Goal: Information Seeking & Learning: Learn about a topic

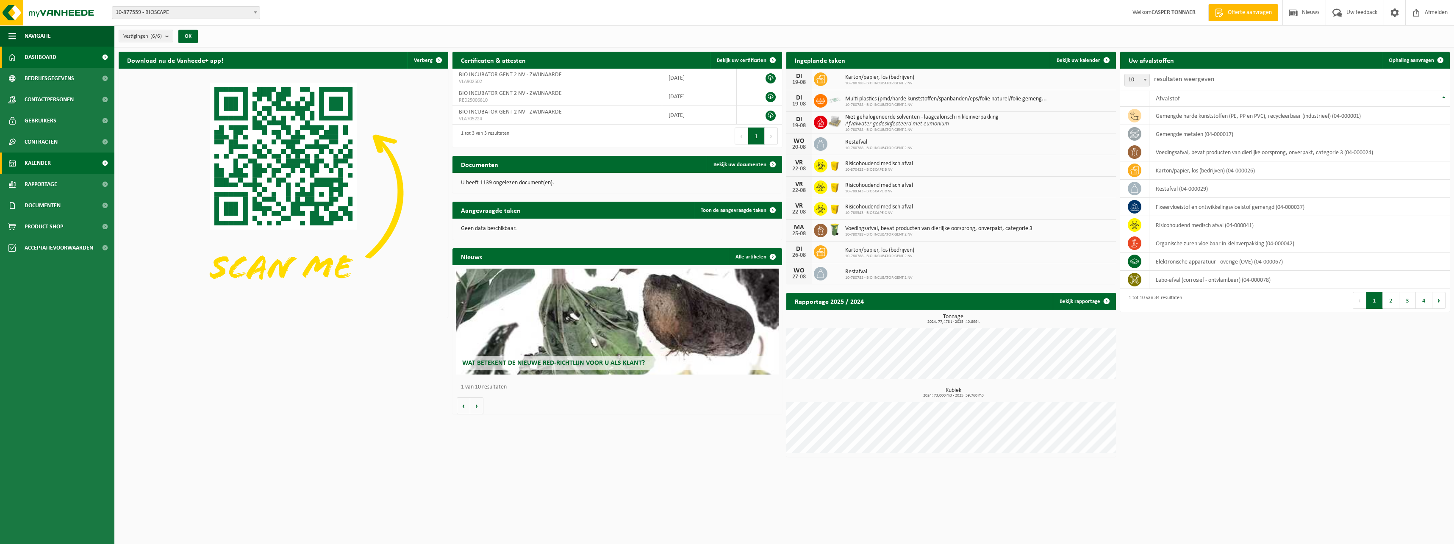
click at [22, 164] on link "Kalender" at bounding box center [57, 162] width 114 height 21
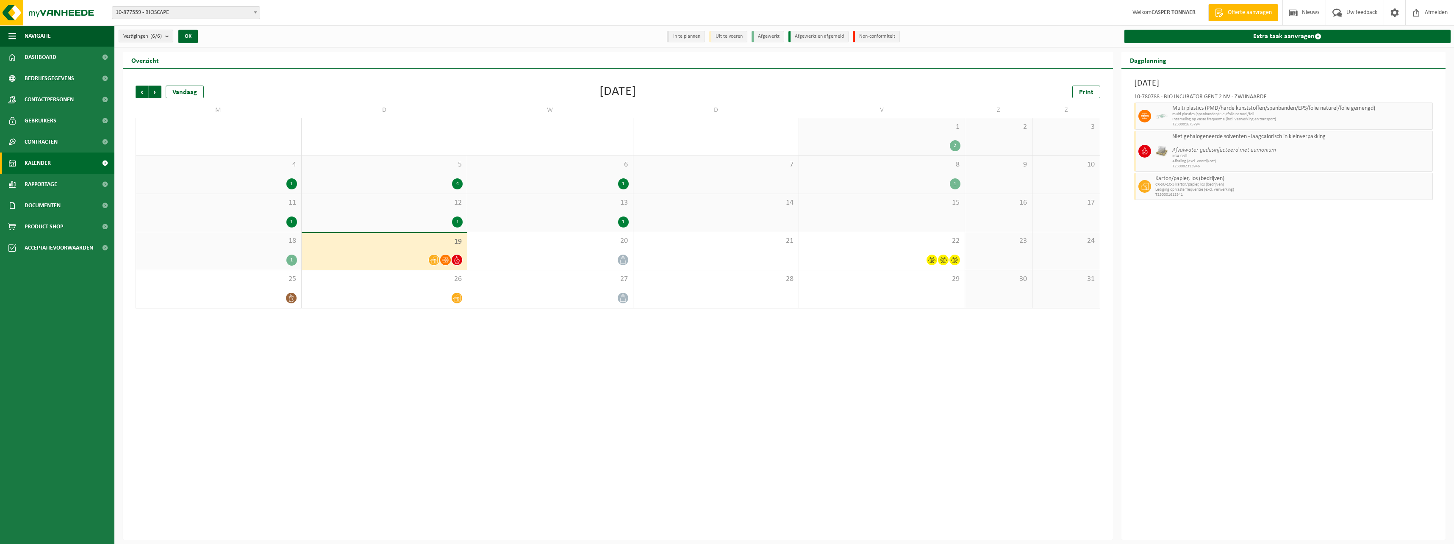
click at [160, 36] on count "(6/6)" at bounding box center [155, 36] width 11 height 6
click at [158, 36] on count "(6/6)" at bounding box center [155, 36] width 11 height 6
click at [141, 91] on span "Vorige" at bounding box center [142, 92] width 13 height 13
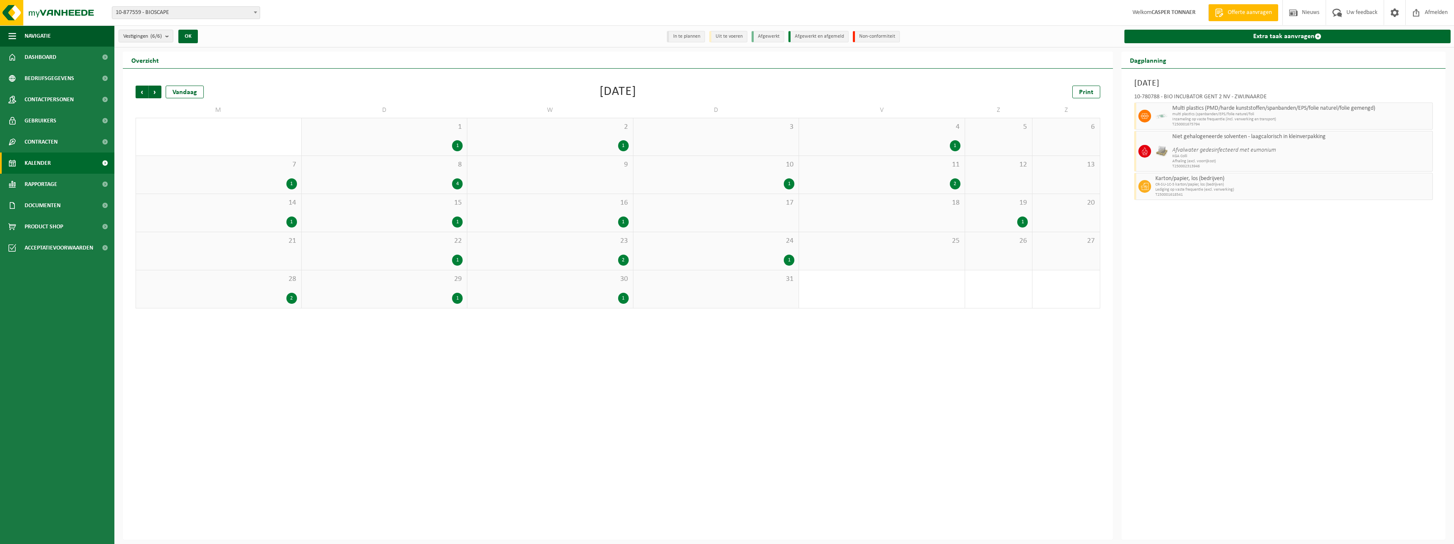
click at [141, 91] on span "Vorige" at bounding box center [142, 92] width 13 height 13
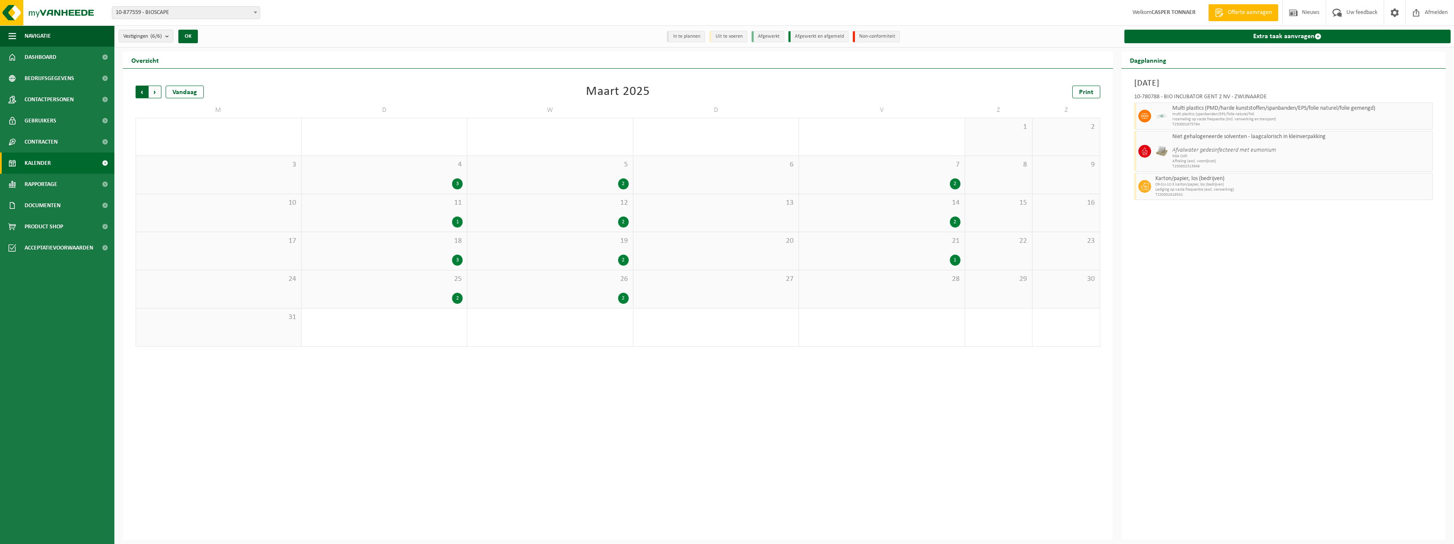
click at [155, 89] on span "Volgende" at bounding box center [155, 92] width 13 height 13
click at [594, 177] on div "7 3" at bounding box center [550, 175] width 166 height 38
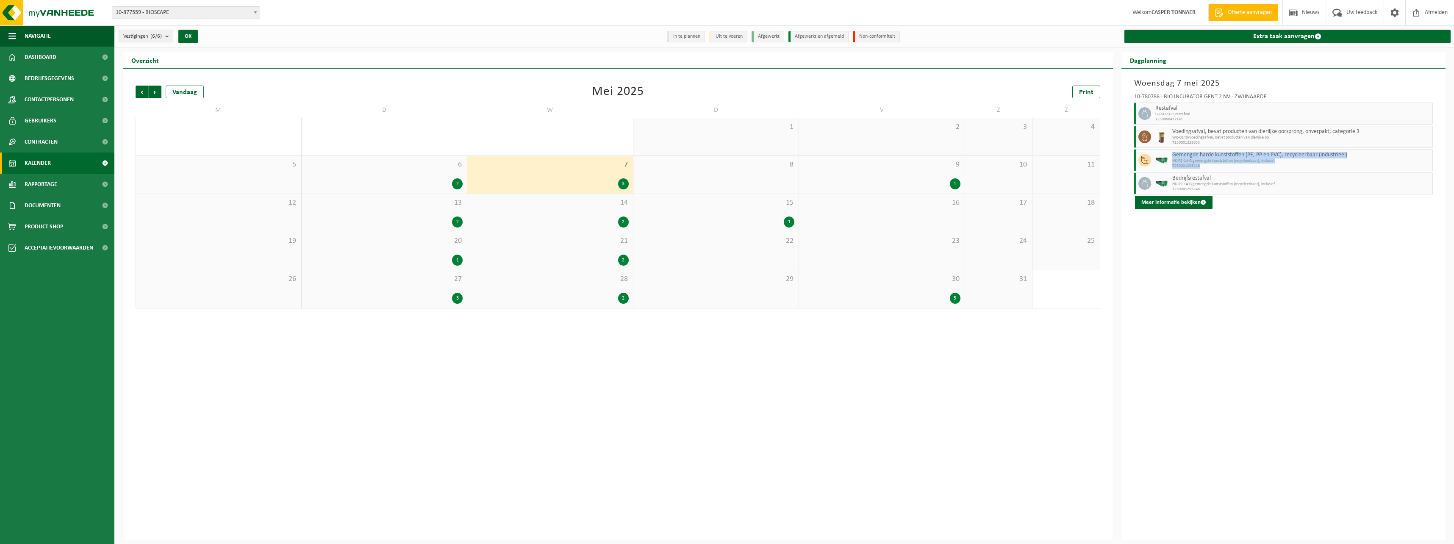
drag, startPoint x: 1172, startPoint y: 156, endPoint x: 1235, endPoint y: 167, distance: 63.6
click at [1235, 167] on div "Gemengde harde kunststoffen (PE, PP en PVC), recycleerbaar (industrieel) HK-RS-…" at bounding box center [1301, 160] width 263 height 22
drag, startPoint x: 1235, startPoint y: 167, endPoint x: 1276, endPoint y: 288, distance: 127.5
click at [1276, 288] on div "Woensdag 7 mei 2025 10-780788 - BIO INCUBATOR GENT 2 NV - ZWIJNAARDE Restafval …" at bounding box center [1283, 304] width 324 height 471
click at [1200, 205] on span at bounding box center [1203, 203] width 6 height 6
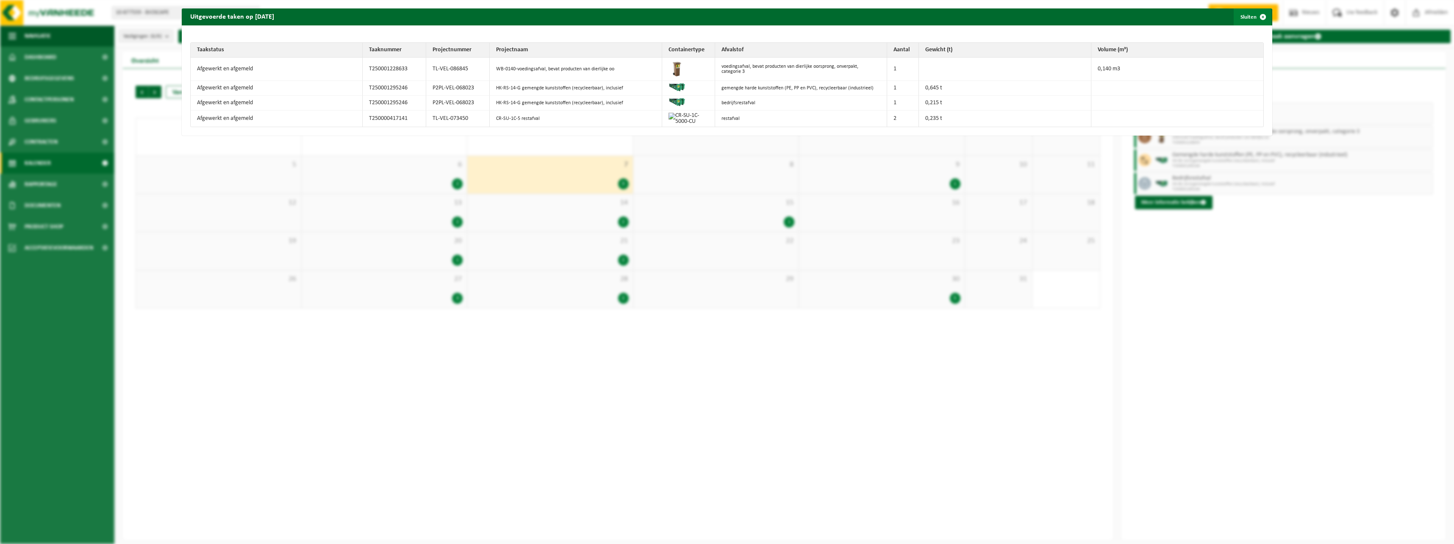
click at [1254, 14] on span "button" at bounding box center [1262, 16] width 17 height 17
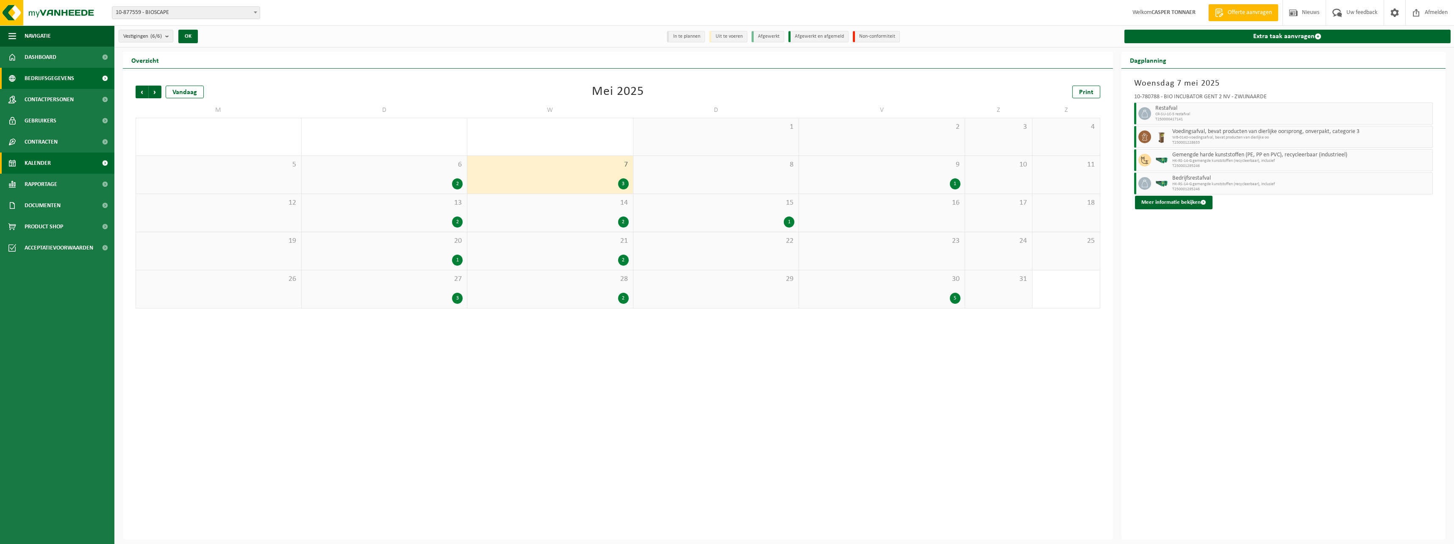
click at [48, 78] on span "Bedrijfsgegevens" at bounding box center [50, 78] width 50 height 21
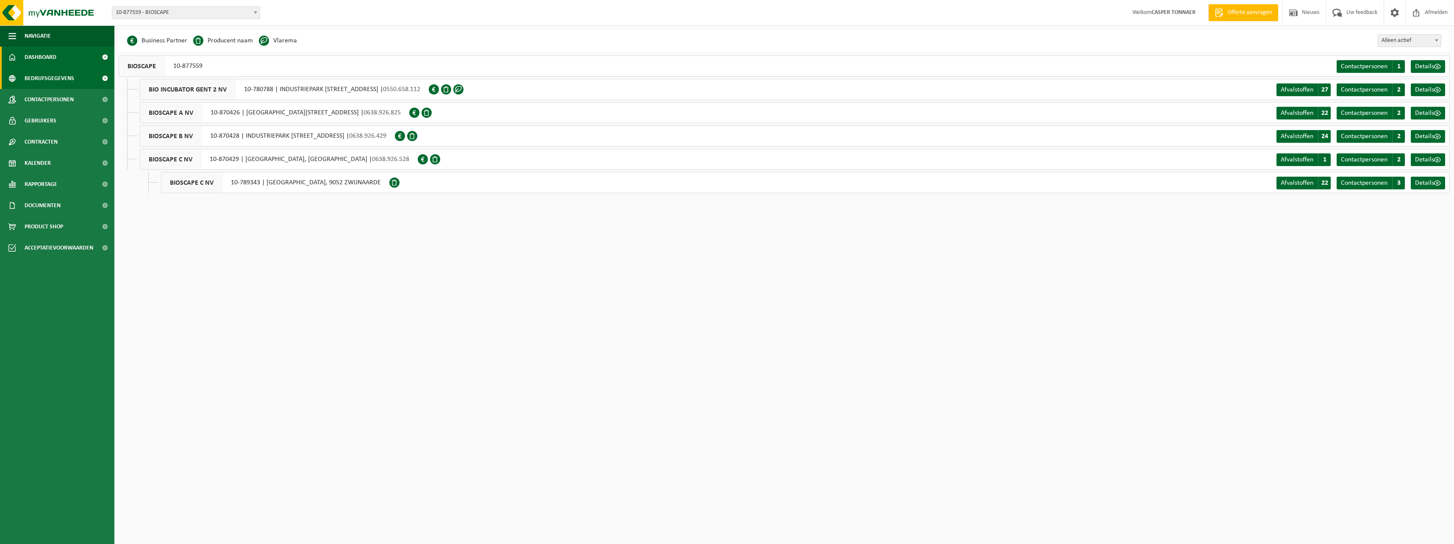
click at [47, 60] on span "Dashboard" at bounding box center [41, 57] width 32 height 21
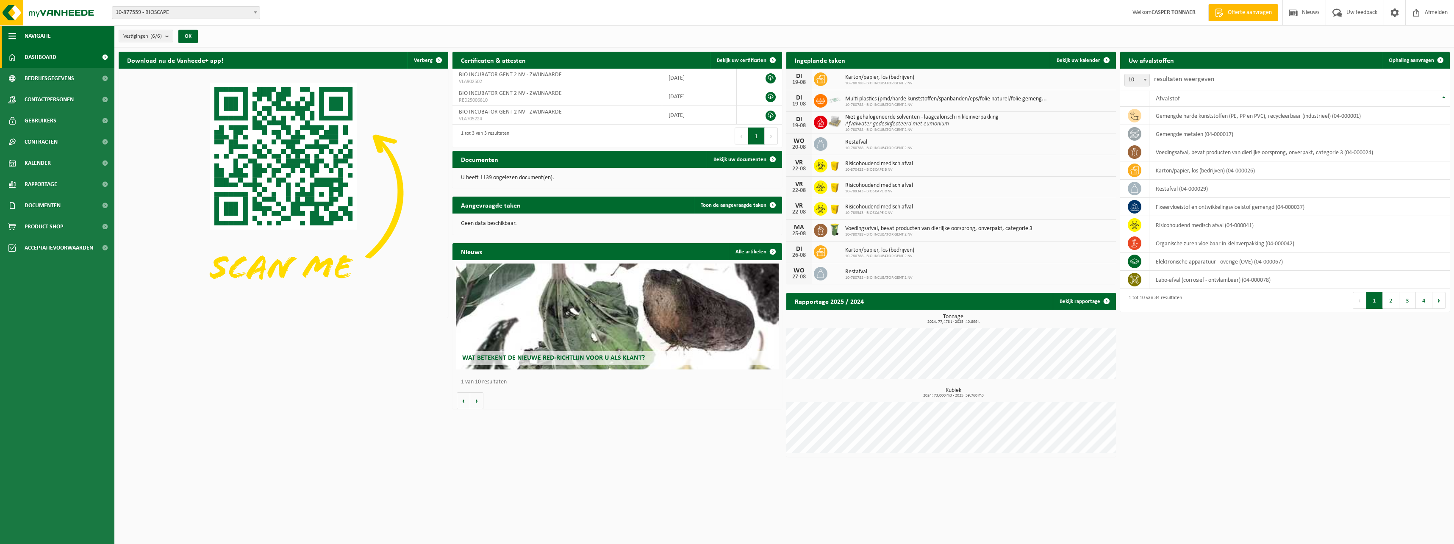
click at [10, 31] on span "button" at bounding box center [12, 35] width 8 height 21
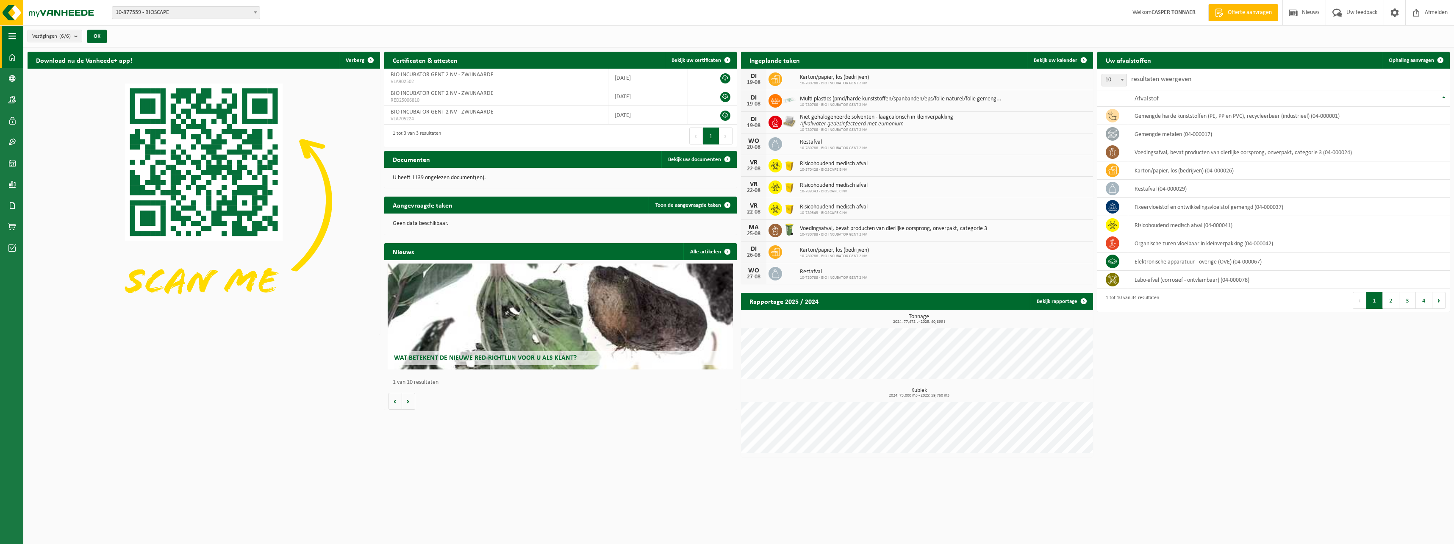
click at [8, 31] on span "button" at bounding box center [12, 35] width 8 height 21
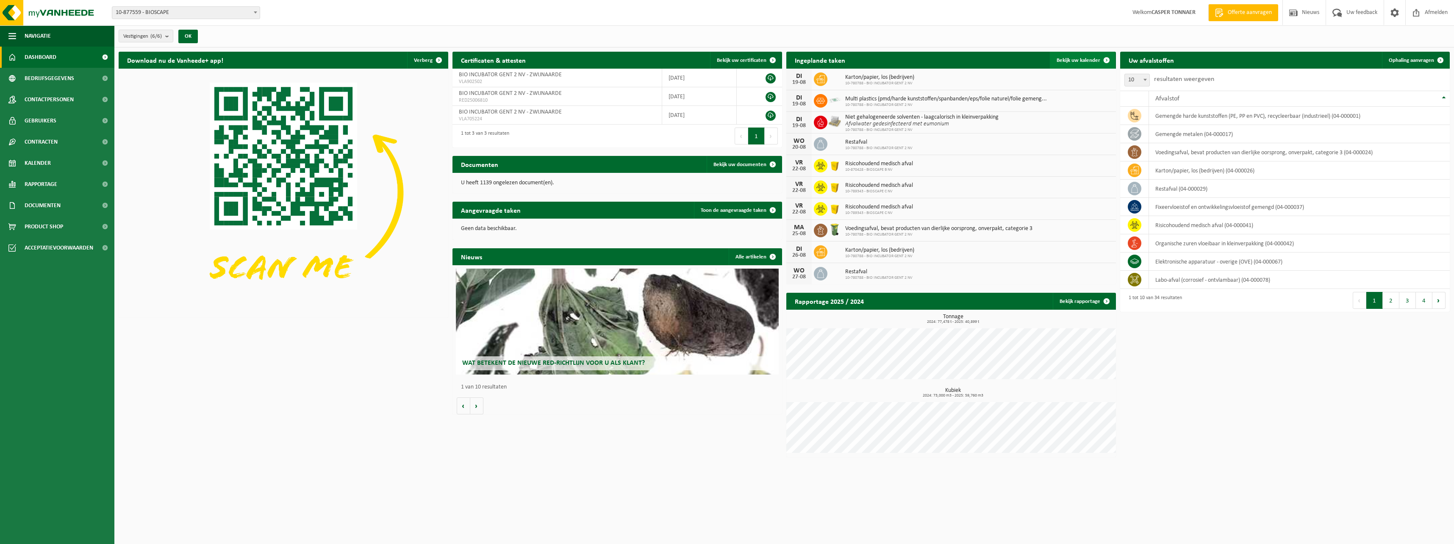
click at [1086, 56] on link "Bekijk uw kalender" at bounding box center [1082, 60] width 65 height 17
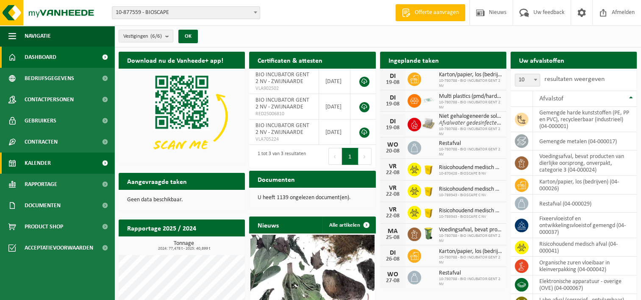
click at [64, 164] on link "Kalender" at bounding box center [57, 162] width 114 height 21
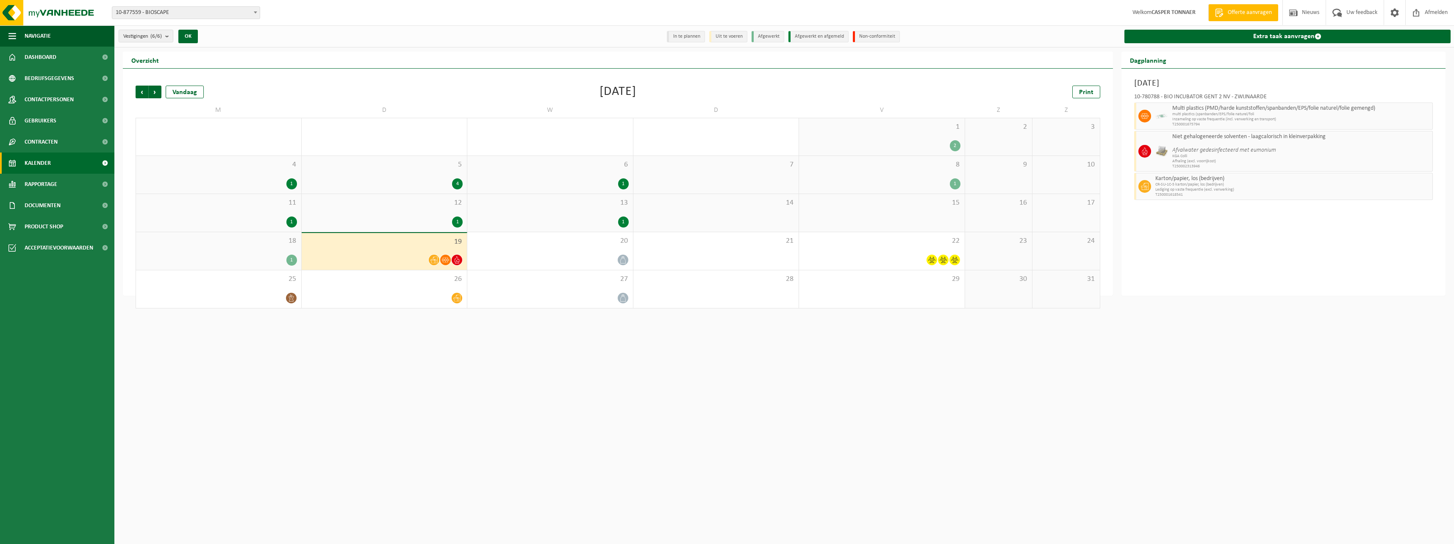
click at [277, 252] on div "18 1" at bounding box center [218, 251] width 165 height 38
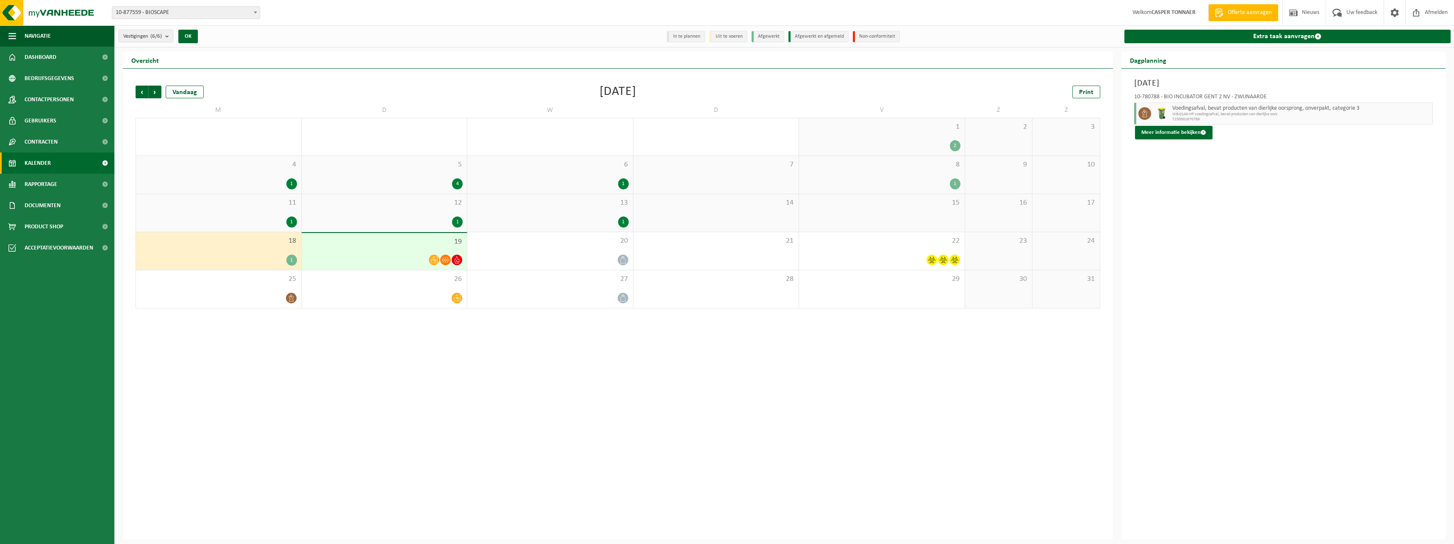
click at [583, 208] on div "13 1" at bounding box center [550, 213] width 166 height 38
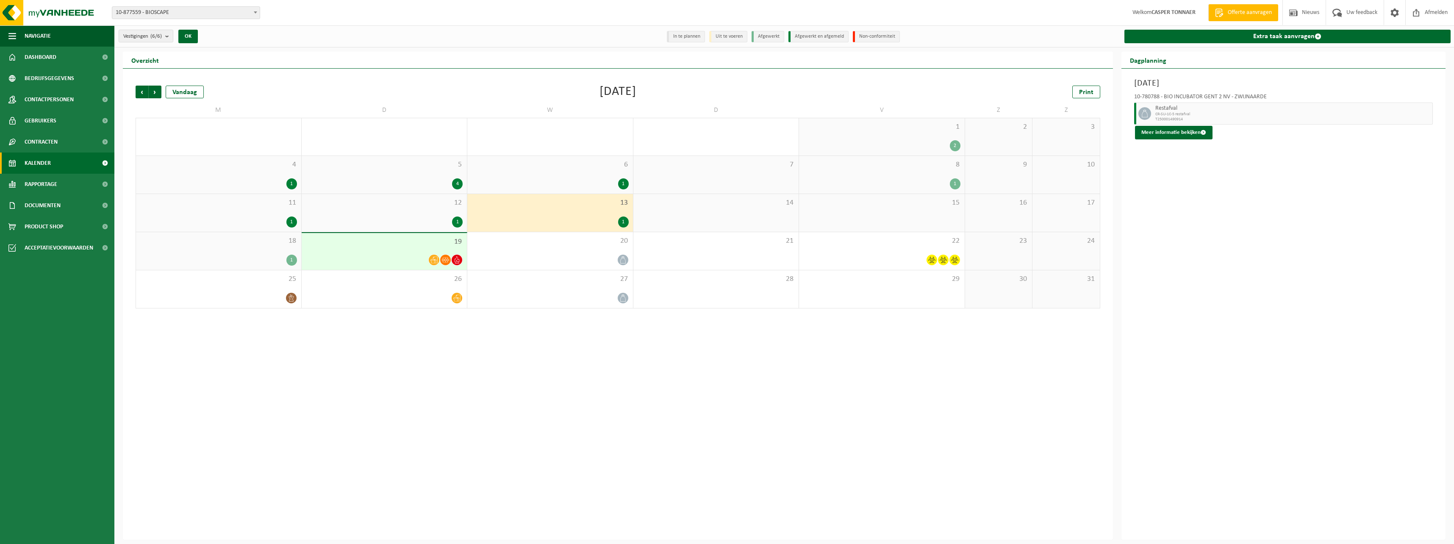
click at [394, 225] on div "1" at bounding box center [384, 221] width 157 height 11
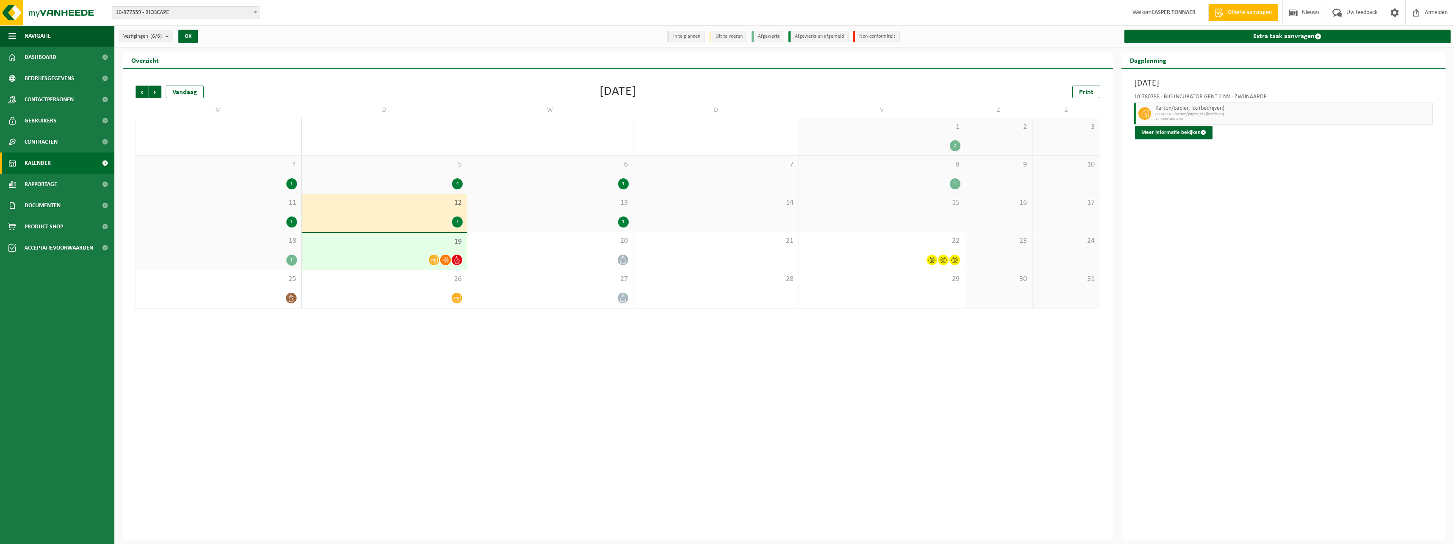
click at [277, 218] on div "1" at bounding box center [218, 221] width 157 height 11
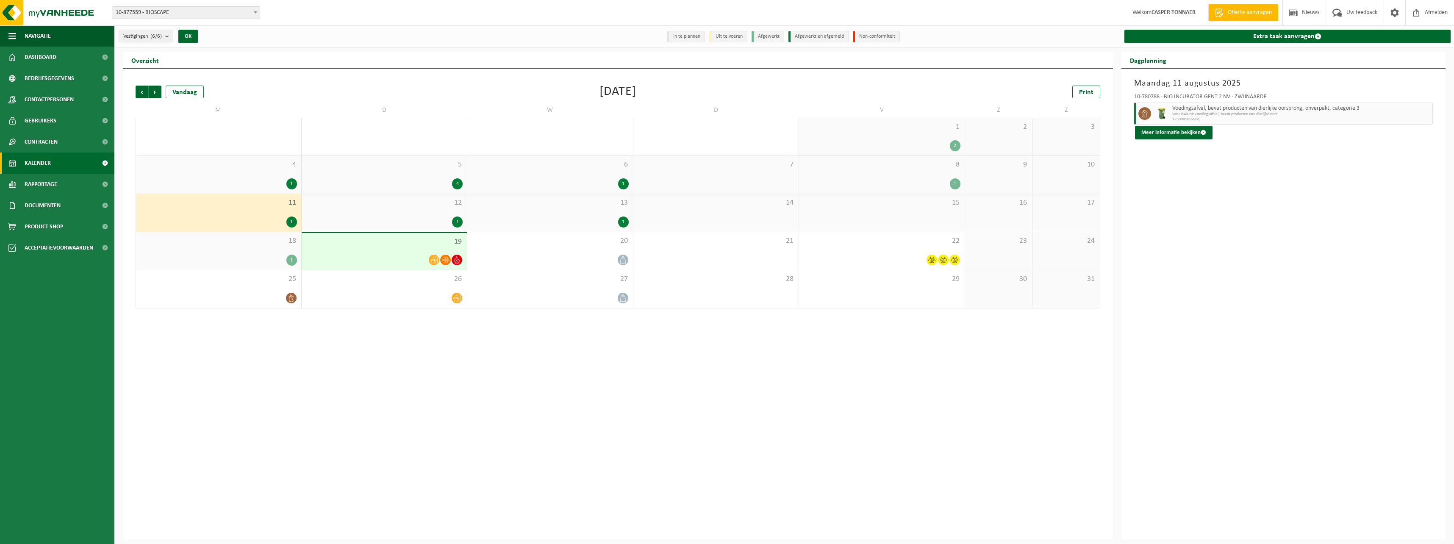
click at [640, 179] on div "1" at bounding box center [881, 183] width 157 height 11
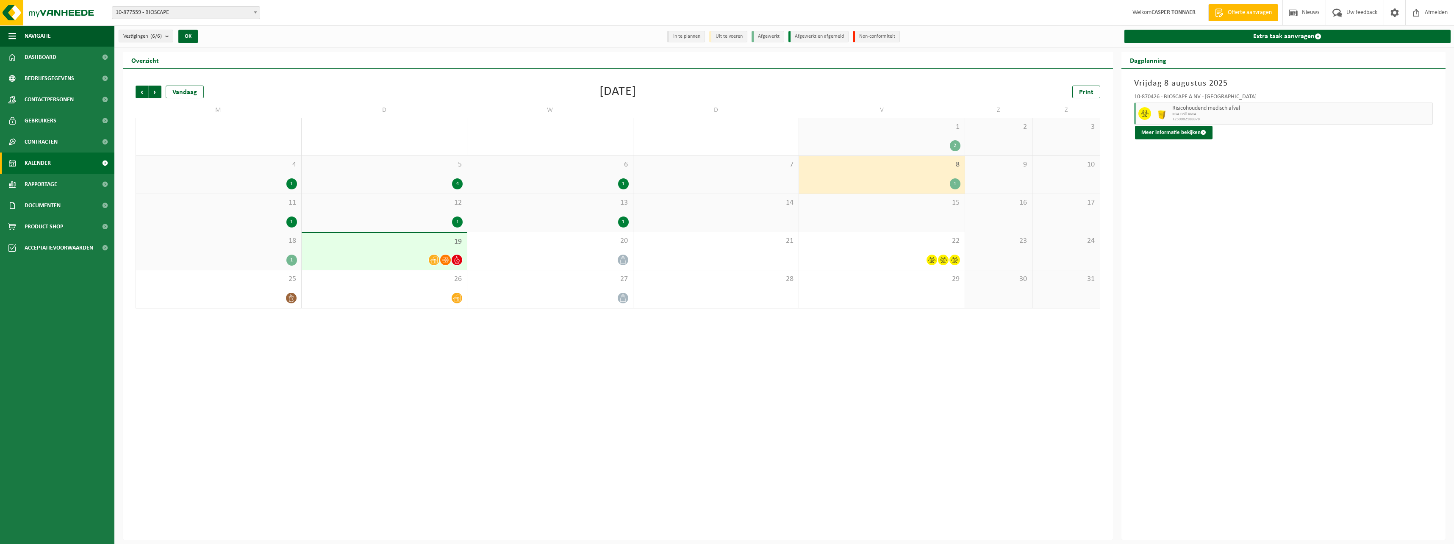
click at [518, 176] on div "6 1" at bounding box center [550, 175] width 166 height 38
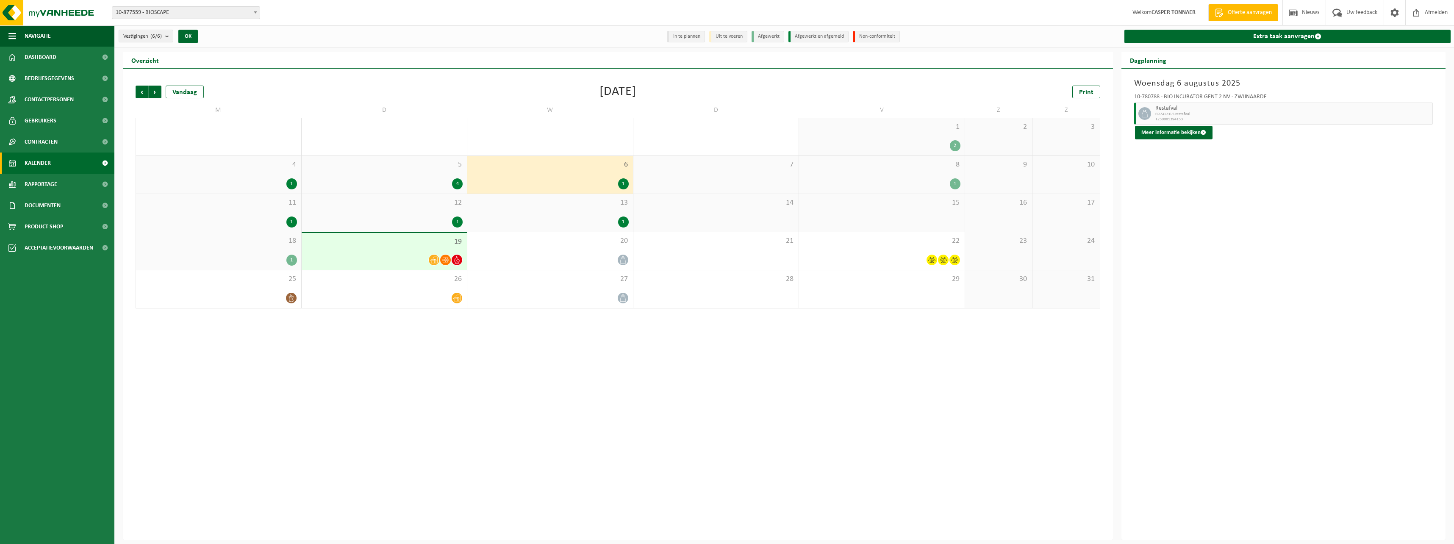
click at [372, 182] on div "4" at bounding box center [384, 183] width 157 height 11
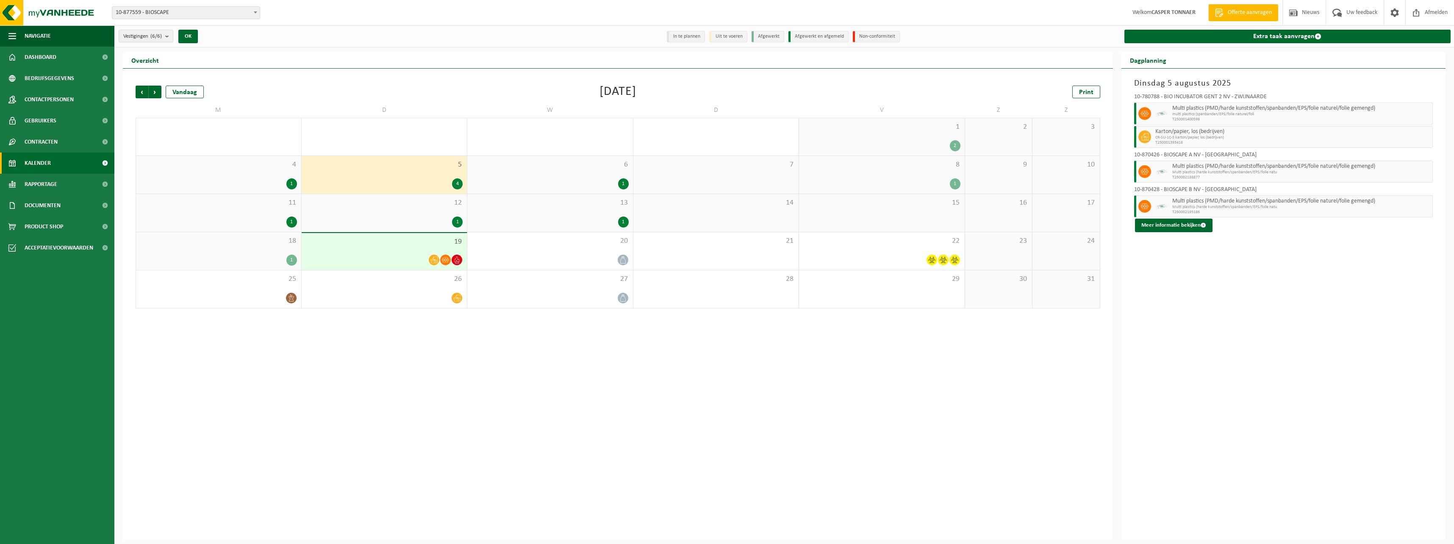
click at [227, 181] on div "1" at bounding box center [218, 183] width 157 height 11
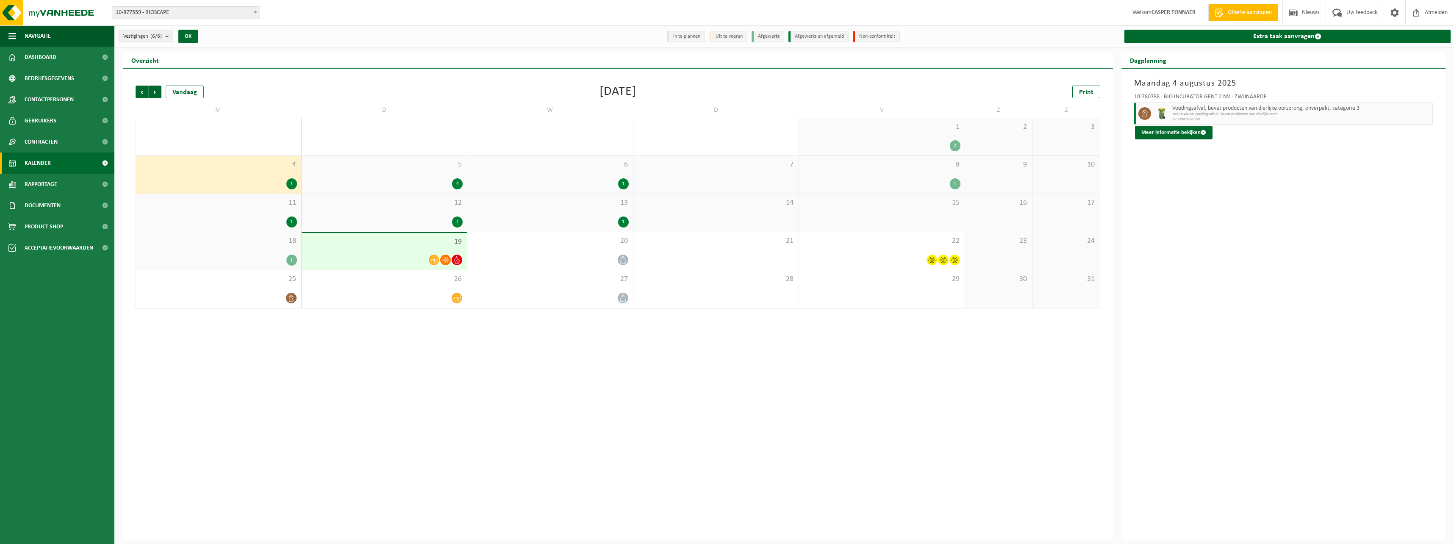
click at [640, 133] on div "1 2" at bounding box center [882, 136] width 166 height 37
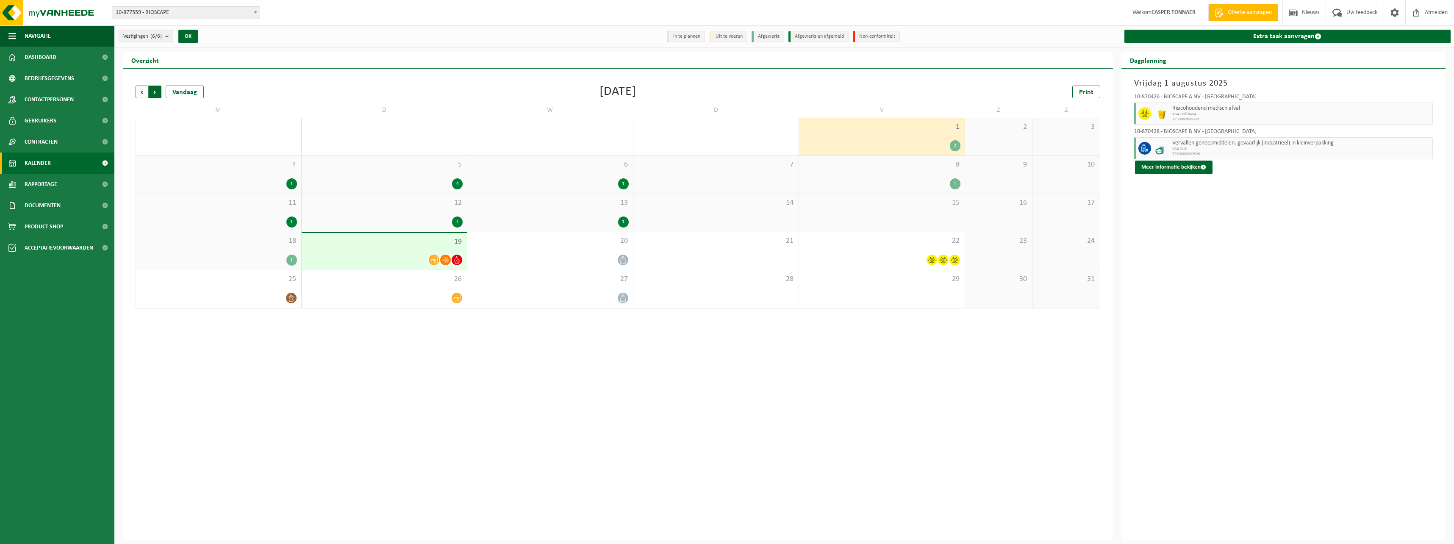
click at [144, 89] on span "Vorige" at bounding box center [142, 92] width 13 height 13
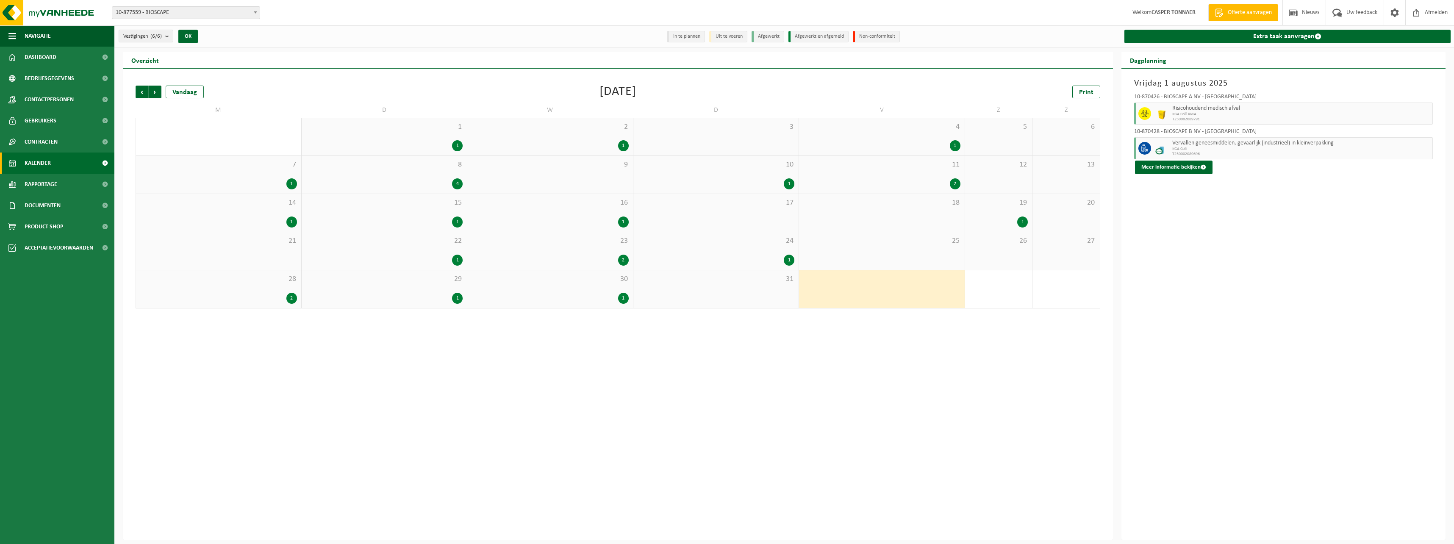
click at [548, 294] on div "1" at bounding box center [549, 298] width 157 height 11
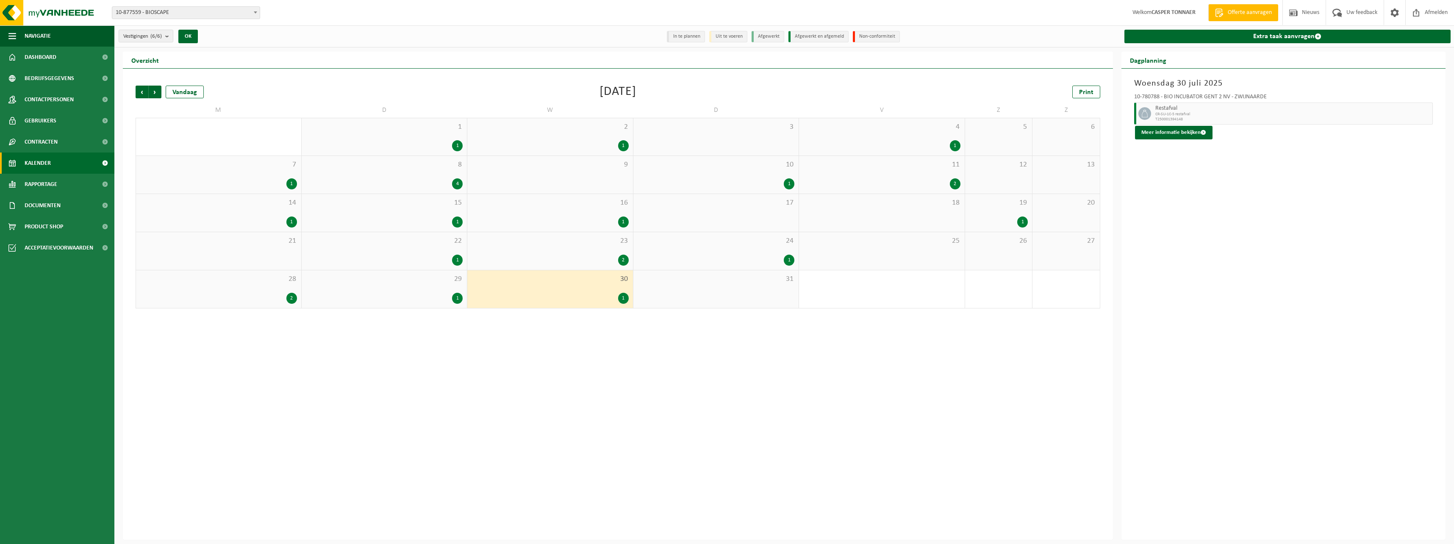
click at [422, 282] on span "29" at bounding box center [384, 278] width 157 height 9
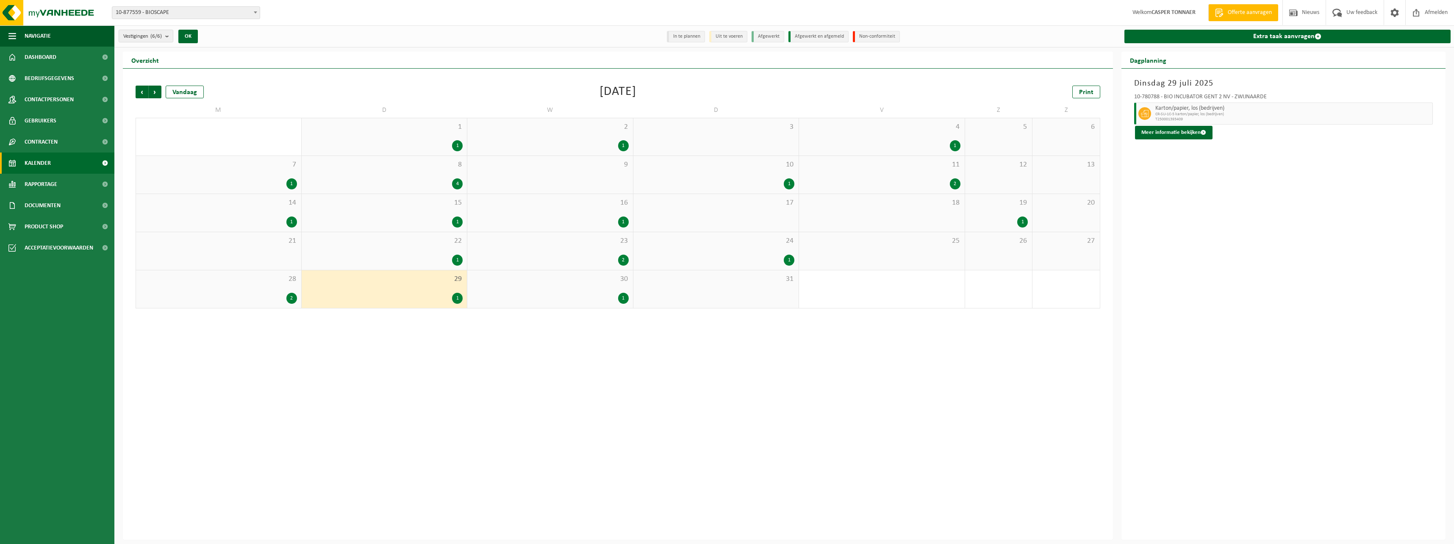
click at [248, 290] on div "28 2" at bounding box center [218, 289] width 165 height 38
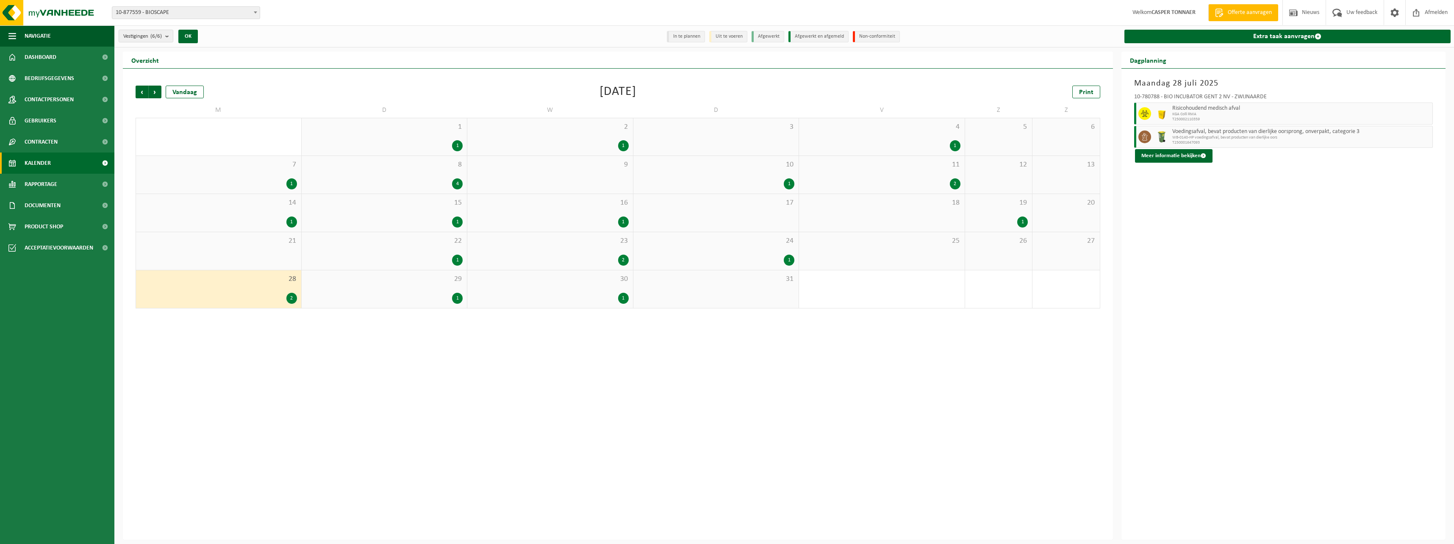
click at [394, 252] on div "22 1" at bounding box center [385, 251] width 166 height 38
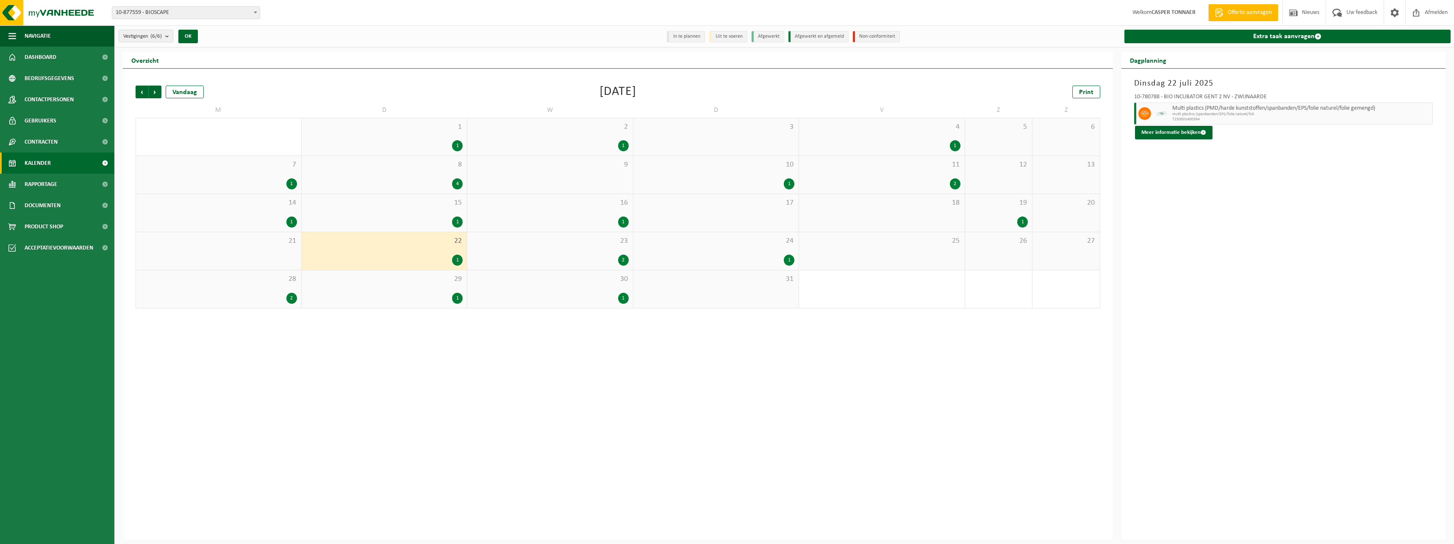
click at [551, 251] on div "23 2" at bounding box center [550, 251] width 166 height 38
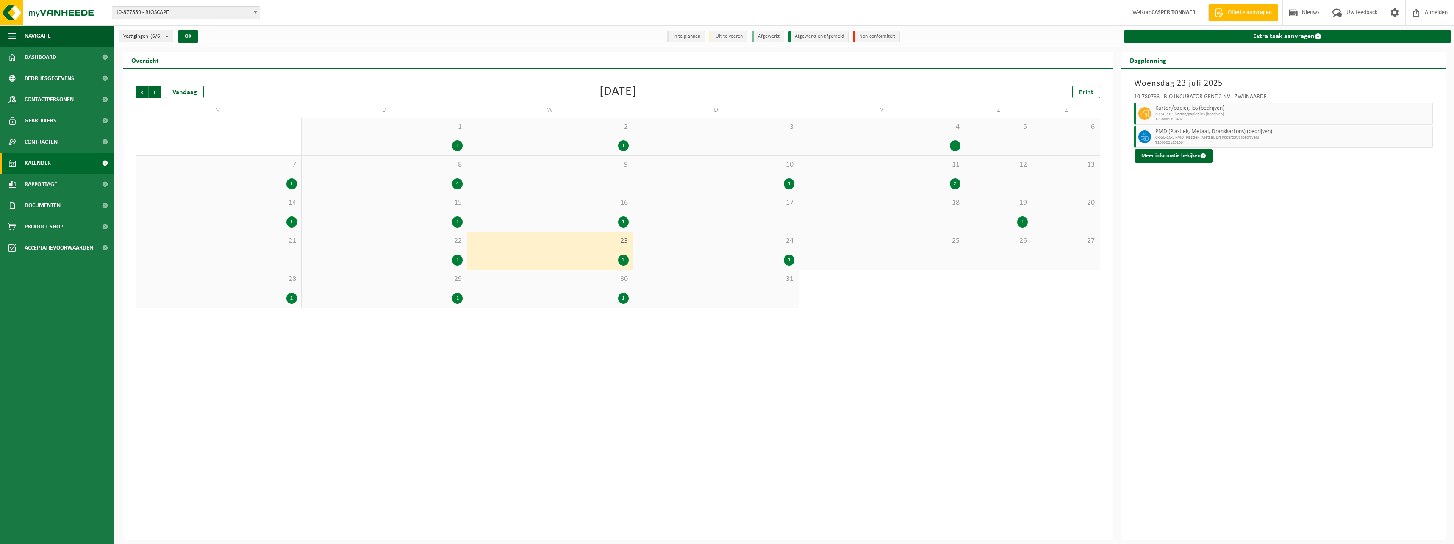
click at [640, 250] on div "24 1" at bounding box center [716, 251] width 166 height 38
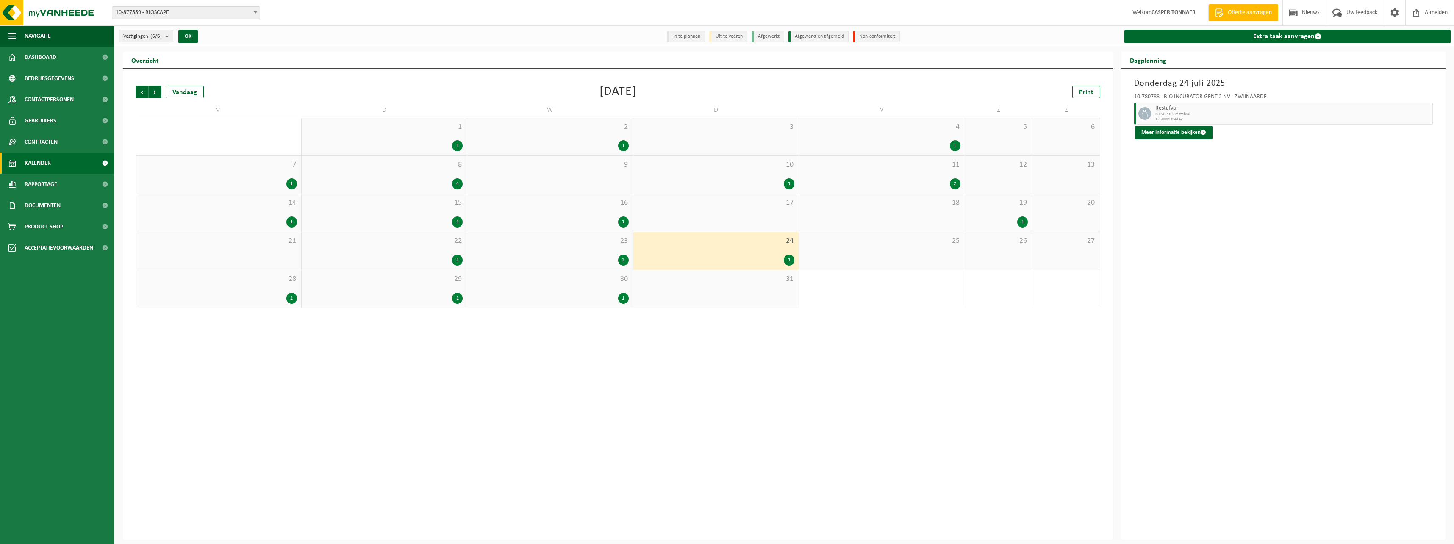
click at [640, 216] on div "1" at bounding box center [998, 221] width 58 height 11
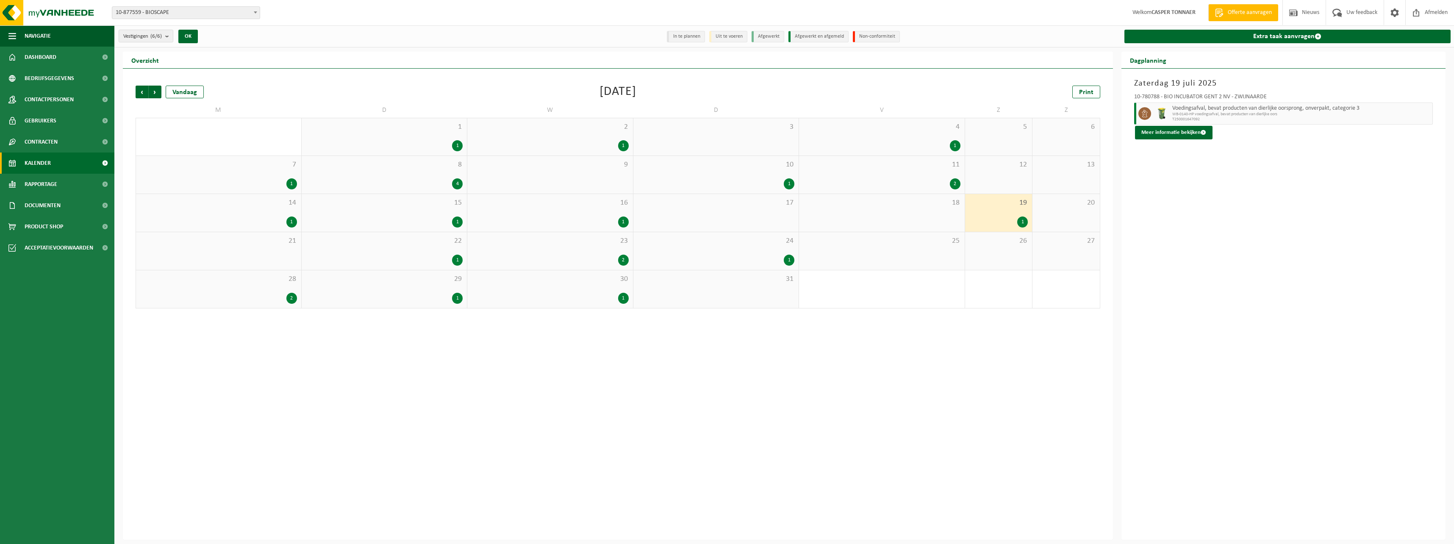
click at [556, 216] on div "1" at bounding box center [549, 221] width 157 height 11
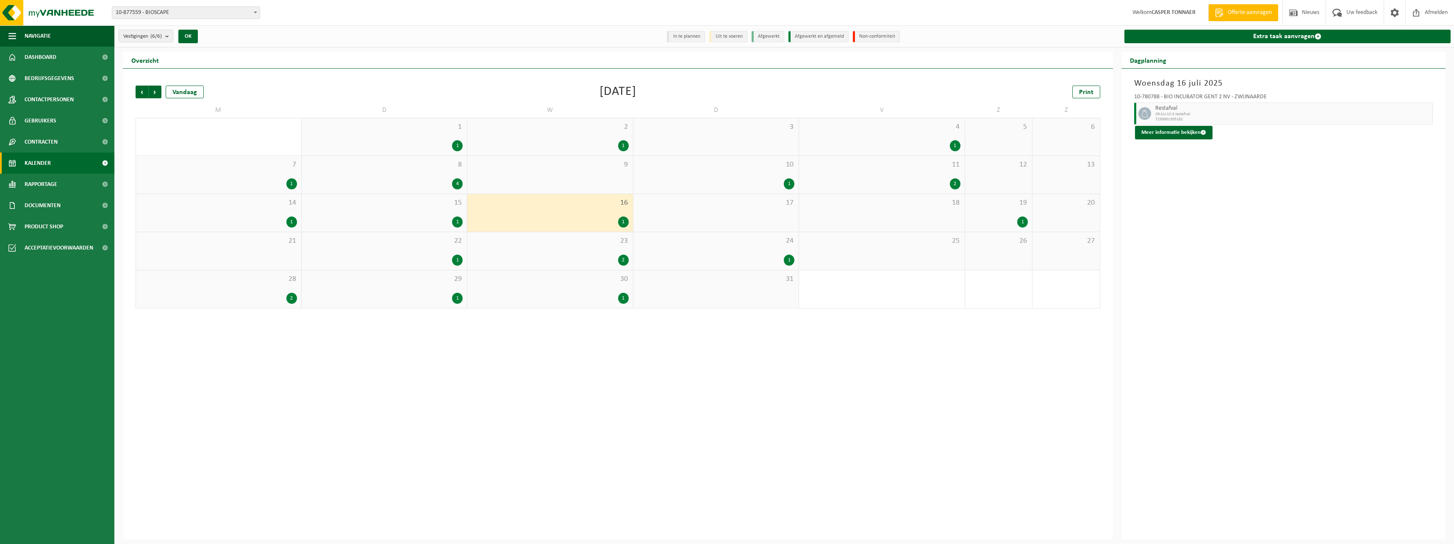
click at [376, 211] on div "15 1" at bounding box center [385, 213] width 166 height 38
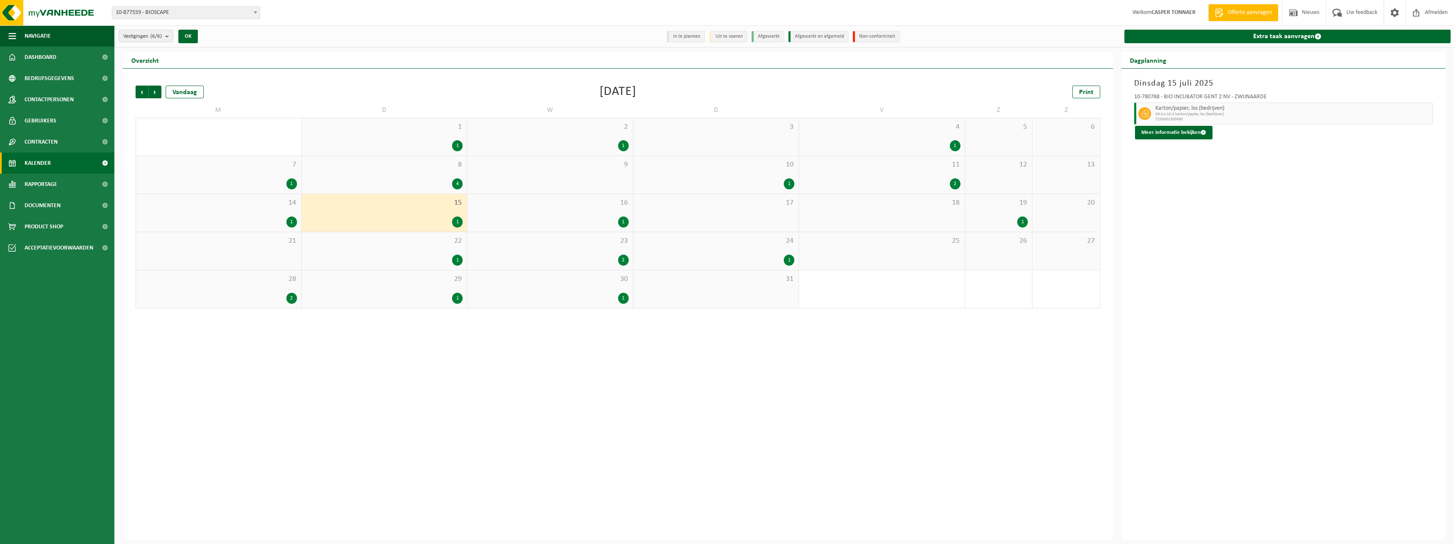
click at [231, 211] on div "14 1" at bounding box center [218, 213] width 165 height 38
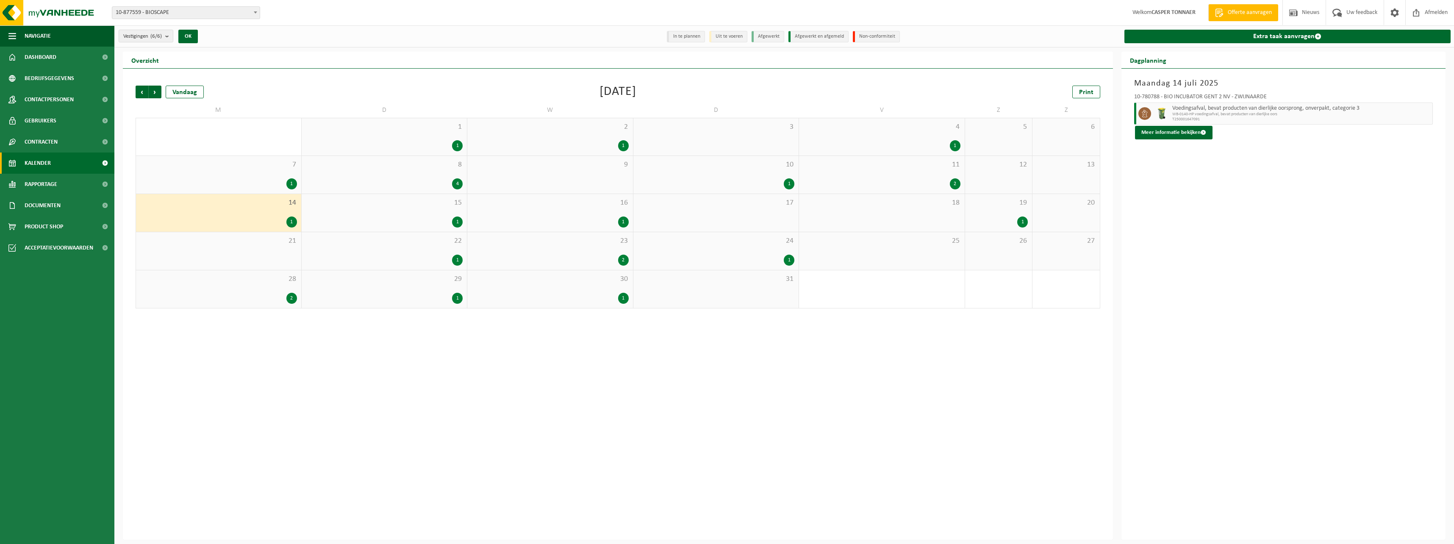
click at [251, 172] on div "7 1" at bounding box center [218, 175] width 165 height 38
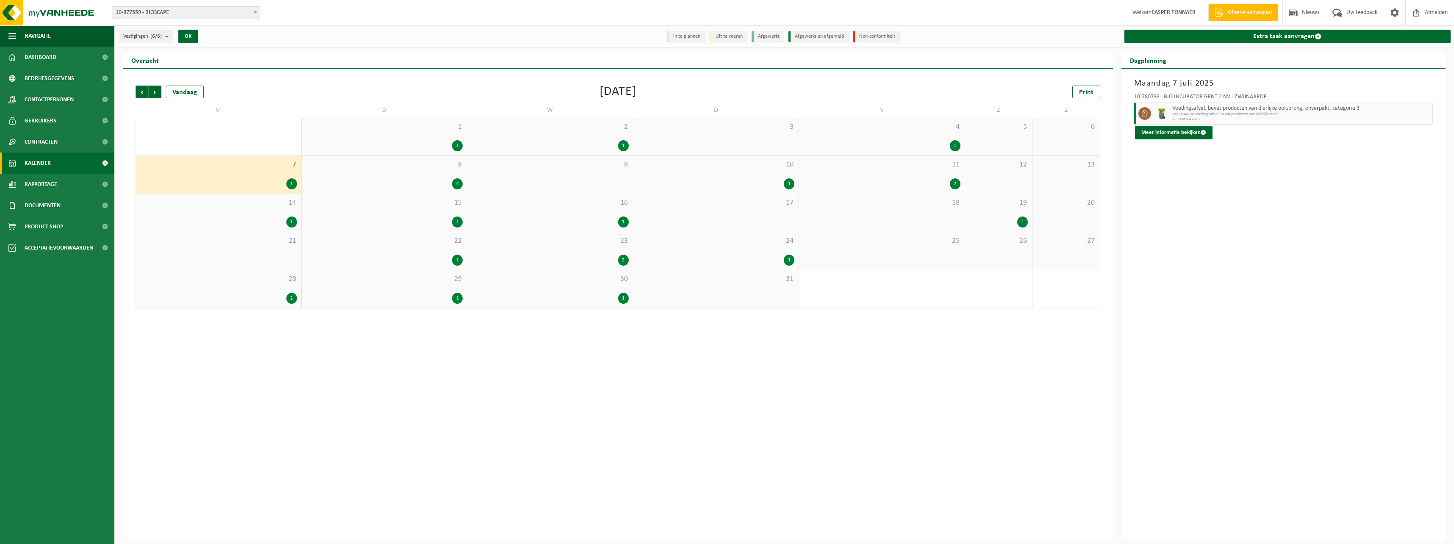
click at [366, 177] on div "8 4" at bounding box center [385, 175] width 166 height 38
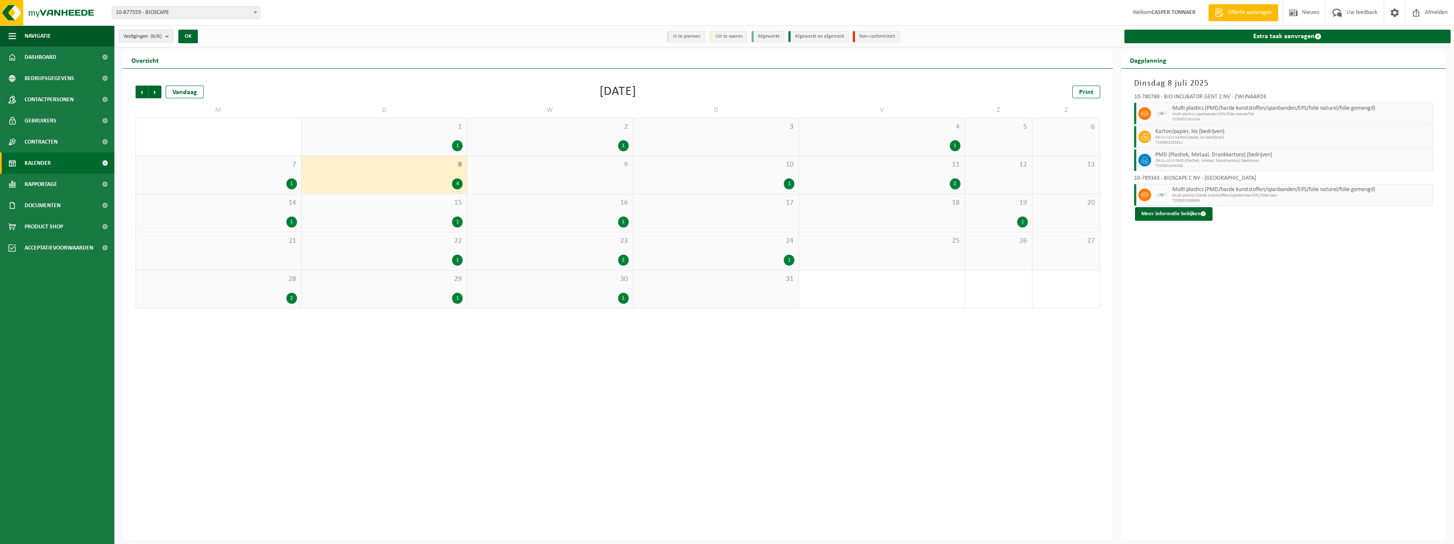
click at [640, 175] on div "10 1" at bounding box center [716, 175] width 166 height 38
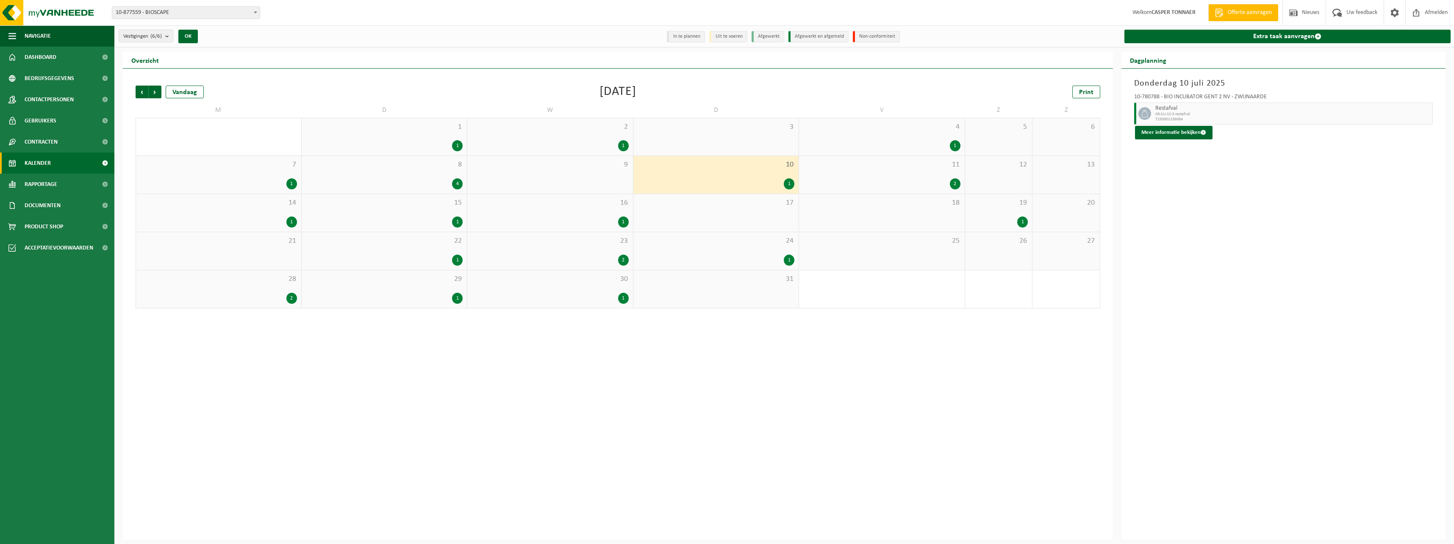
click at [640, 177] on div "11 2" at bounding box center [882, 175] width 166 height 38
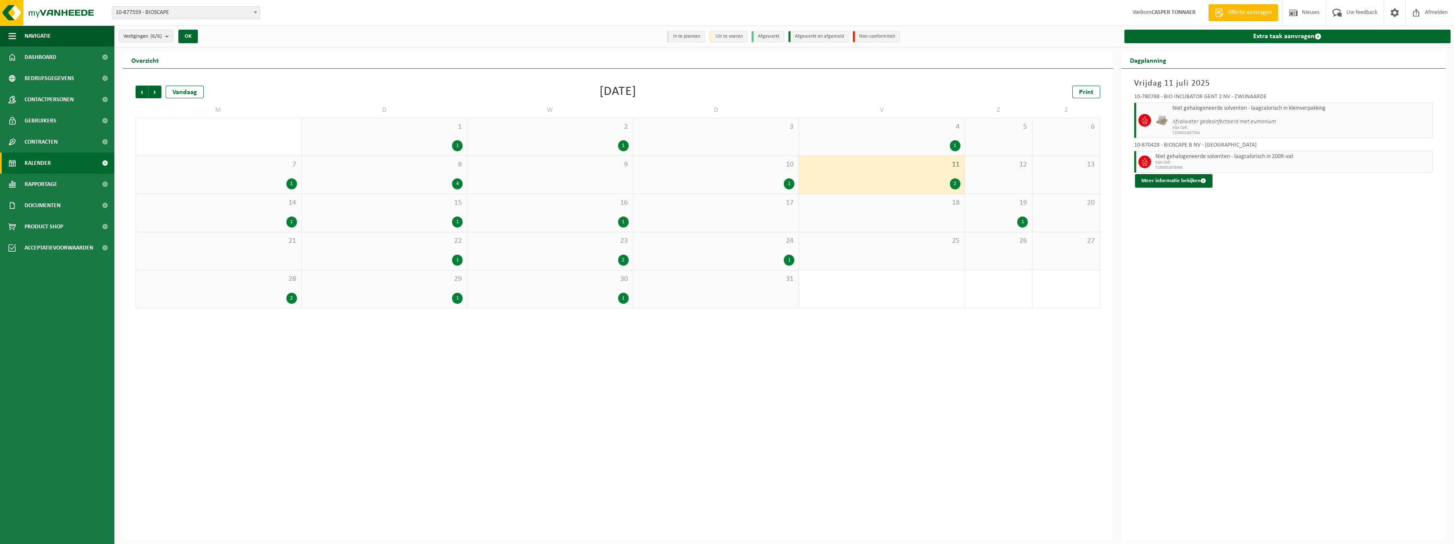
click at [640, 130] on span "4" at bounding box center [881, 126] width 157 height 9
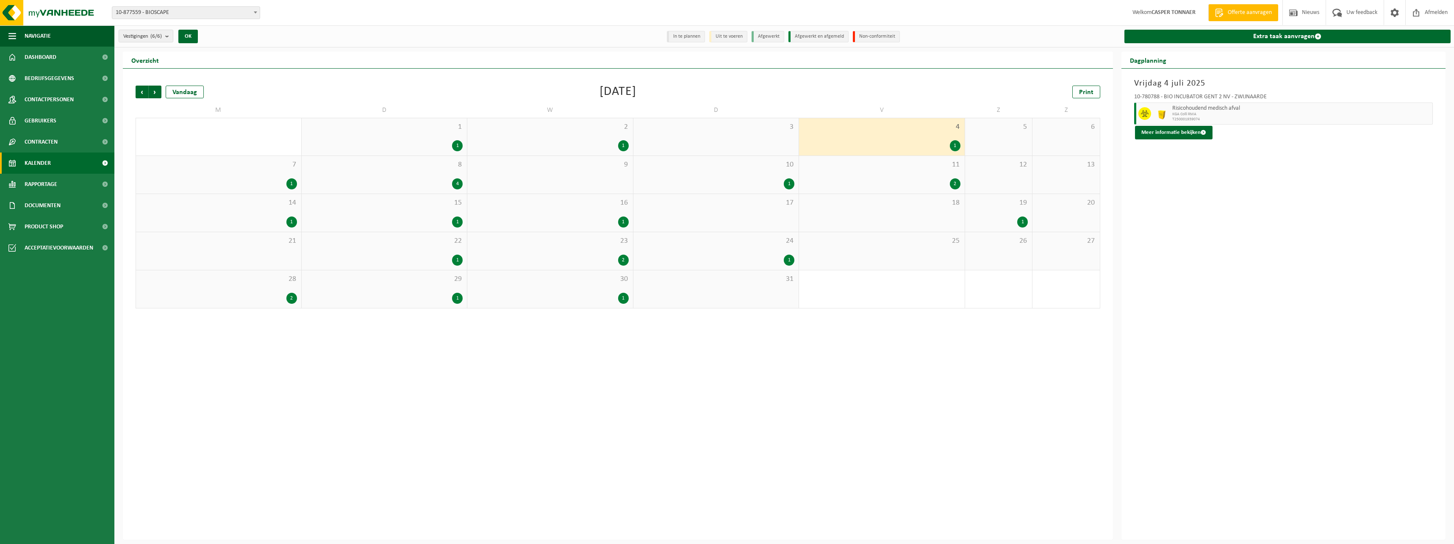
click at [606, 136] on div "2 1" at bounding box center [550, 136] width 166 height 37
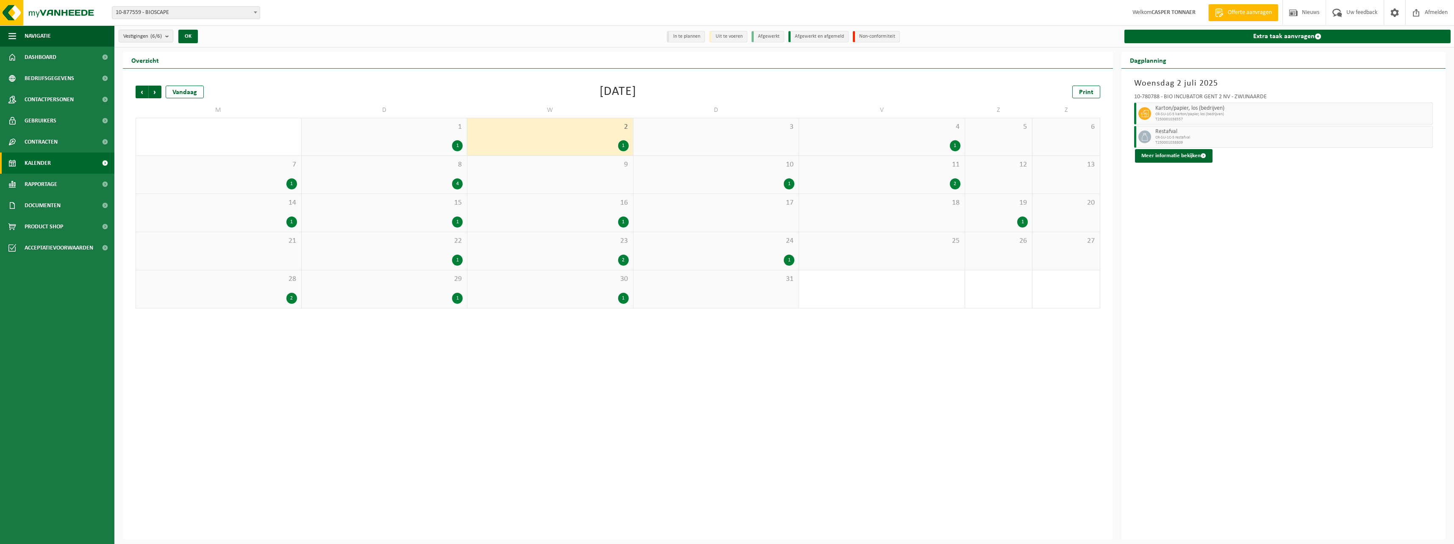
click at [403, 139] on div "1 1" at bounding box center [385, 136] width 166 height 37
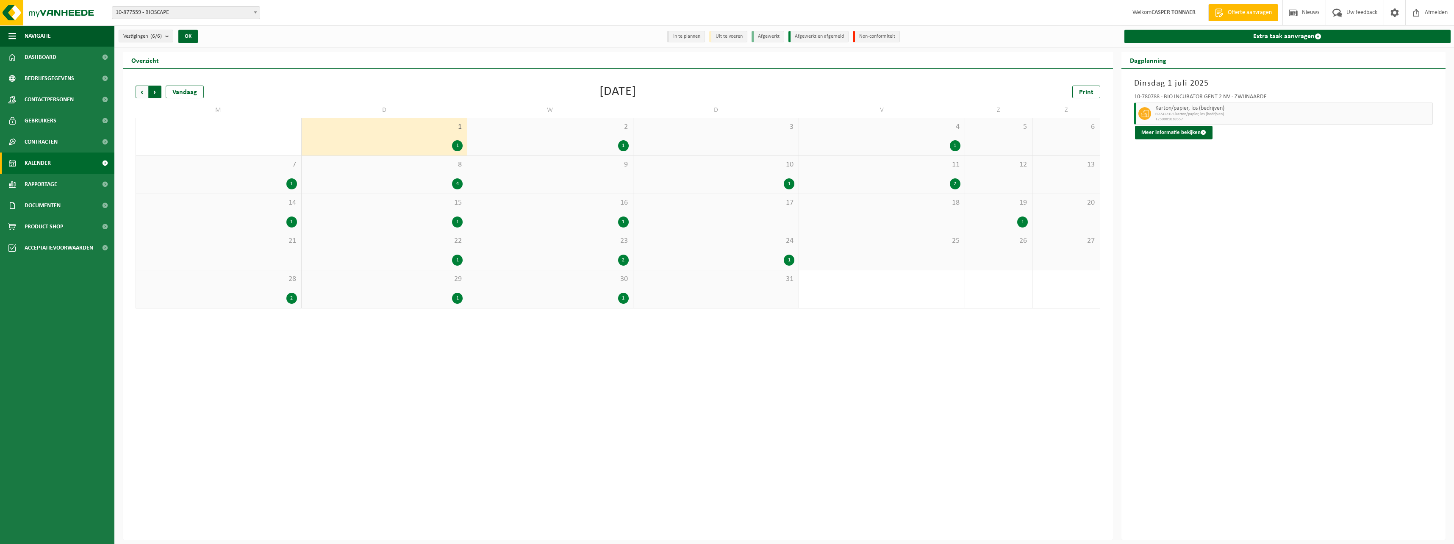
click at [140, 91] on span "Vorige" at bounding box center [142, 92] width 13 height 13
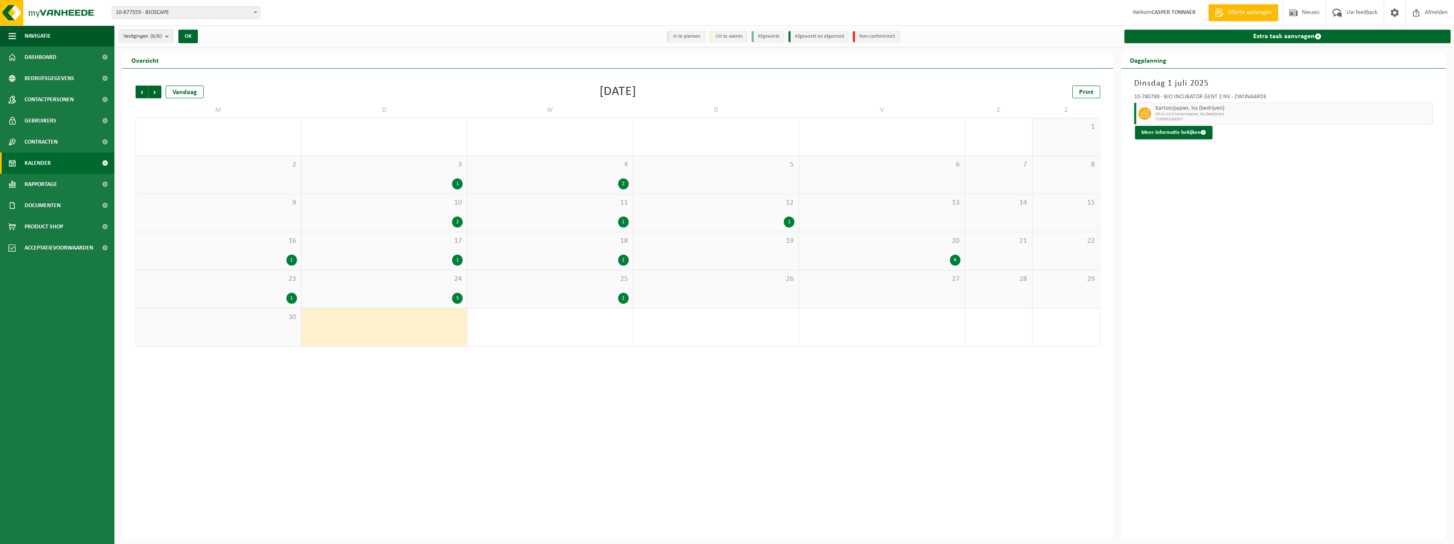
click at [609, 287] on div "25 1" at bounding box center [550, 289] width 166 height 38
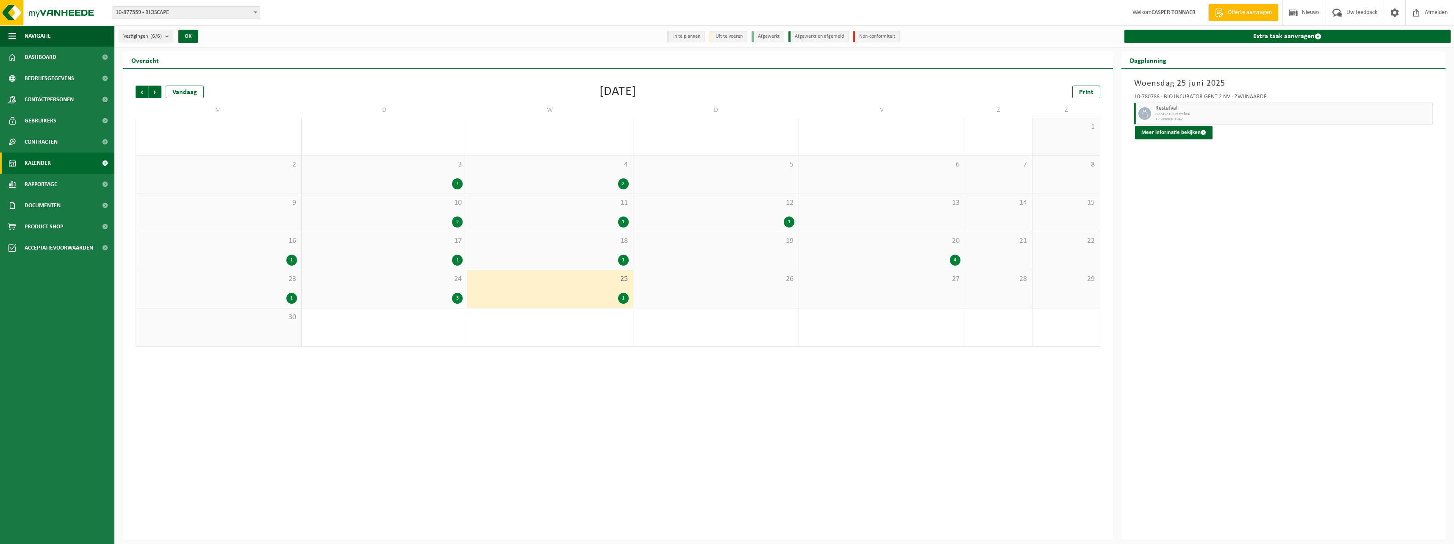
click at [416, 286] on div "24 5" at bounding box center [385, 289] width 166 height 38
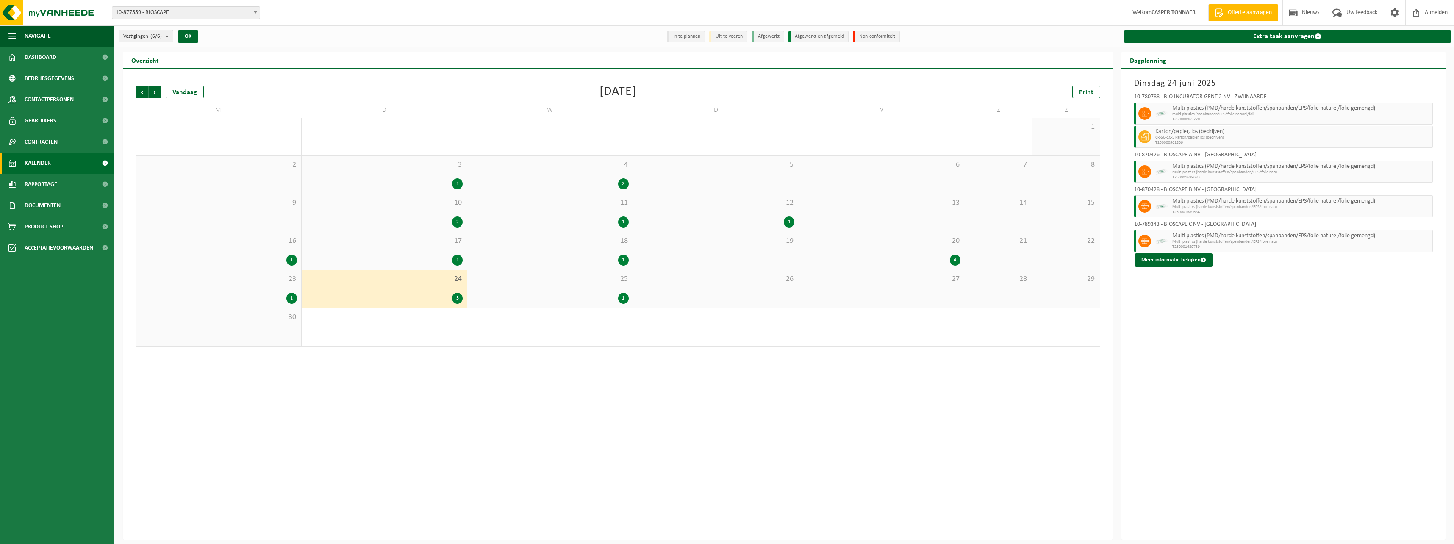
click at [272, 288] on div "23 1" at bounding box center [218, 289] width 165 height 38
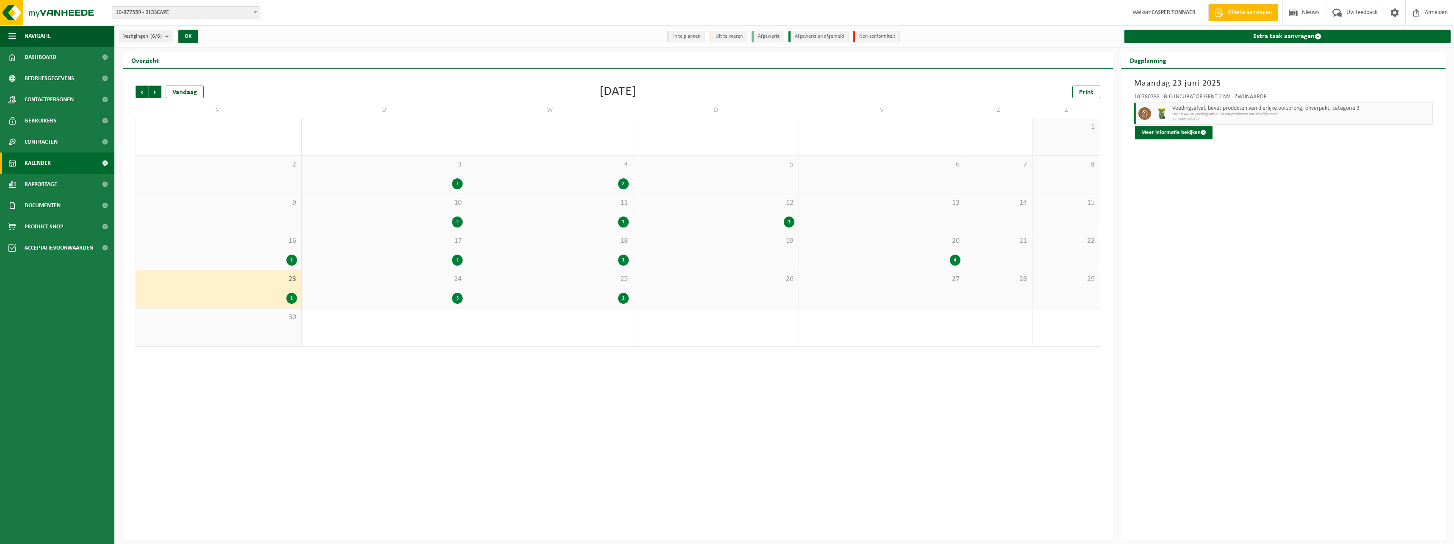
click at [252, 239] on span "16" at bounding box center [218, 240] width 157 height 9
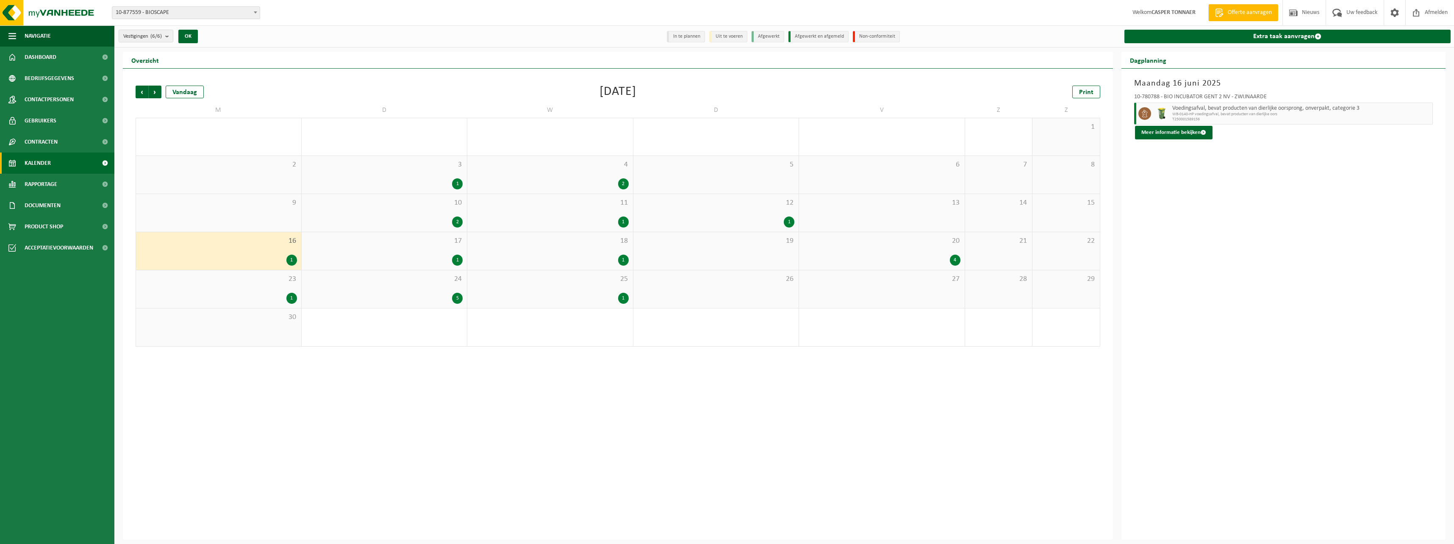
click at [413, 252] on div "17 1" at bounding box center [385, 251] width 166 height 38
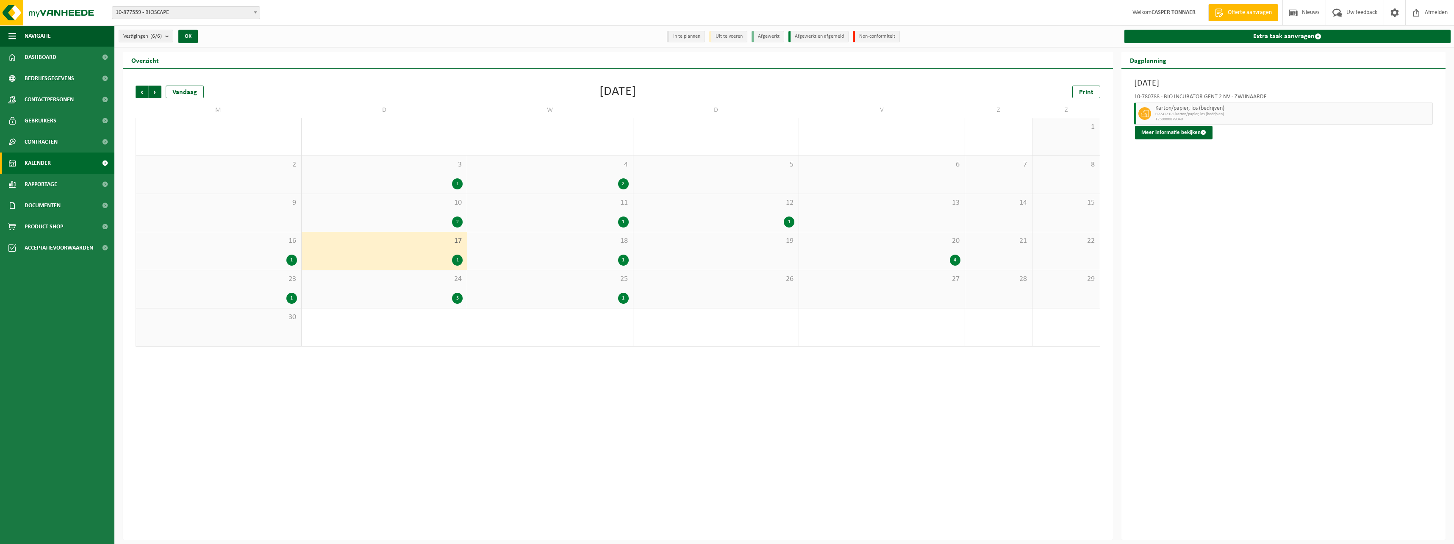
click at [520, 257] on div "1" at bounding box center [549, 260] width 157 height 11
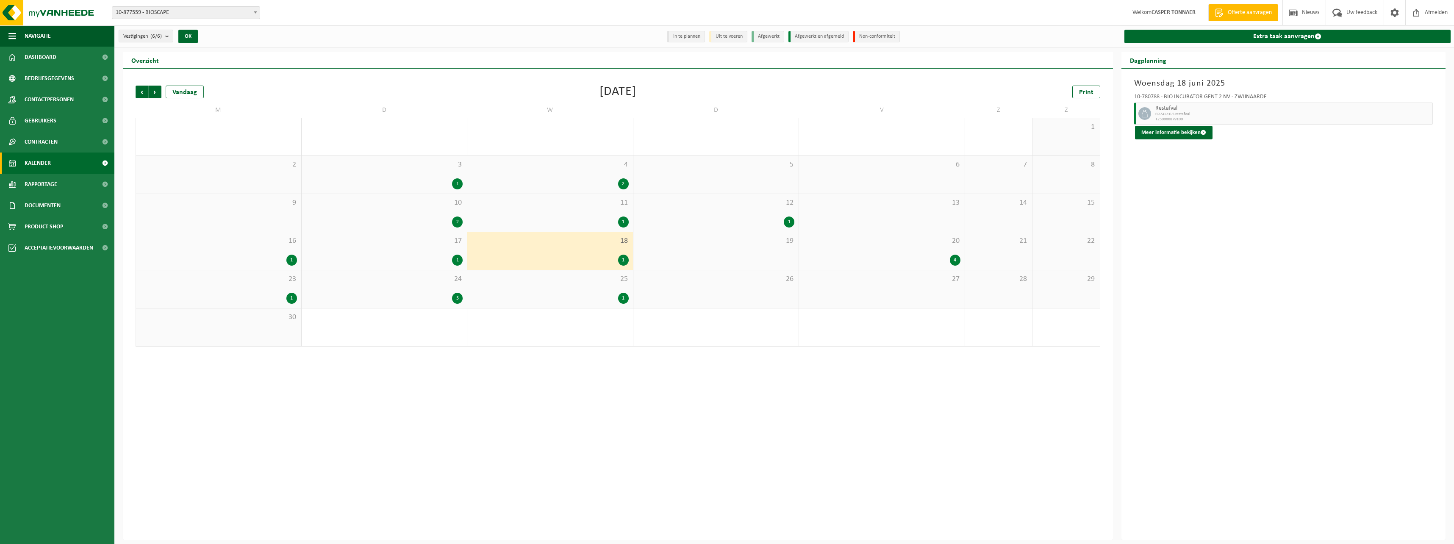
click at [640, 252] on div "20 4" at bounding box center [882, 251] width 166 height 38
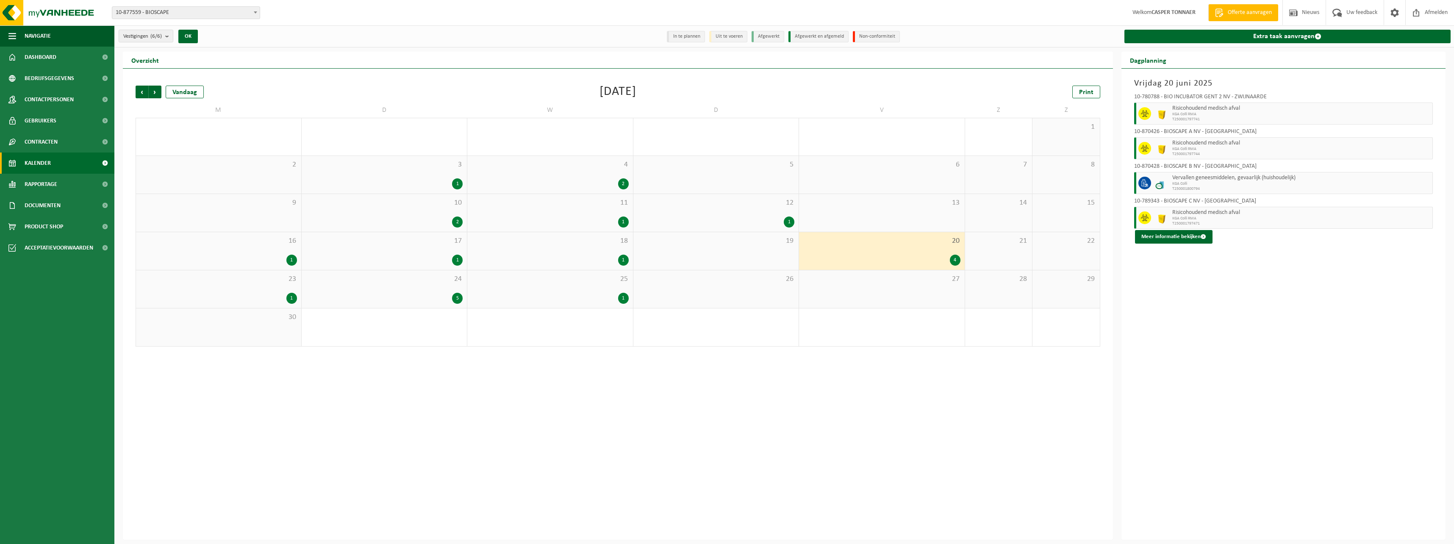
click at [640, 215] on div "12 1" at bounding box center [716, 213] width 166 height 38
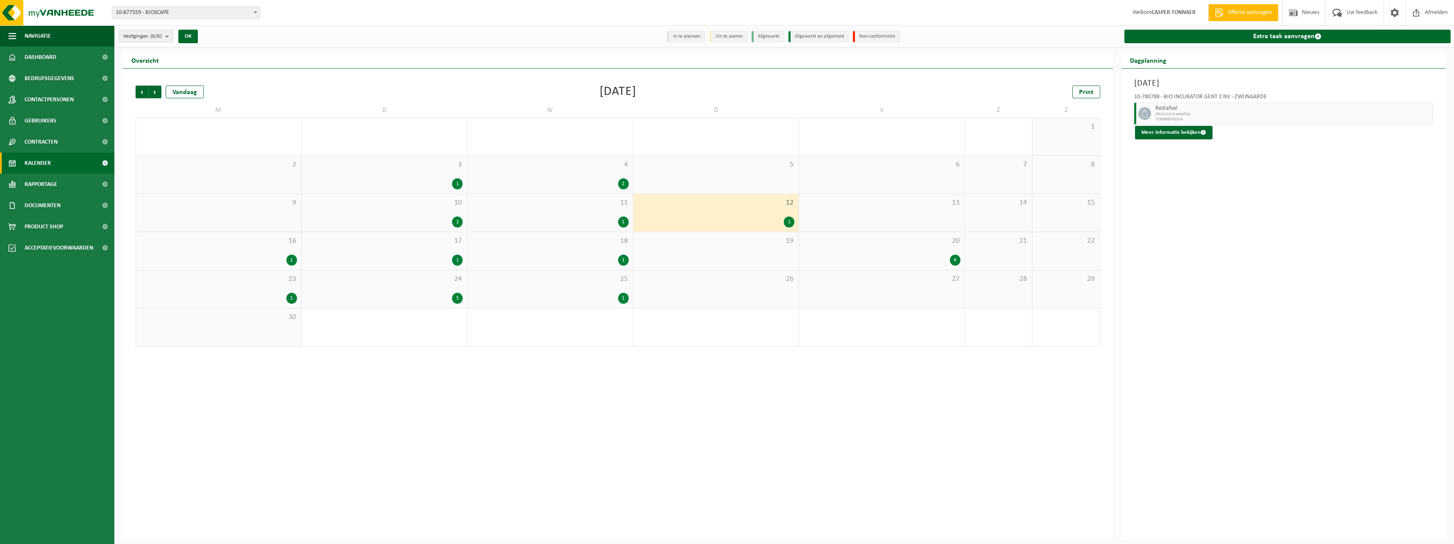
click at [545, 221] on div "1" at bounding box center [549, 221] width 157 height 11
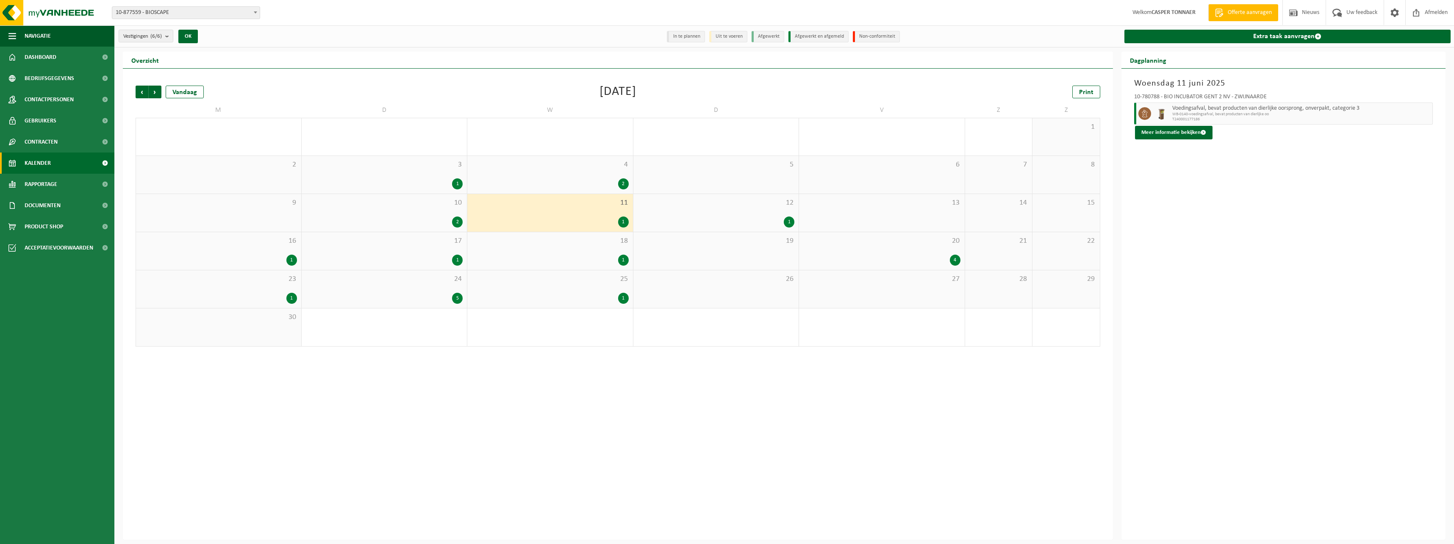
click at [370, 221] on div "2" at bounding box center [384, 221] width 157 height 11
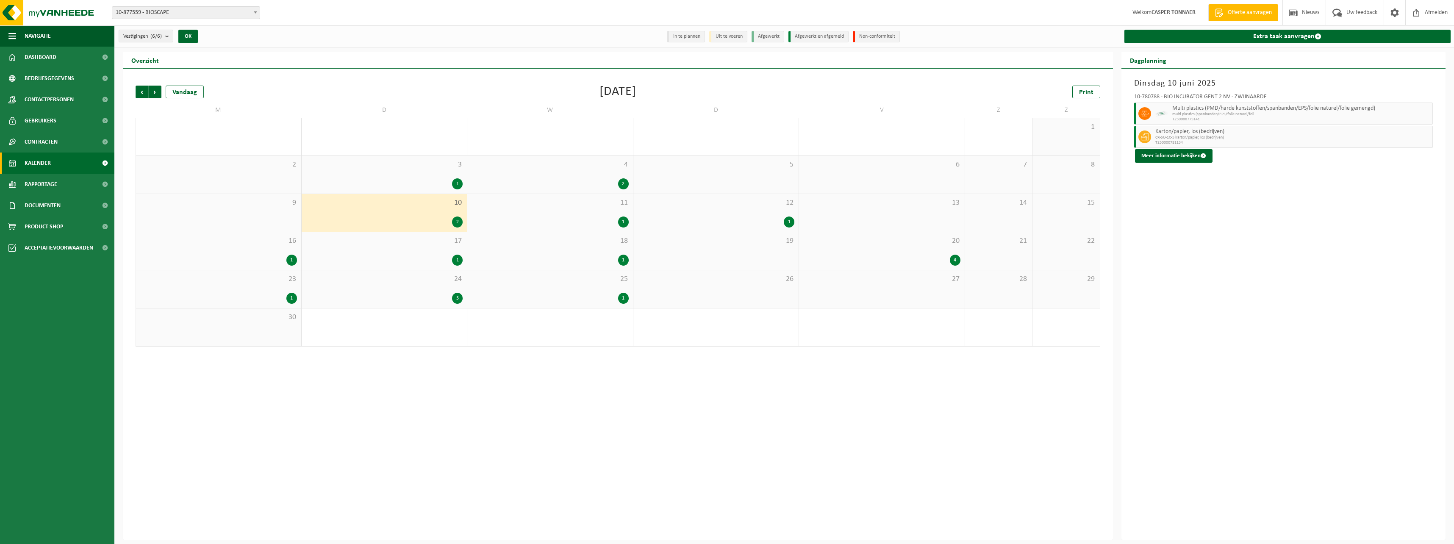
click at [387, 168] on span "3" at bounding box center [384, 164] width 157 height 9
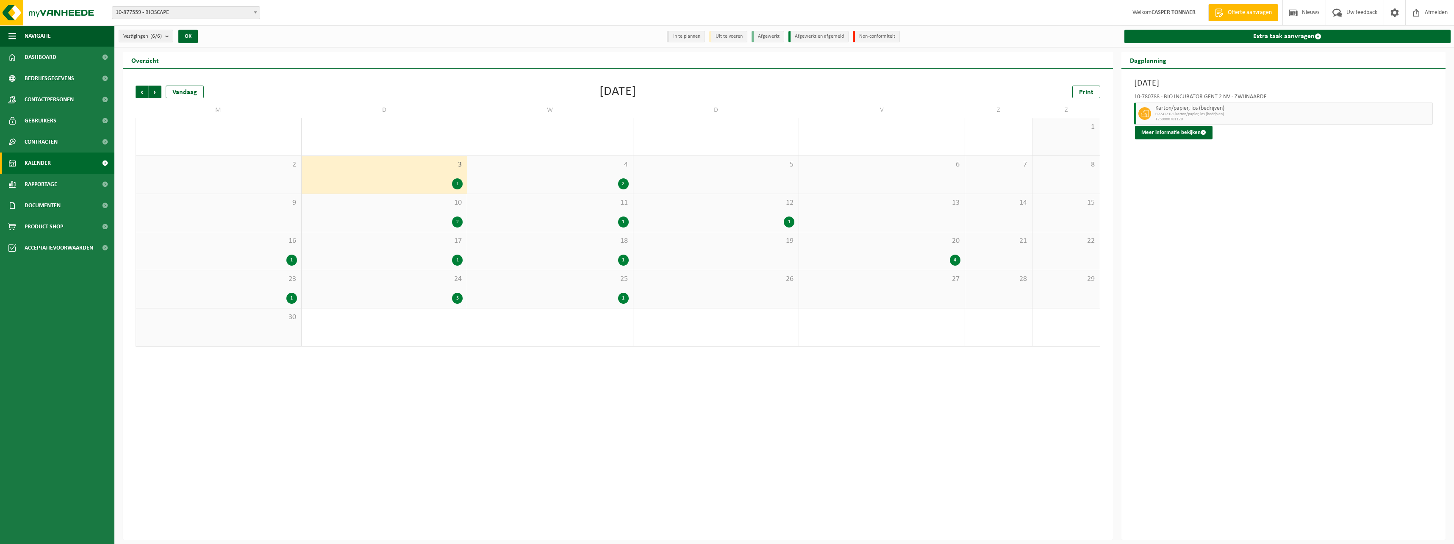
click at [565, 175] on div "4 2" at bounding box center [550, 175] width 166 height 38
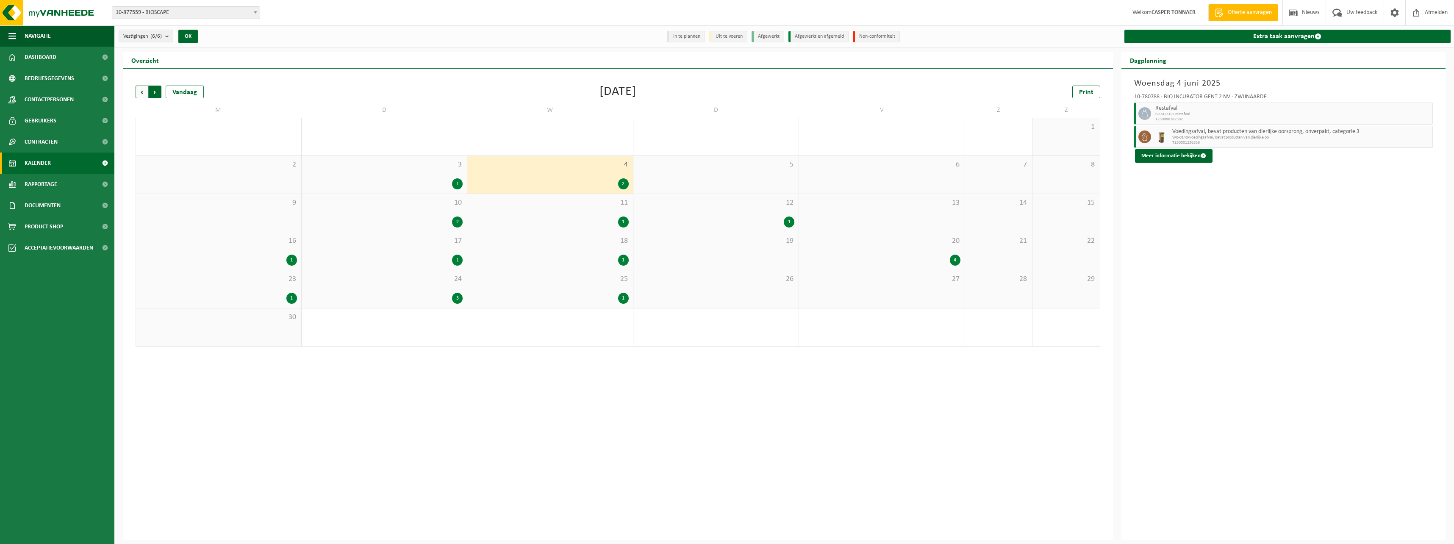
click at [140, 96] on span "Vorige" at bounding box center [142, 92] width 13 height 13
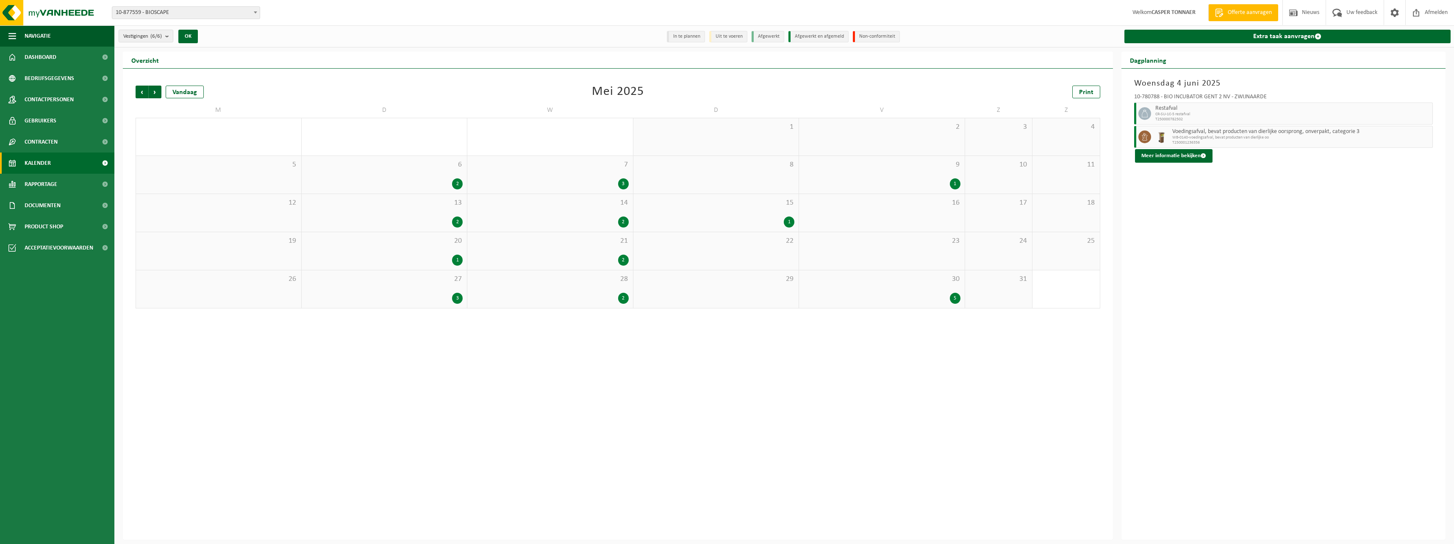
click at [640, 299] on div "30 5" at bounding box center [882, 289] width 166 height 38
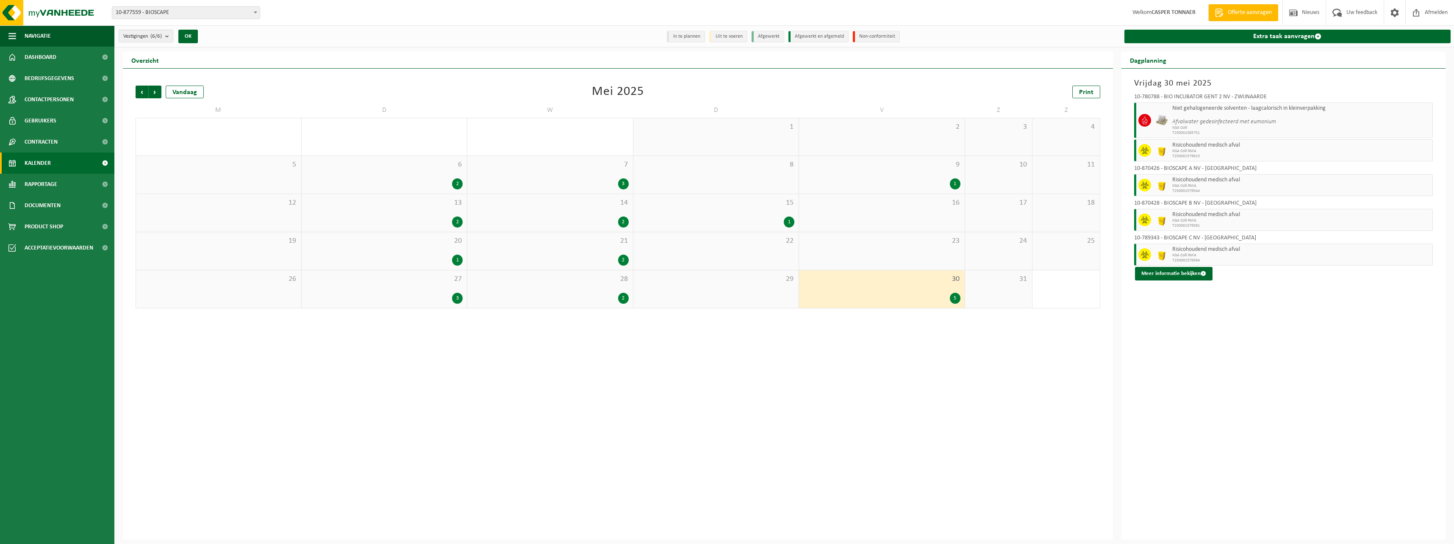
click at [561, 292] on div "28 2" at bounding box center [550, 289] width 166 height 38
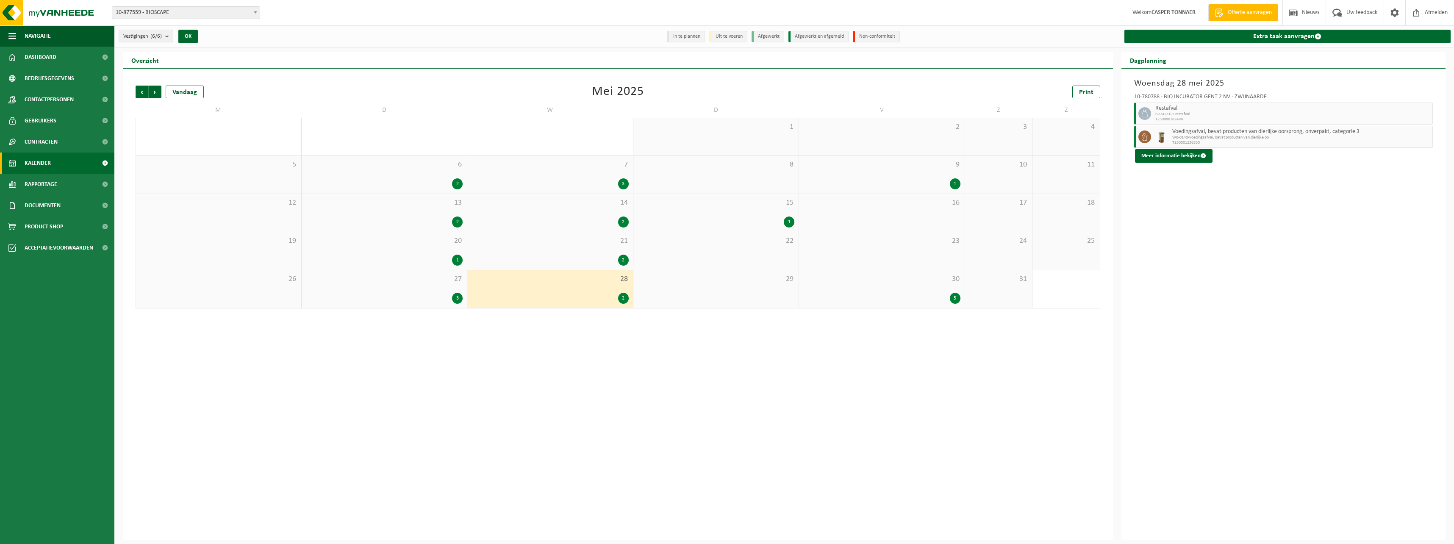
click at [428, 288] on div "27 3" at bounding box center [385, 289] width 166 height 38
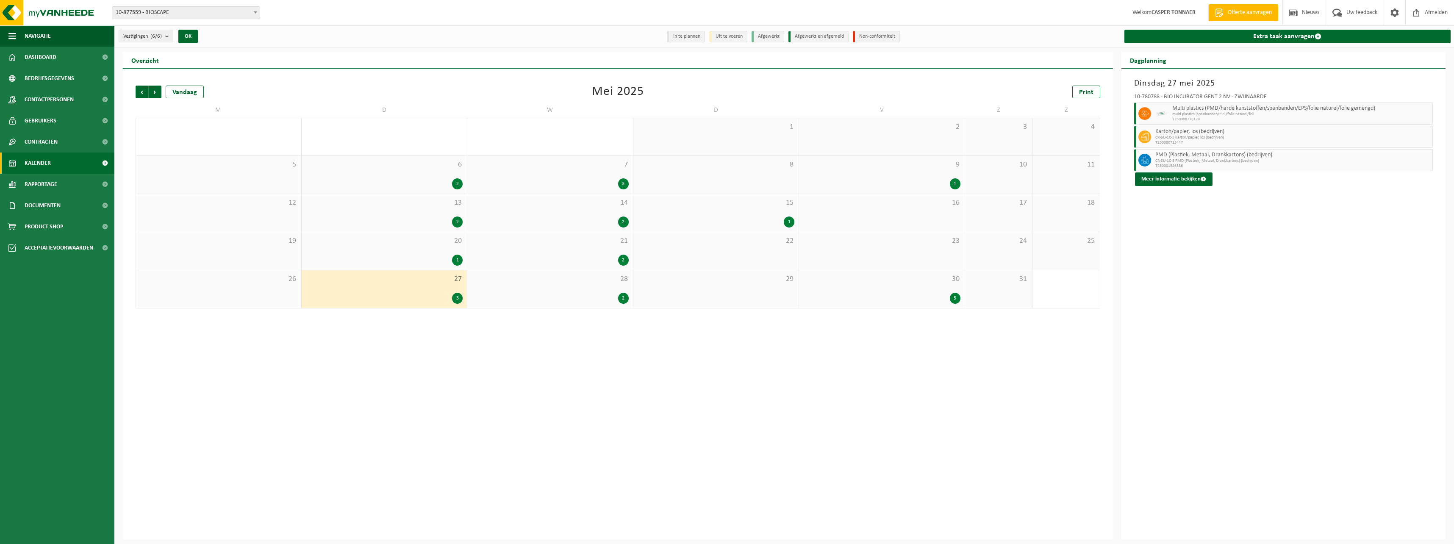
click at [416, 249] on div "20 1" at bounding box center [385, 251] width 166 height 38
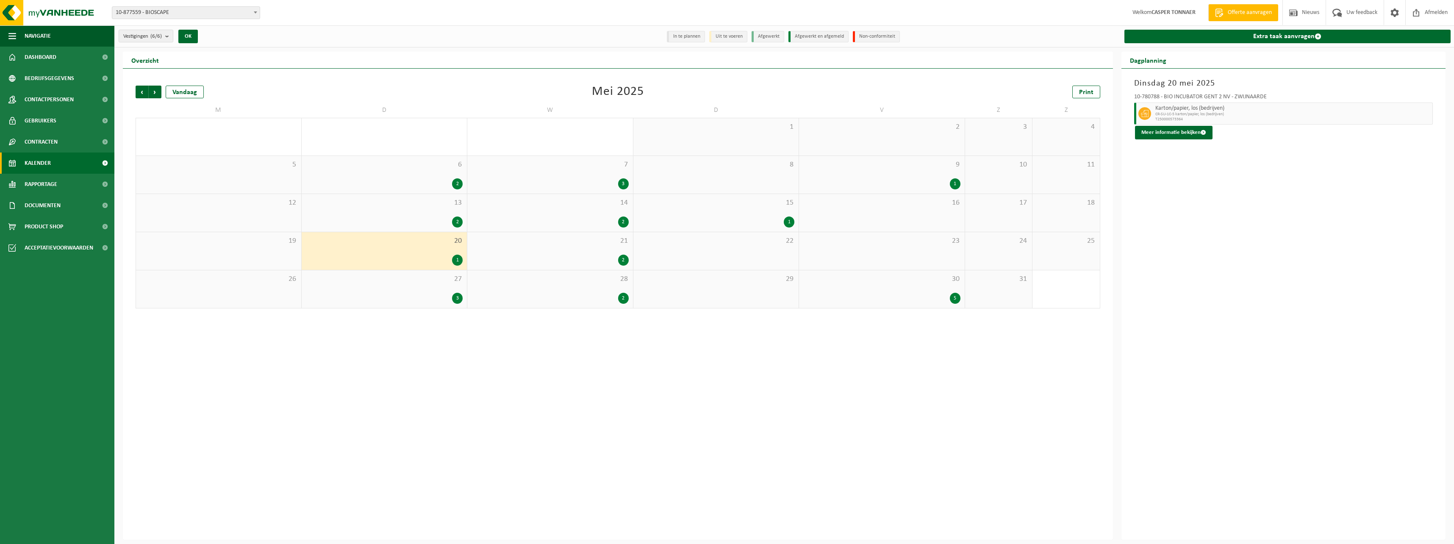
click at [530, 247] on div "21 2" at bounding box center [550, 251] width 166 height 38
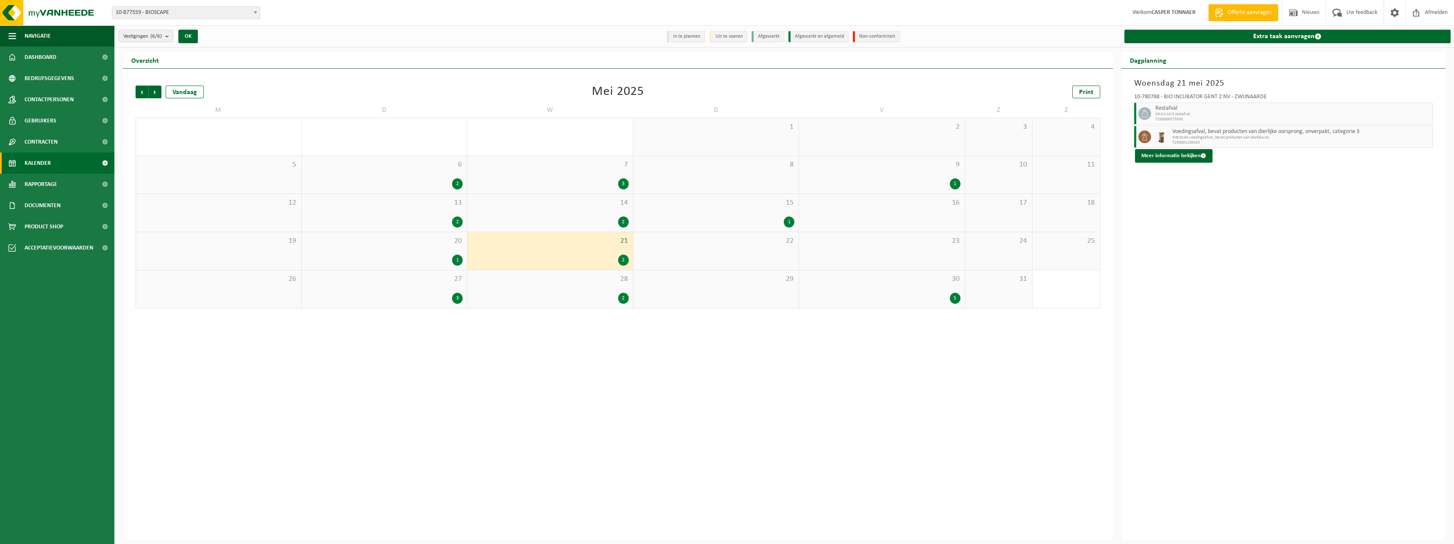
click at [411, 219] on div "2" at bounding box center [384, 221] width 157 height 11
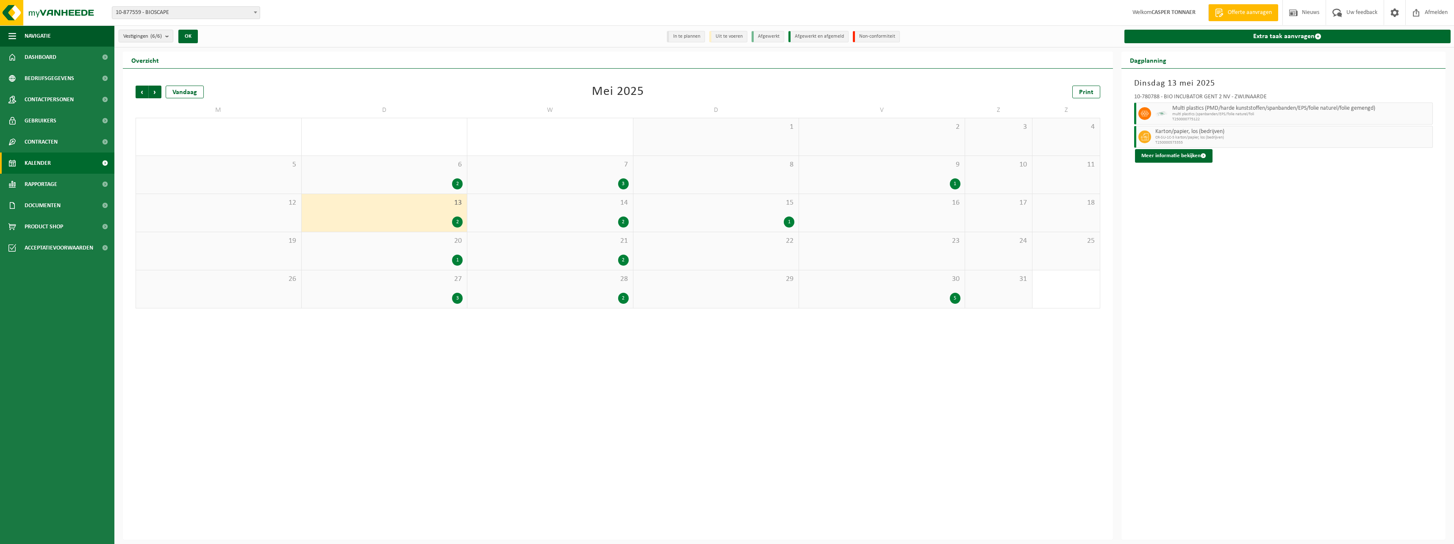
click at [584, 216] on div "14 2" at bounding box center [550, 213] width 166 height 38
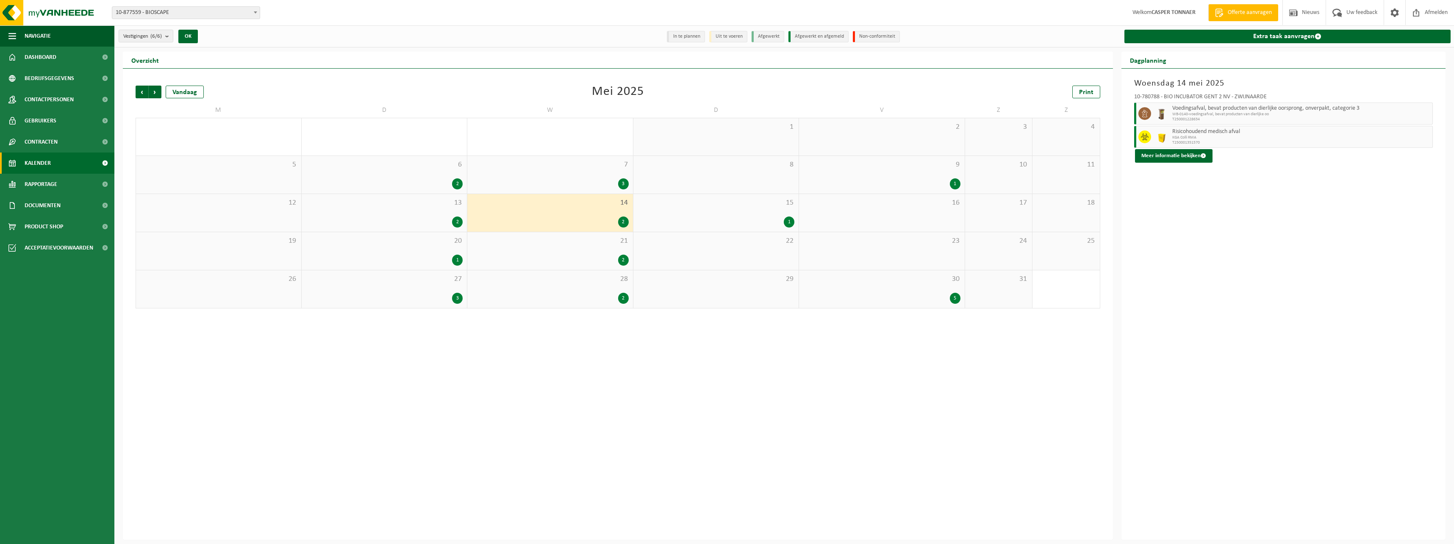
click at [640, 218] on div "1" at bounding box center [715, 221] width 157 height 11
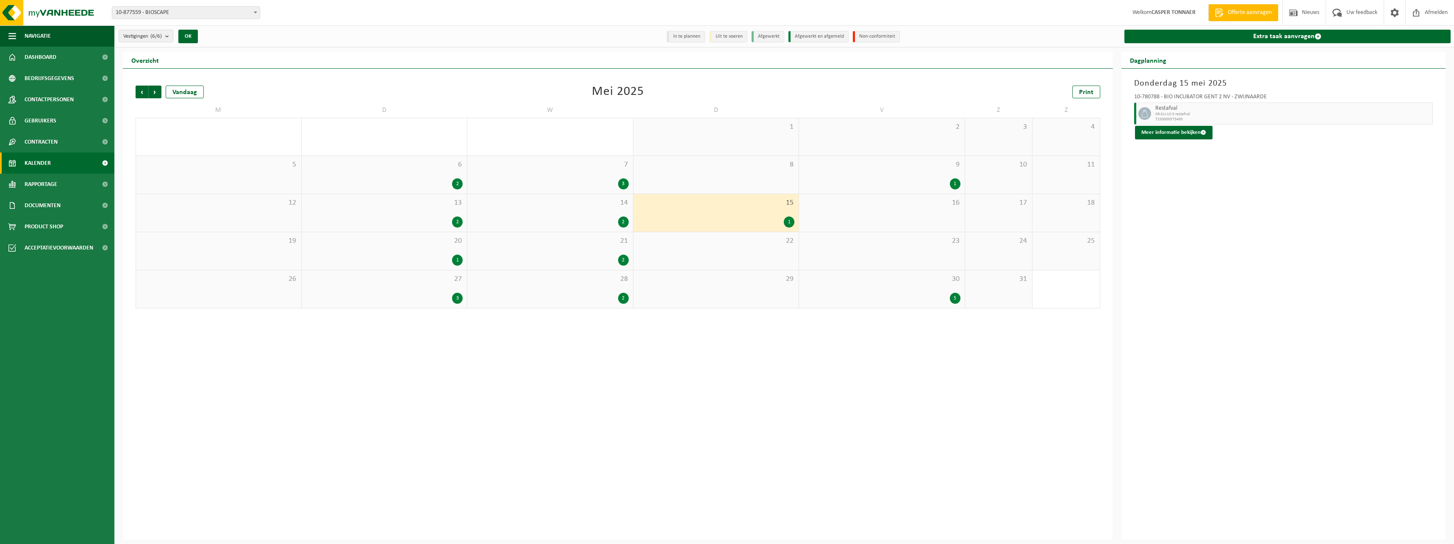
click at [640, 166] on span "9" at bounding box center [881, 164] width 157 height 9
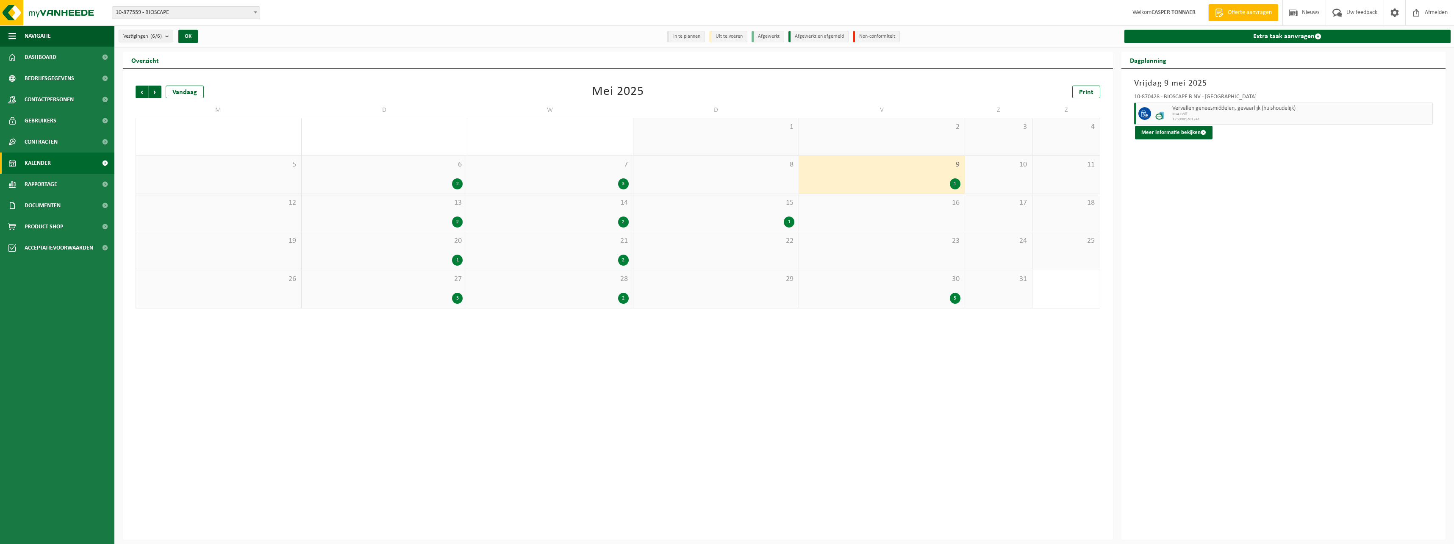
click at [540, 188] on div "3" at bounding box center [549, 183] width 157 height 11
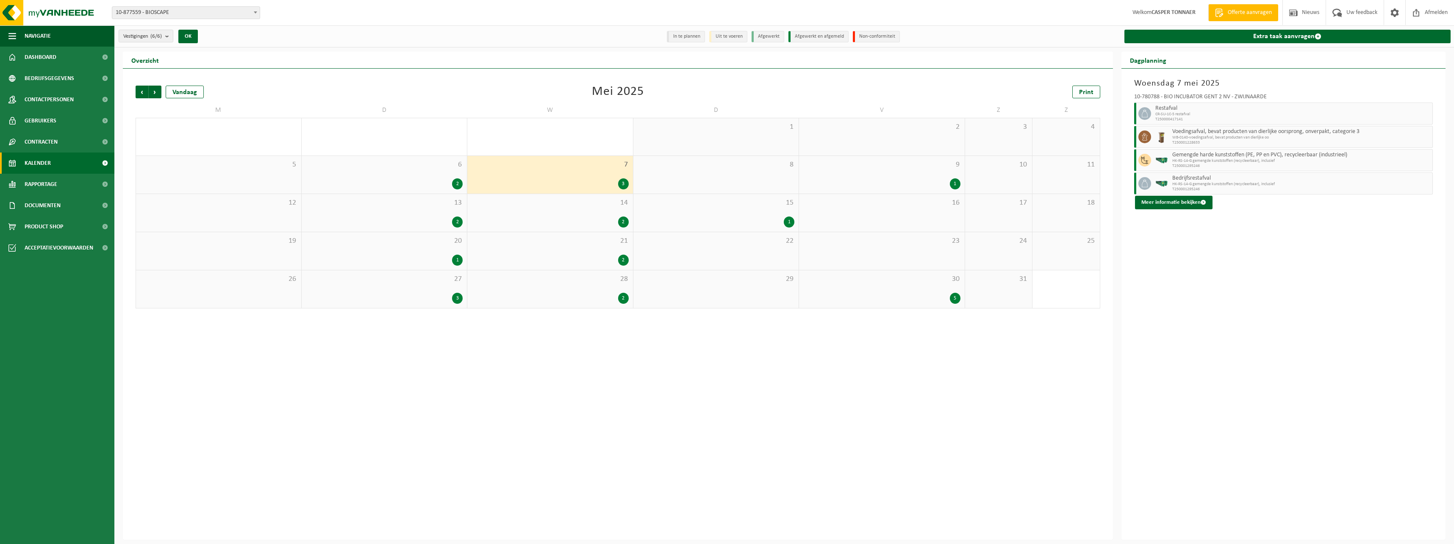
click at [391, 177] on div "6 2" at bounding box center [385, 175] width 166 height 38
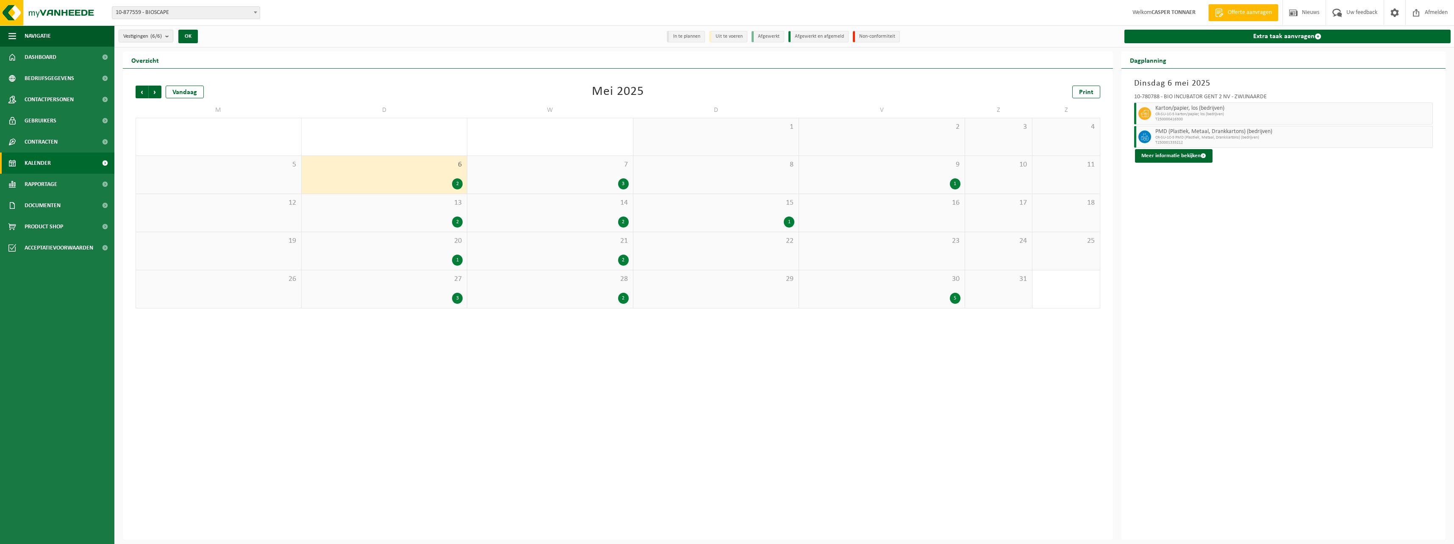
click at [603, 166] on span "7" at bounding box center [549, 164] width 157 height 9
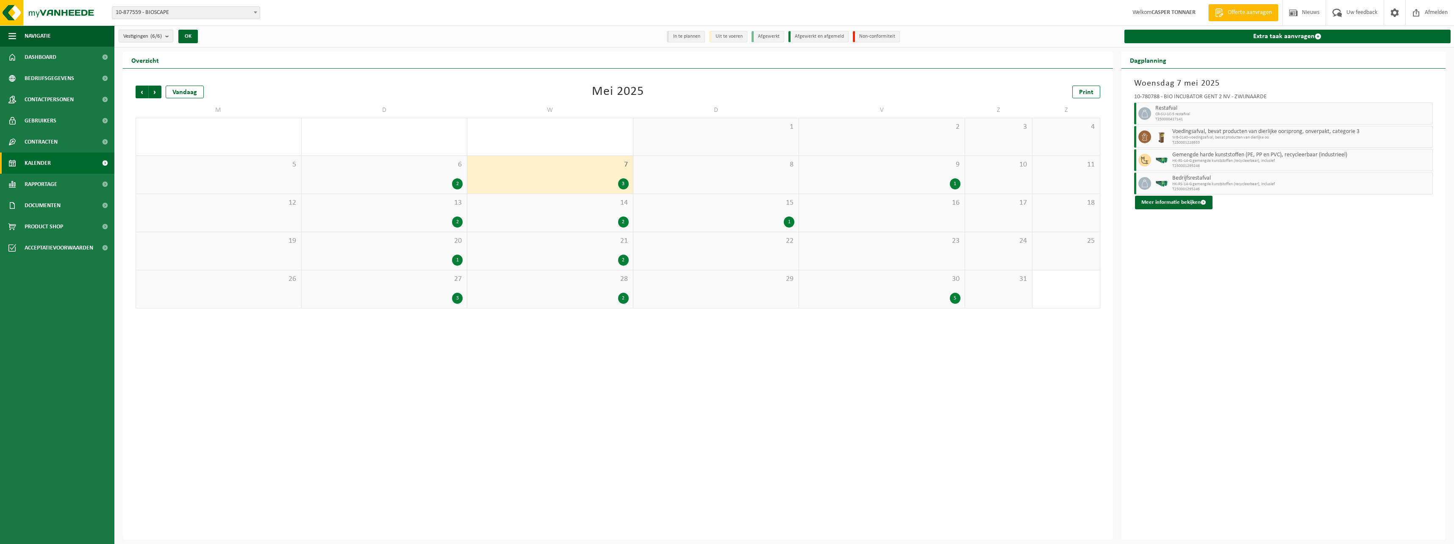
click at [416, 168] on span "6" at bounding box center [384, 164] width 157 height 9
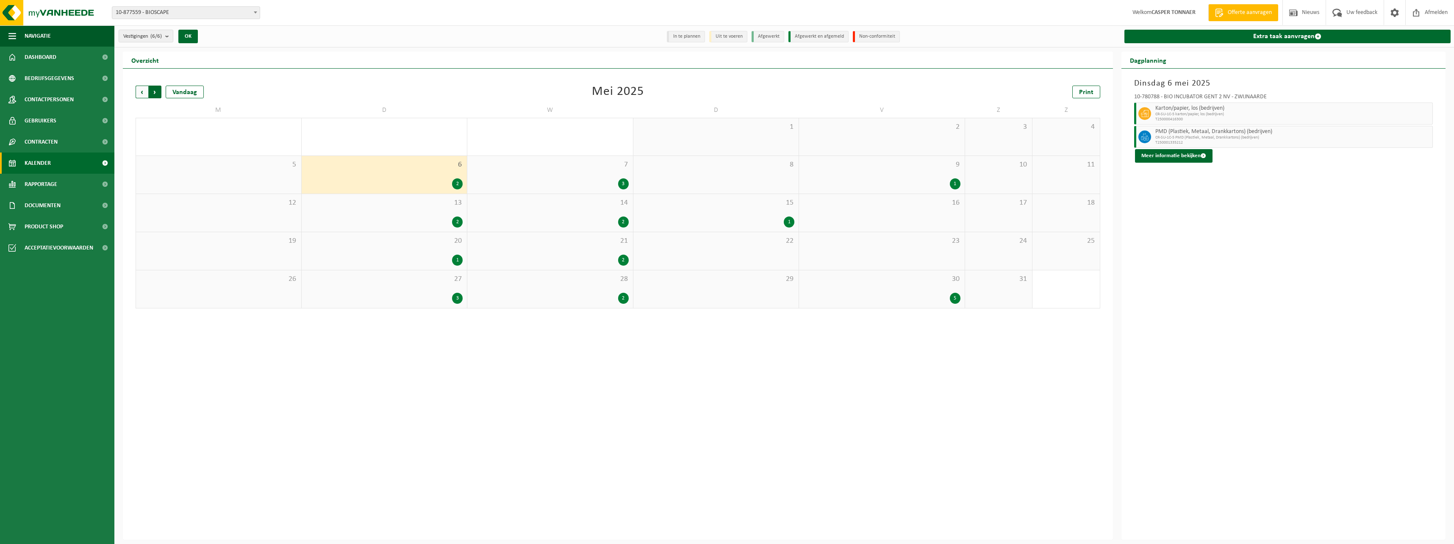
click at [139, 92] on span "Vorige" at bounding box center [142, 92] width 13 height 13
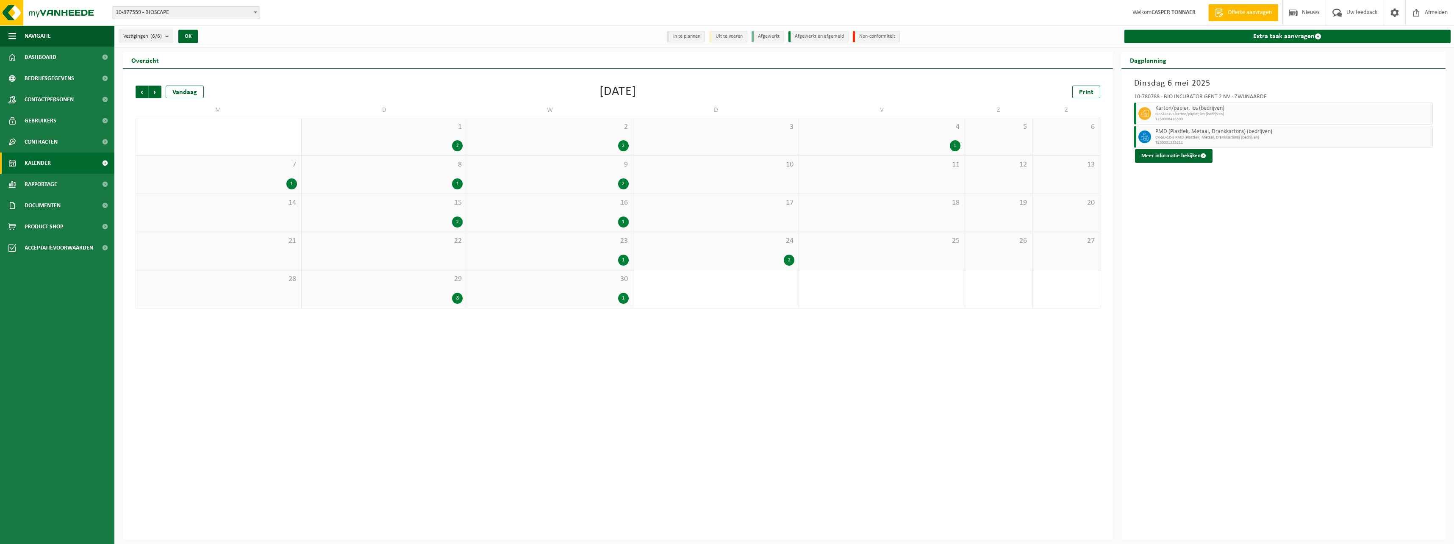
click at [577, 287] on div "30 1" at bounding box center [550, 289] width 166 height 38
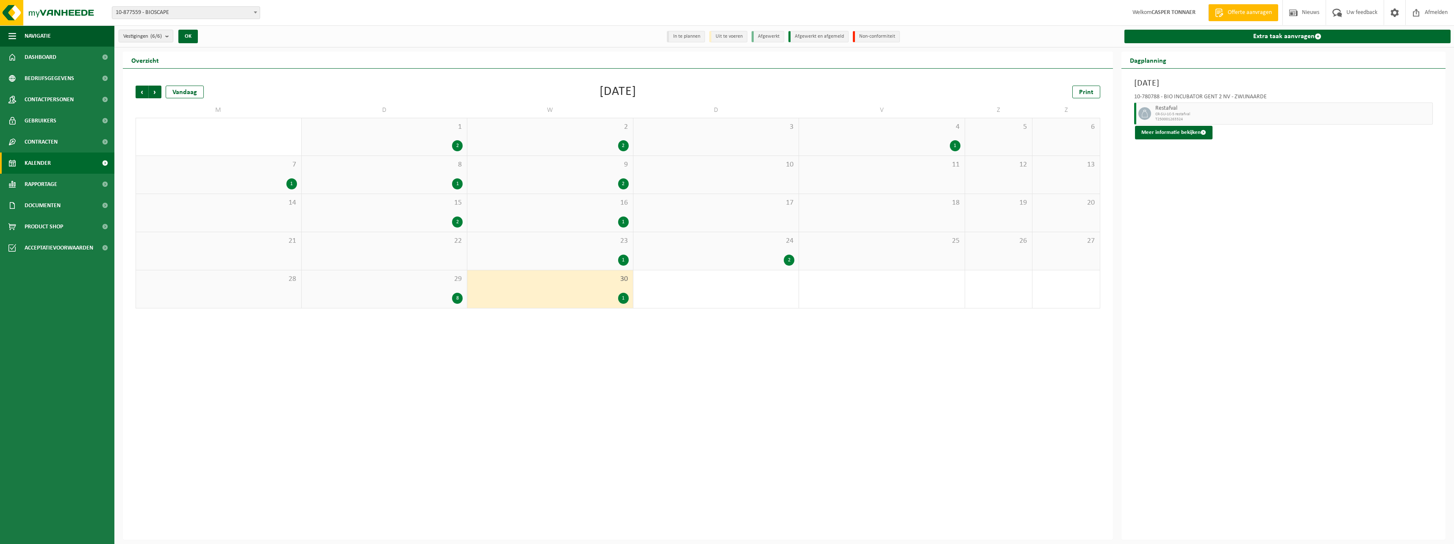
click at [428, 294] on div "8" at bounding box center [384, 298] width 157 height 11
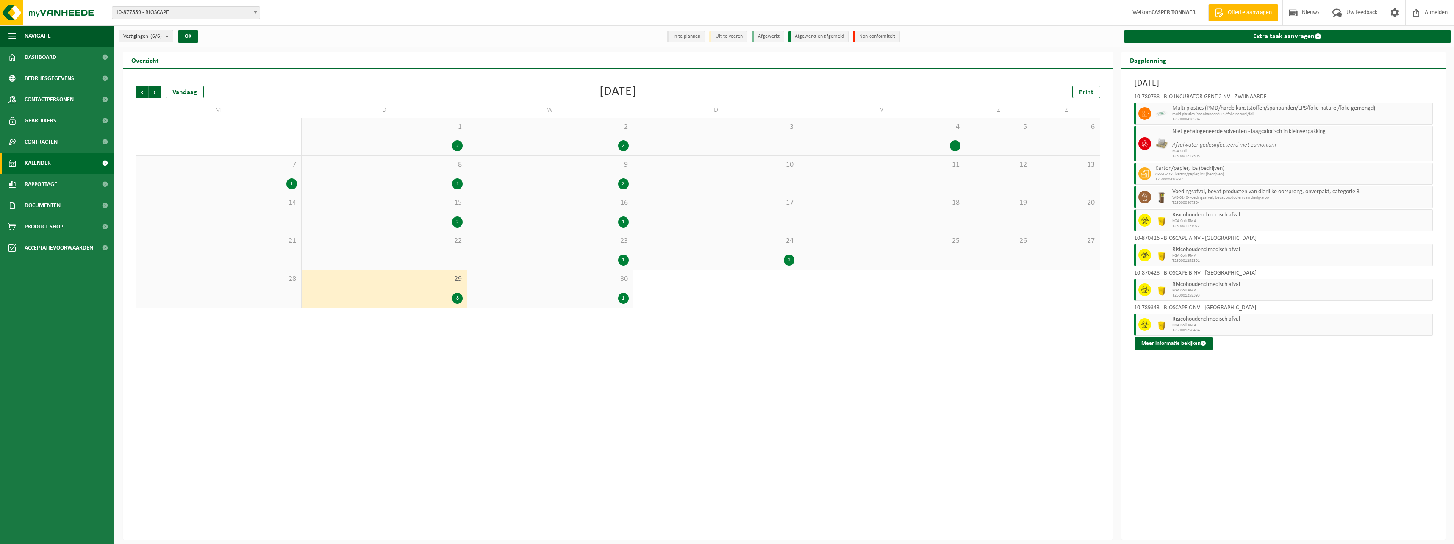
click at [640, 256] on div "2" at bounding box center [715, 260] width 157 height 11
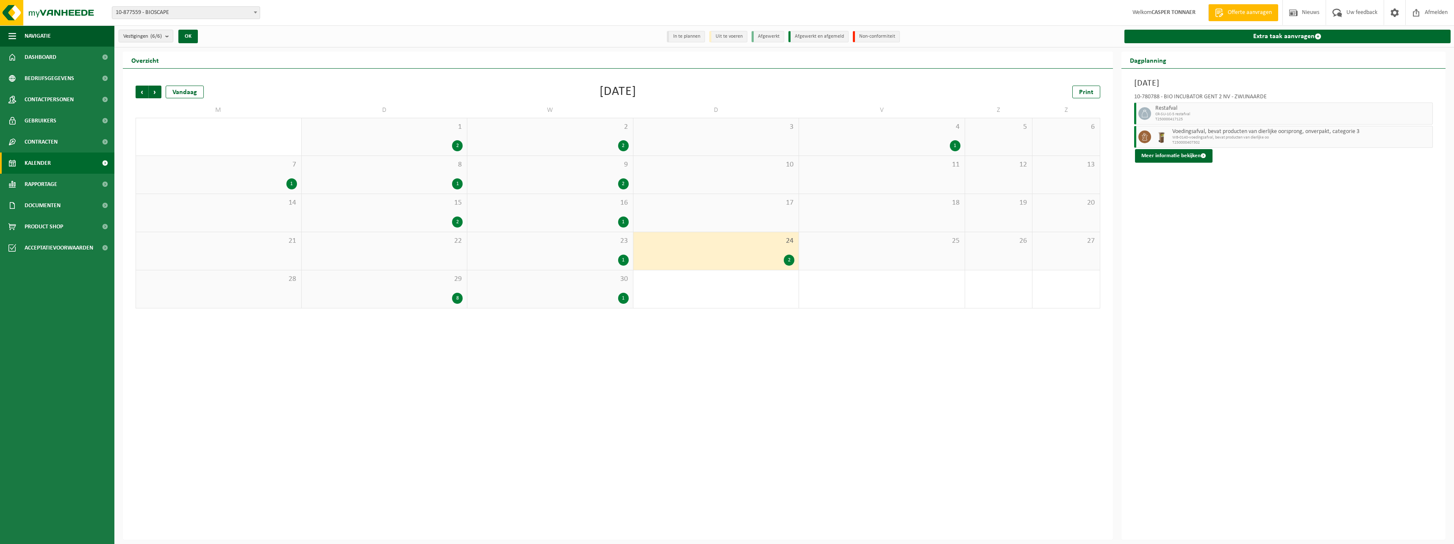
click at [553, 246] on div "23 1" at bounding box center [550, 251] width 166 height 38
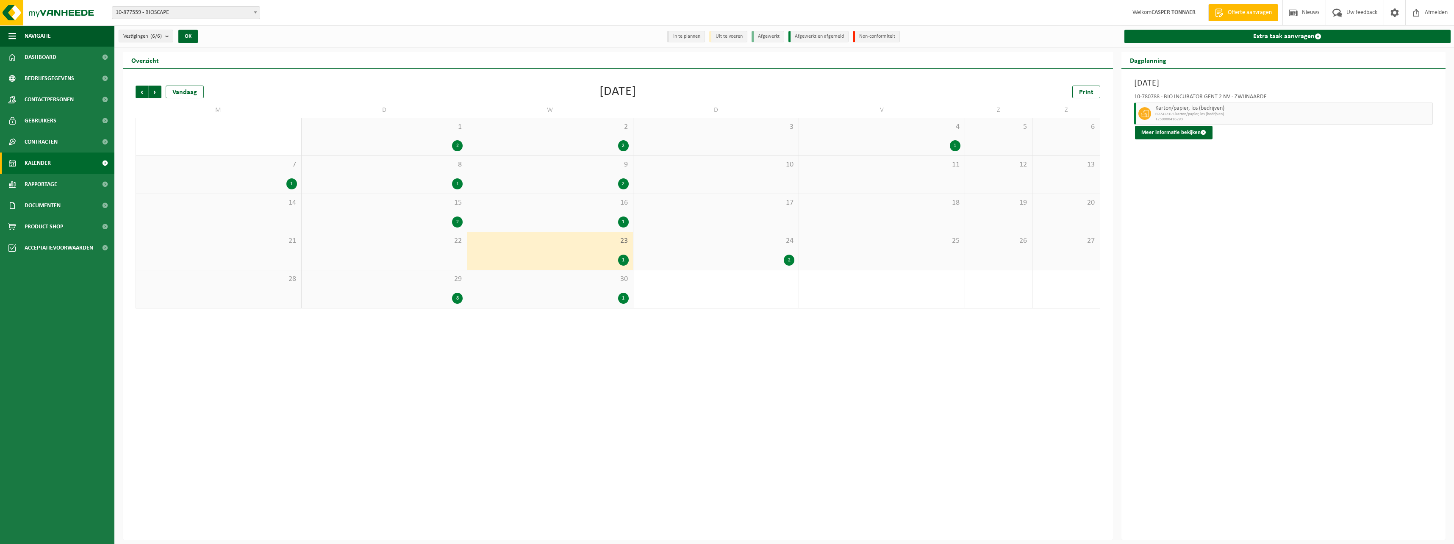
click at [579, 207] on div "16 1" at bounding box center [550, 213] width 166 height 38
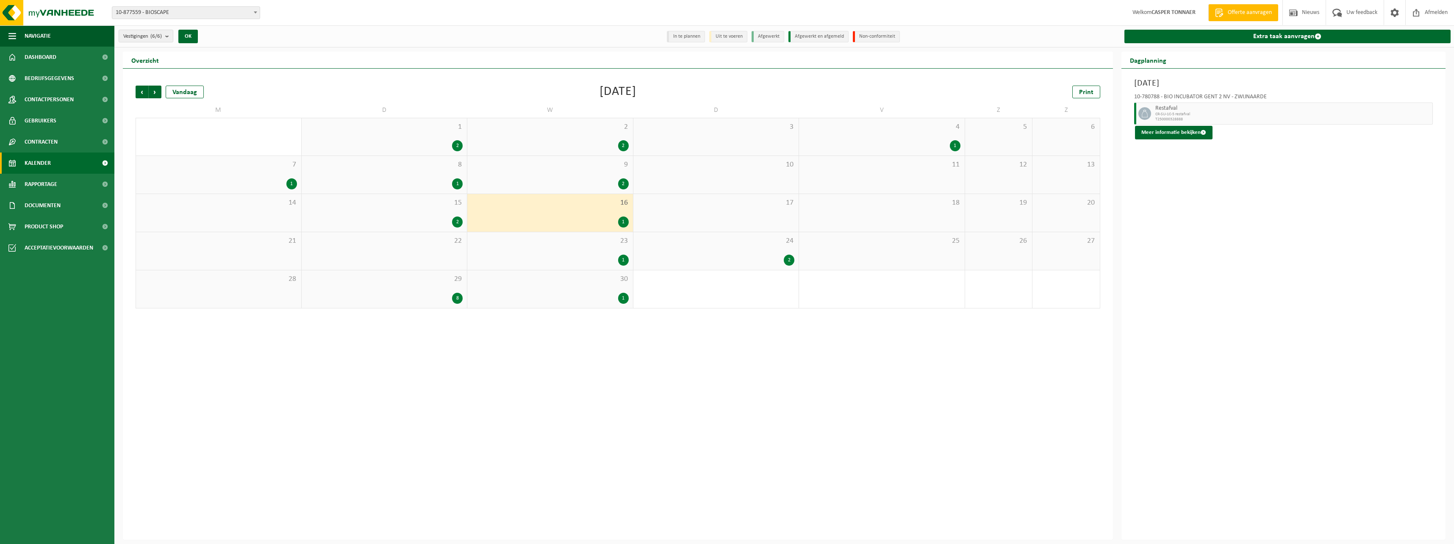
click at [371, 212] on div "15 2" at bounding box center [385, 213] width 166 height 38
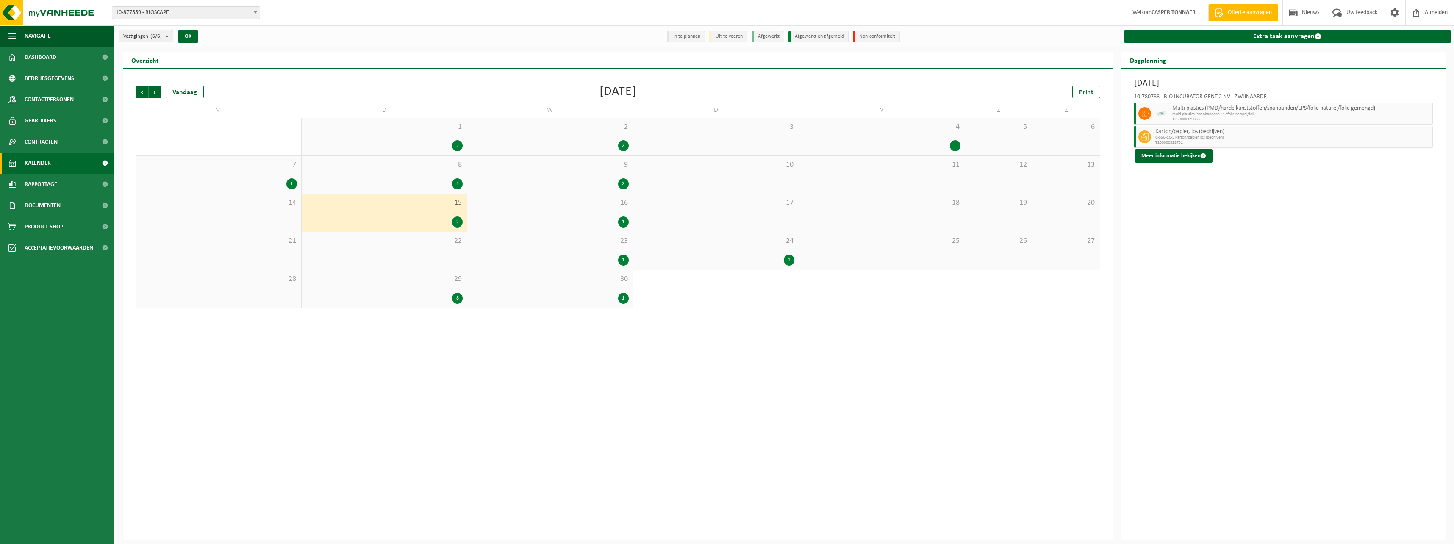
click at [239, 168] on span "7" at bounding box center [218, 164] width 157 height 9
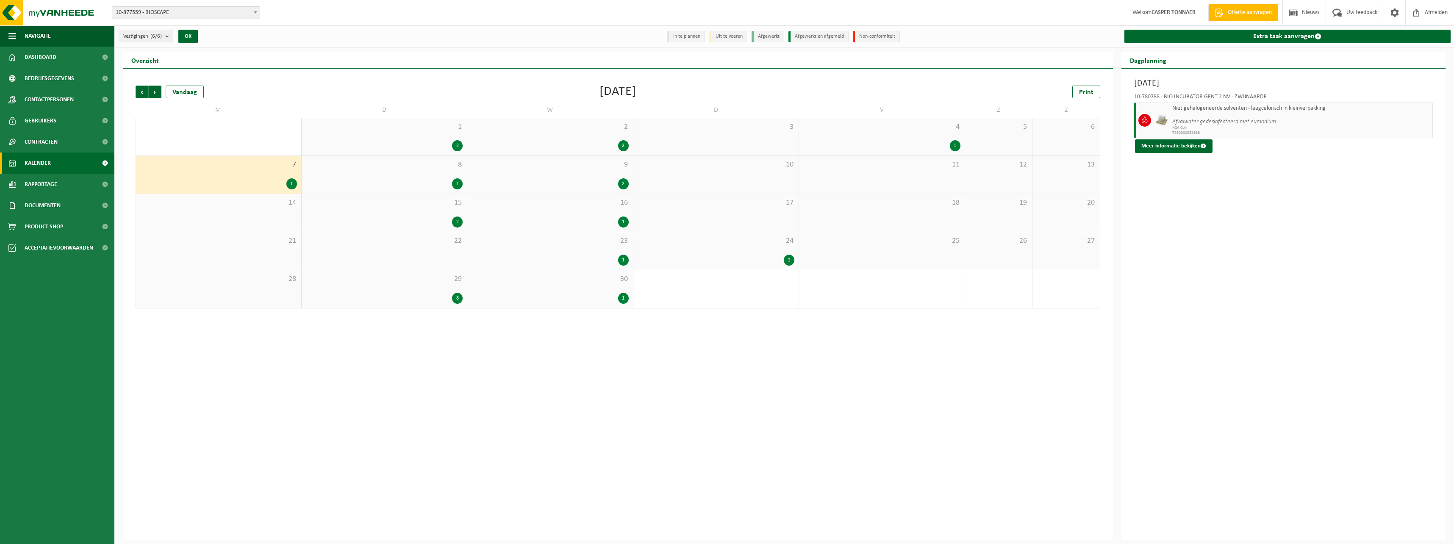
click at [405, 176] on div "8 1" at bounding box center [385, 175] width 166 height 38
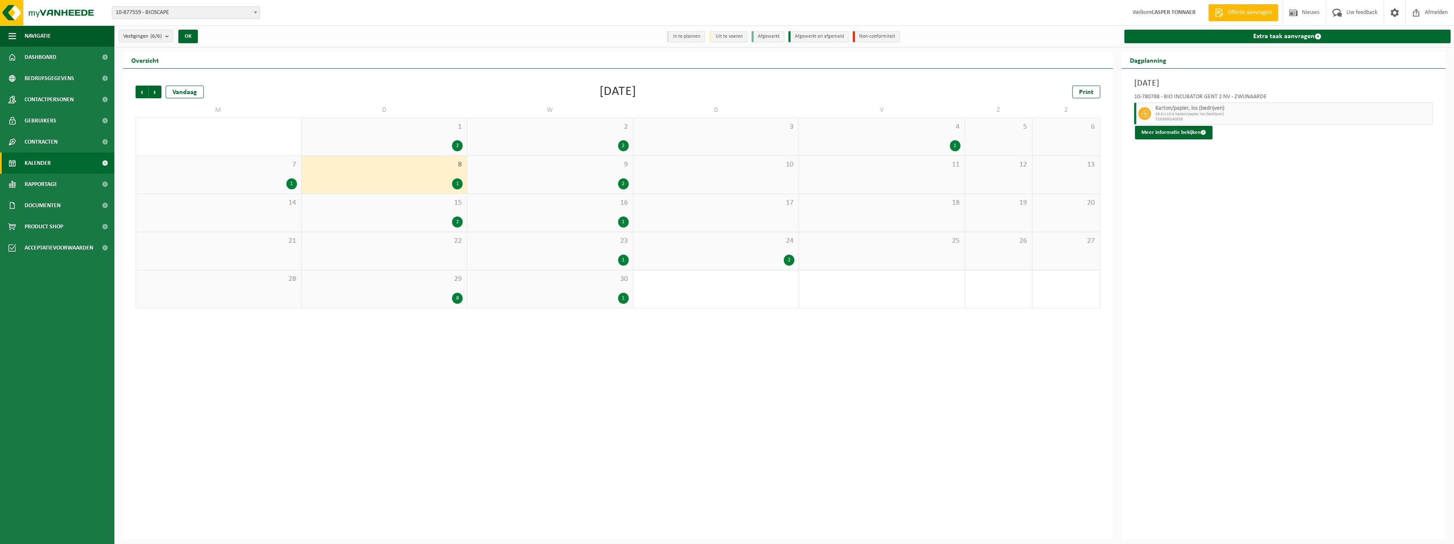
click at [576, 171] on div "9 2" at bounding box center [550, 175] width 166 height 38
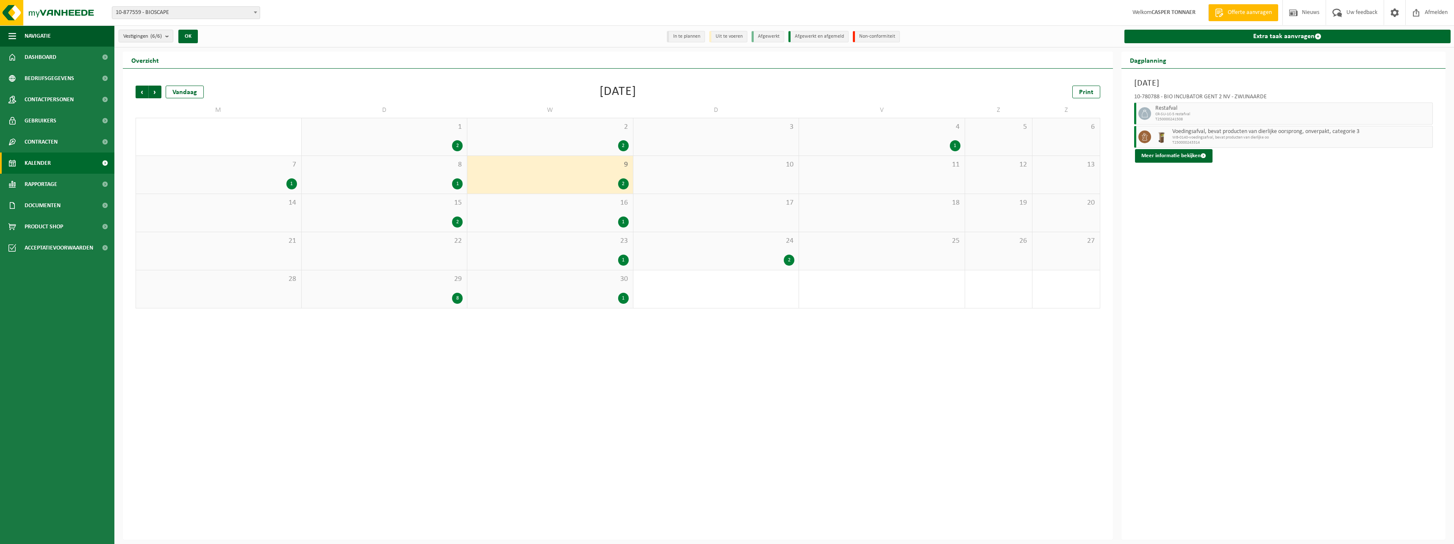
click at [390, 131] on span "1" at bounding box center [384, 126] width 157 height 9
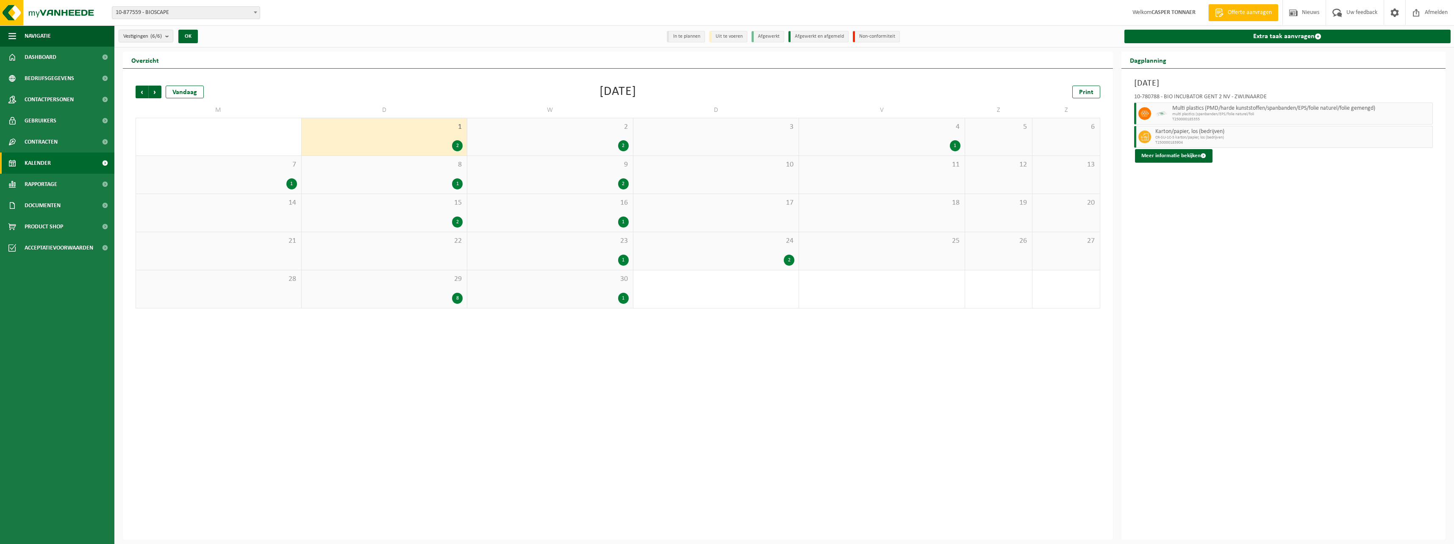
click at [562, 137] on div "2 2" at bounding box center [550, 136] width 166 height 37
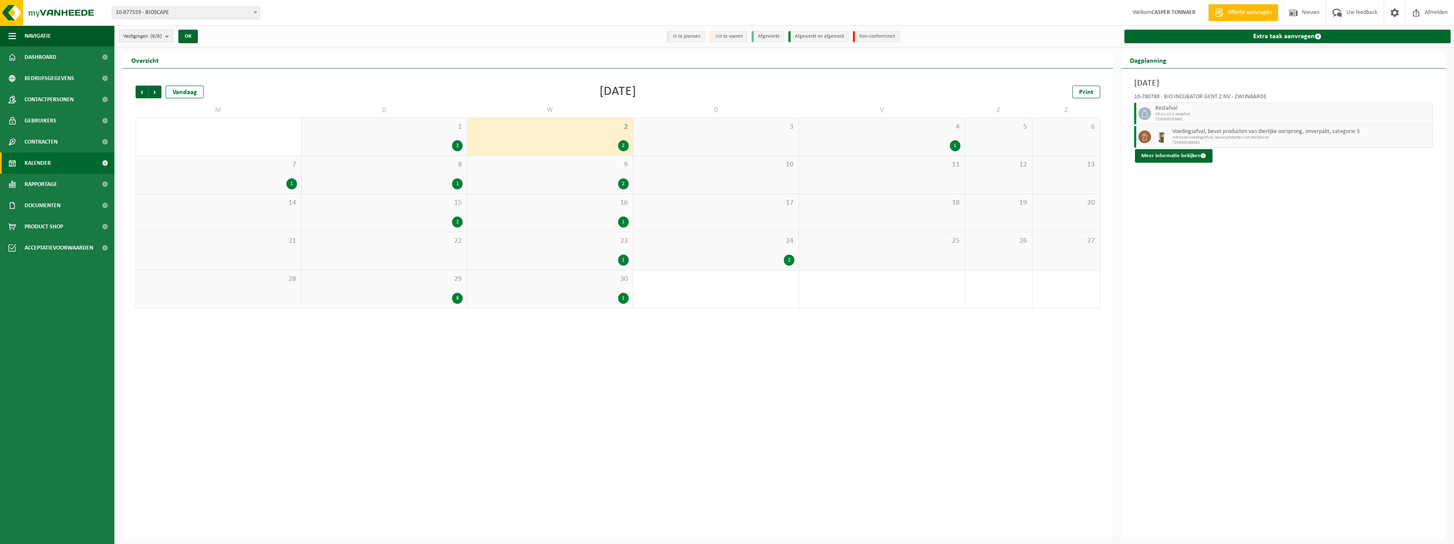
click at [640, 137] on div "4 1" at bounding box center [882, 136] width 166 height 37
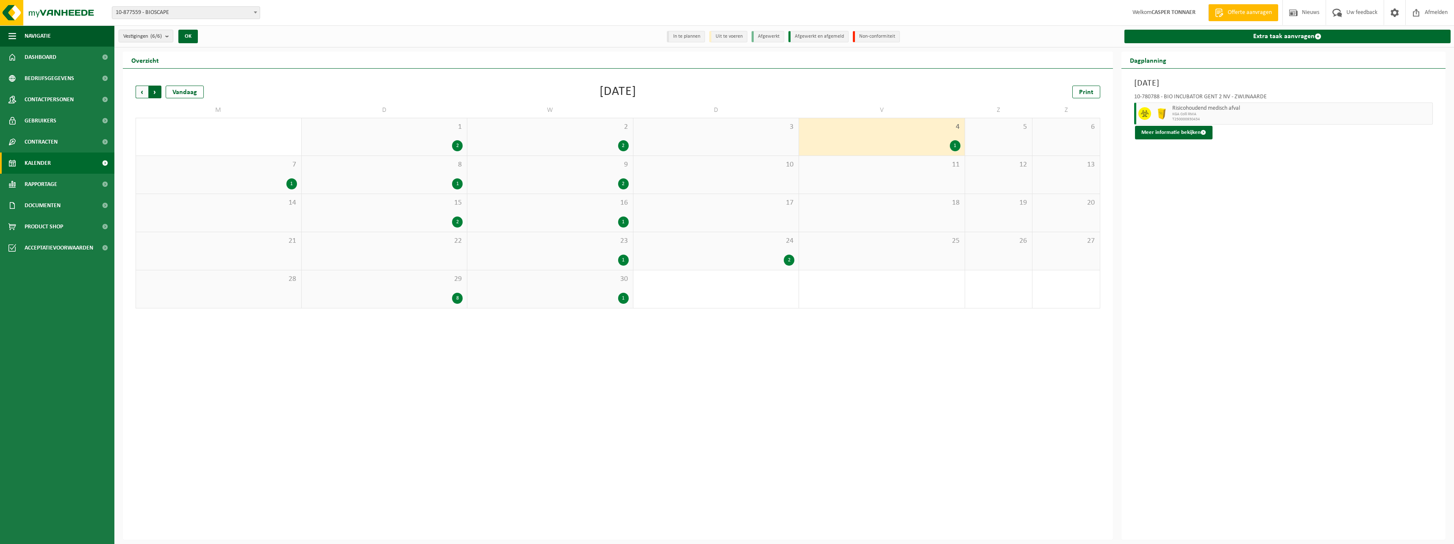
click at [142, 94] on span "Vorige" at bounding box center [142, 92] width 13 height 13
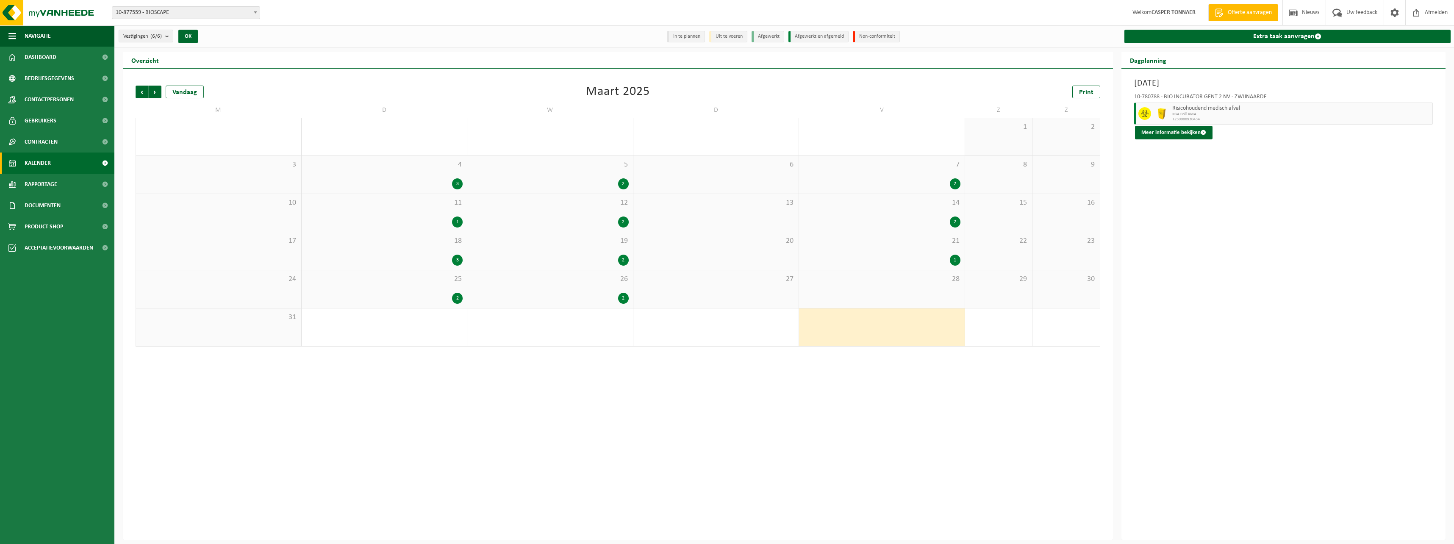
drag, startPoint x: 516, startPoint y: 290, endPoint x: 507, endPoint y: 291, distance: 9.1
click at [516, 291] on div "26 2" at bounding box center [550, 289] width 166 height 38
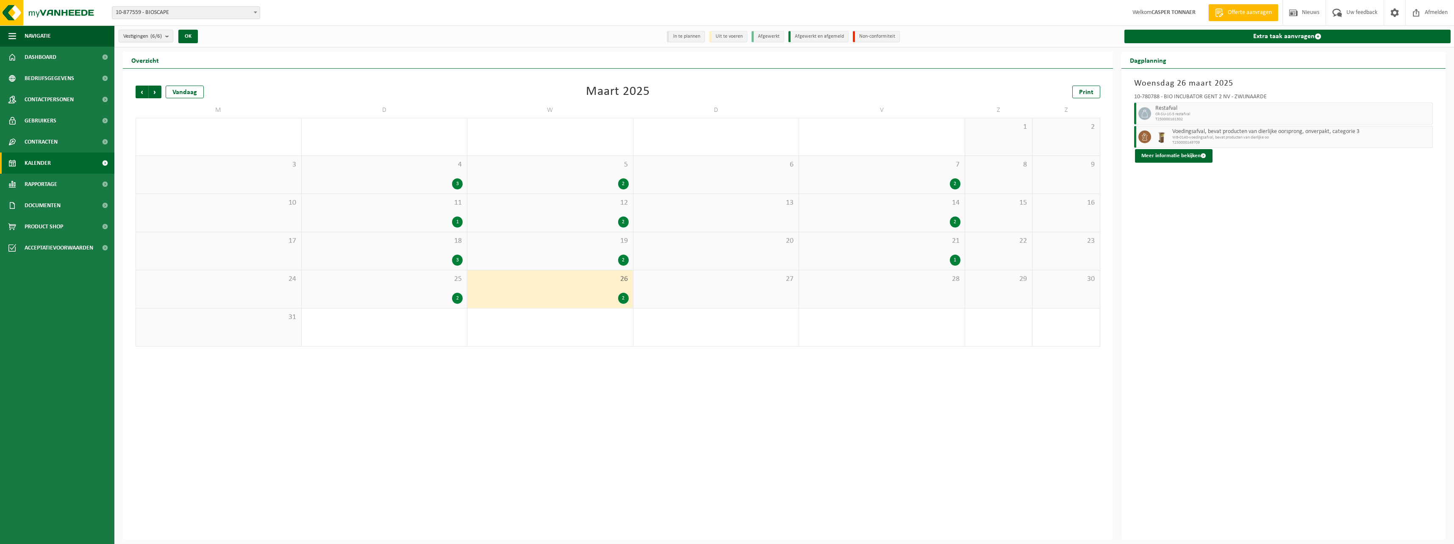
click at [389, 288] on div "25 2" at bounding box center [385, 289] width 166 height 38
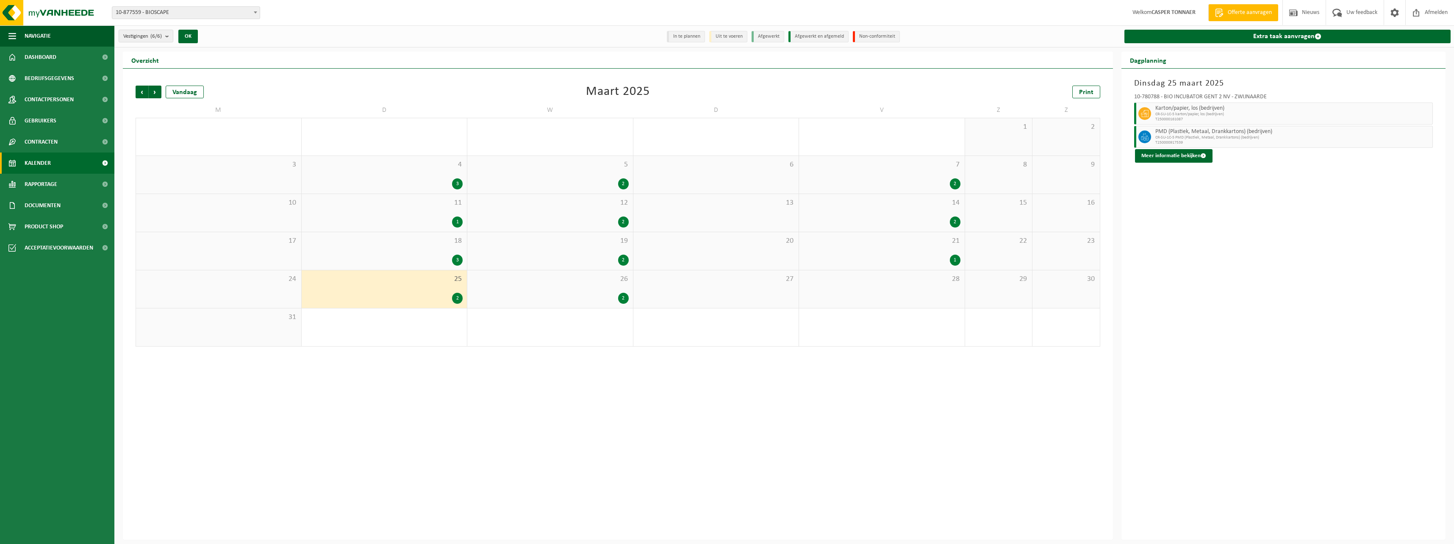
click at [398, 234] on div "18 3" at bounding box center [385, 251] width 166 height 38
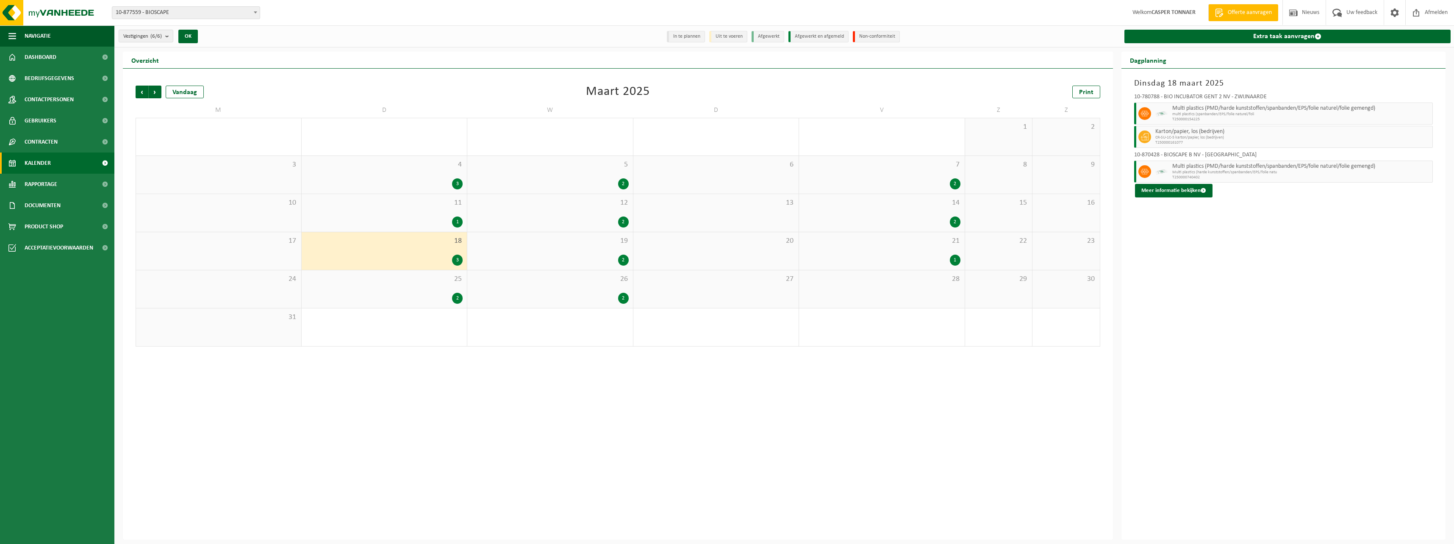
click at [555, 245] on span "19" at bounding box center [549, 240] width 157 height 9
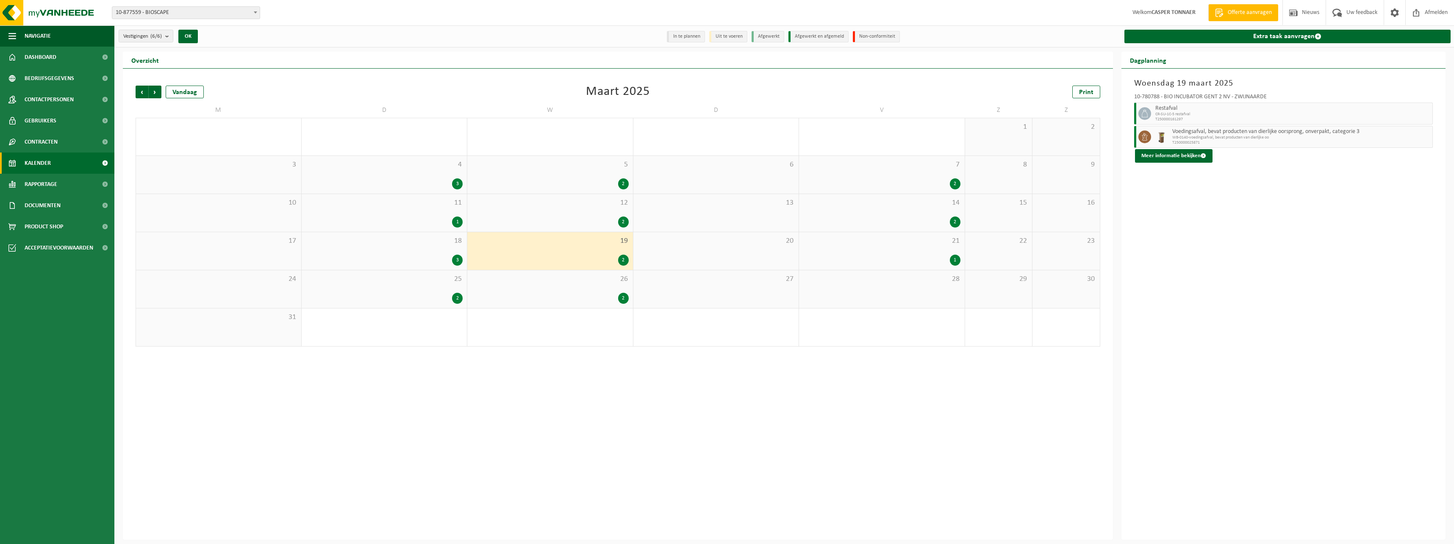
click at [640, 247] on div "21 1" at bounding box center [882, 251] width 166 height 38
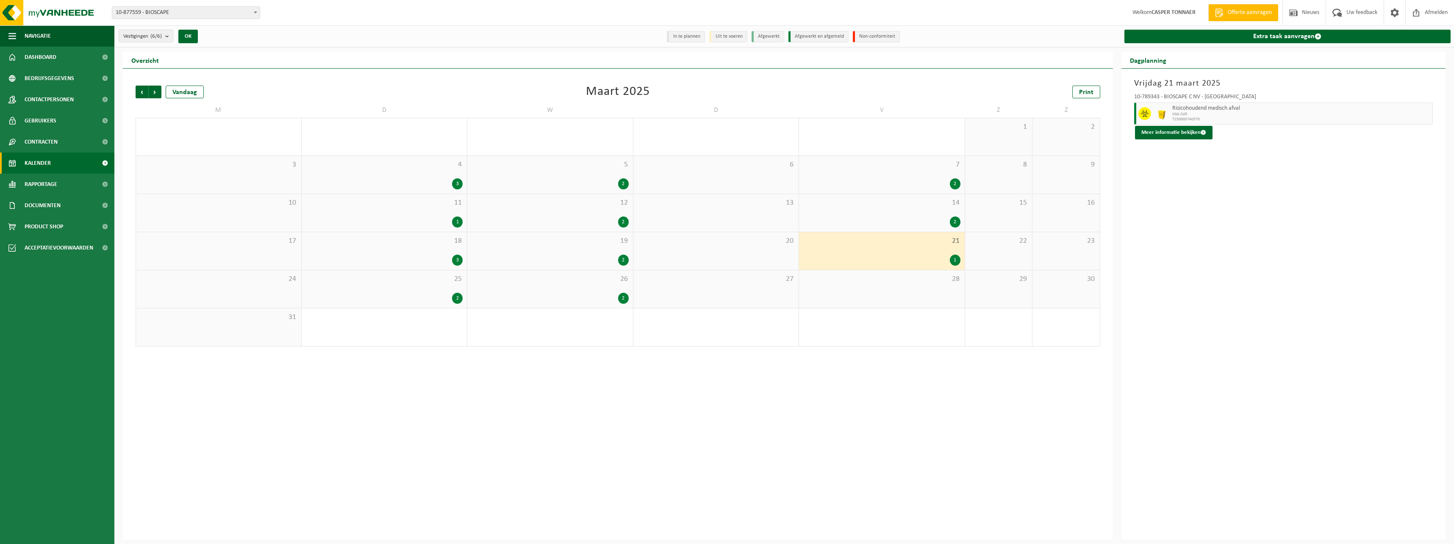
click at [640, 191] on div "7 2" at bounding box center [882, 175] width 166 height 38
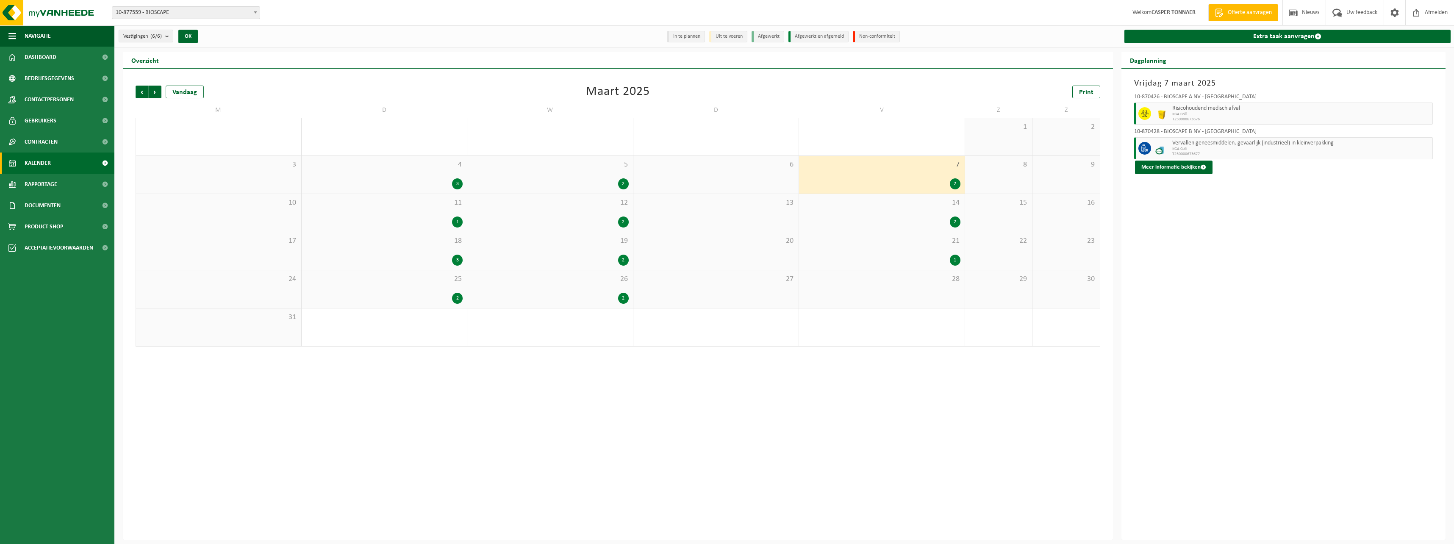
click at [640, 218] on div "2" at bounding box center [881, 221] width 157 height 11
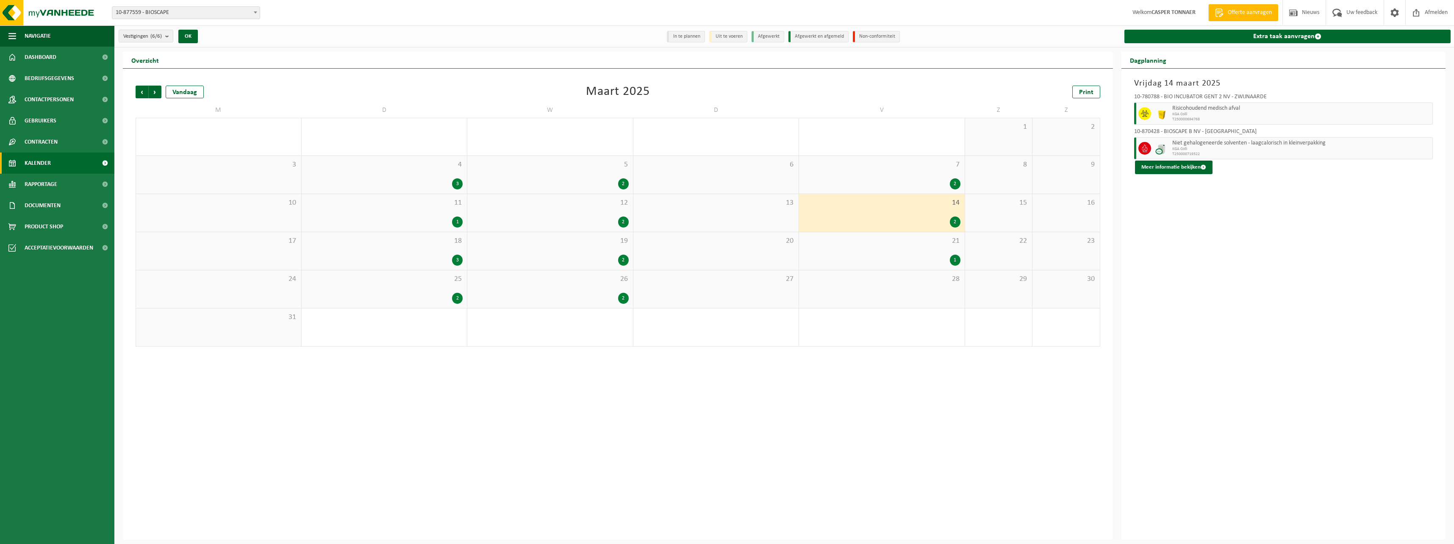
click at [529, 216] on div "12 2" at bounding box center [550, 213] width 166 height 38
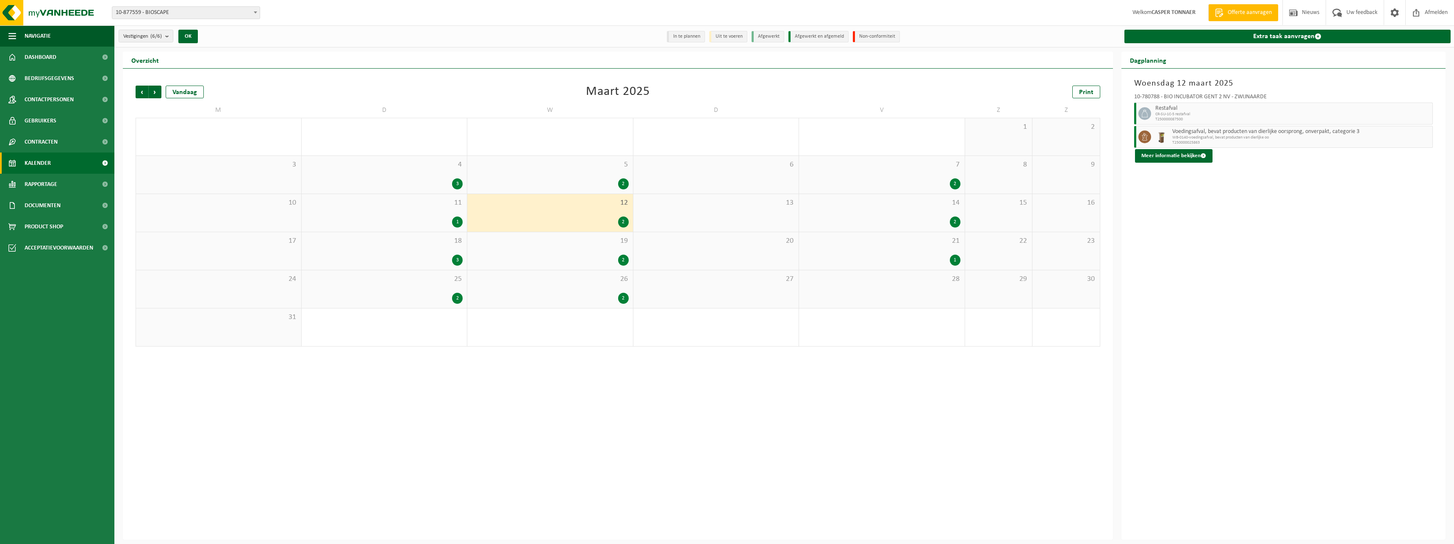
click at [421, 211] on div "11 1" at bounding box center [385, 213] width 166 height 38
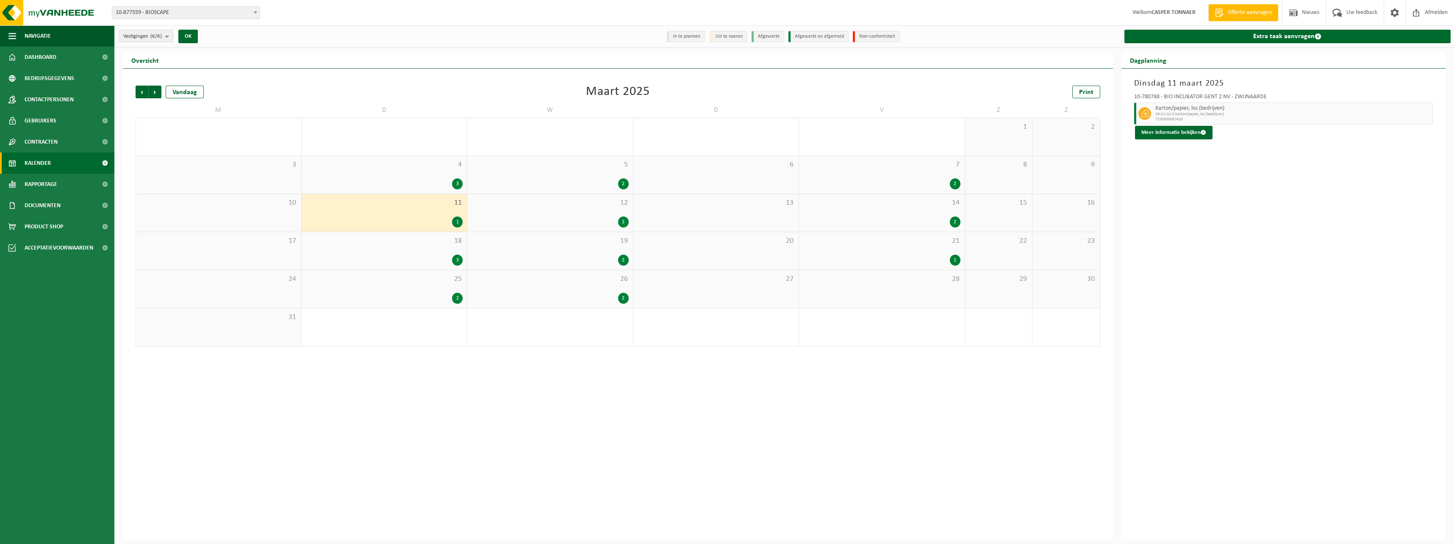
click at [429, 171] on div "4 3" at bounding box center [385, 175] width 166 height 38
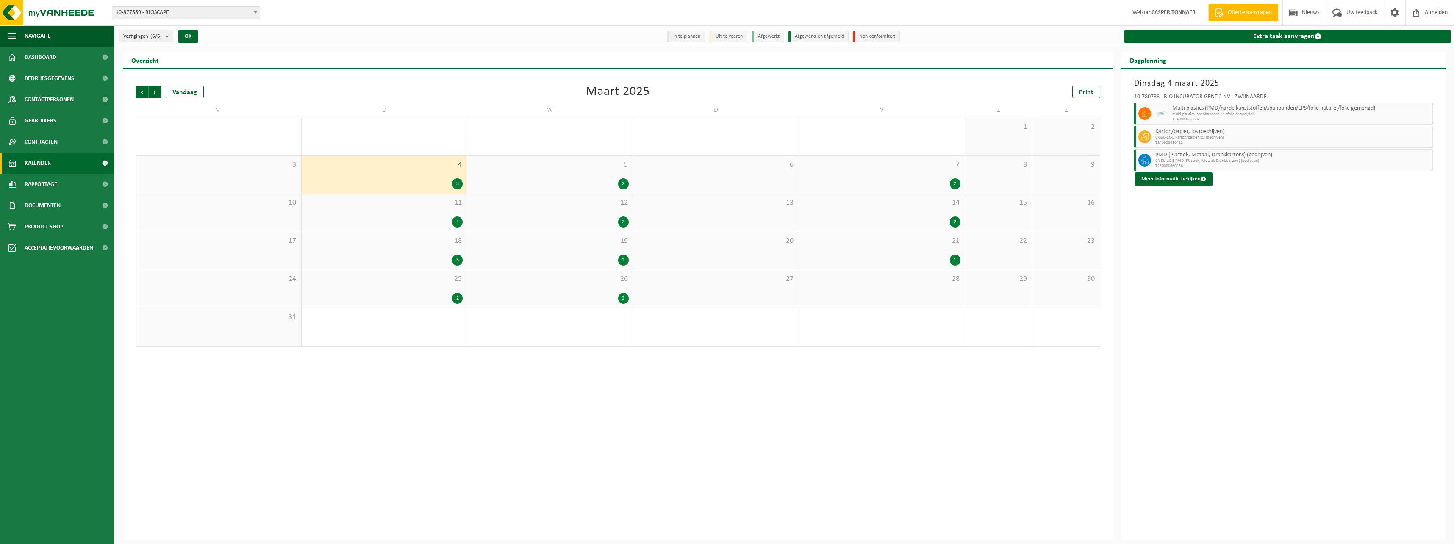
click at [544, 176] on div "5 2" at bounding box center [550, 175] width 166 height 38
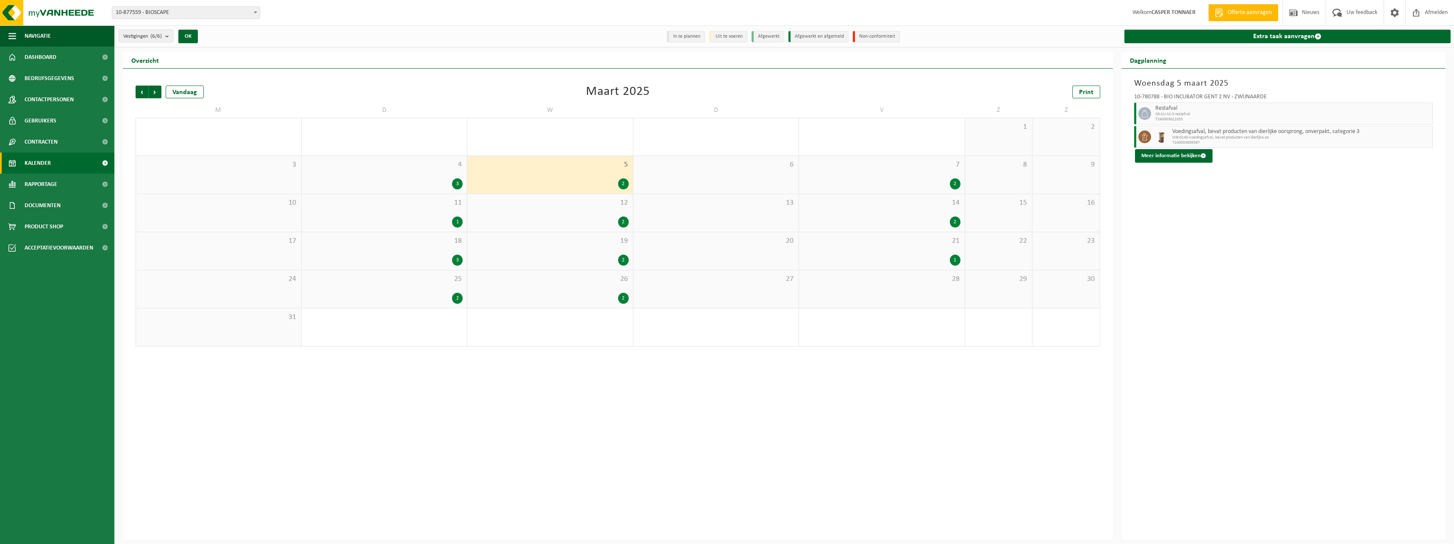
click at [640, 175] on div "7 2" at bounding box center [882, 175] width 166 height 38
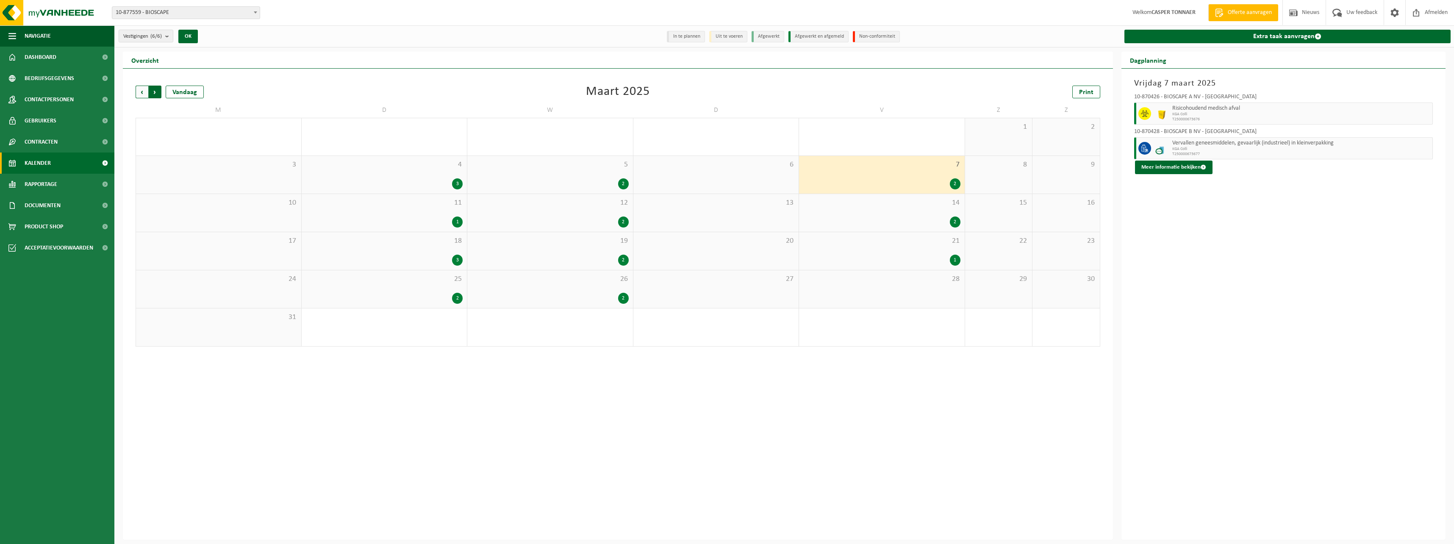
click at [142, 93] on span "Vorige" at bounding box center [142, 92] width 13 height 13
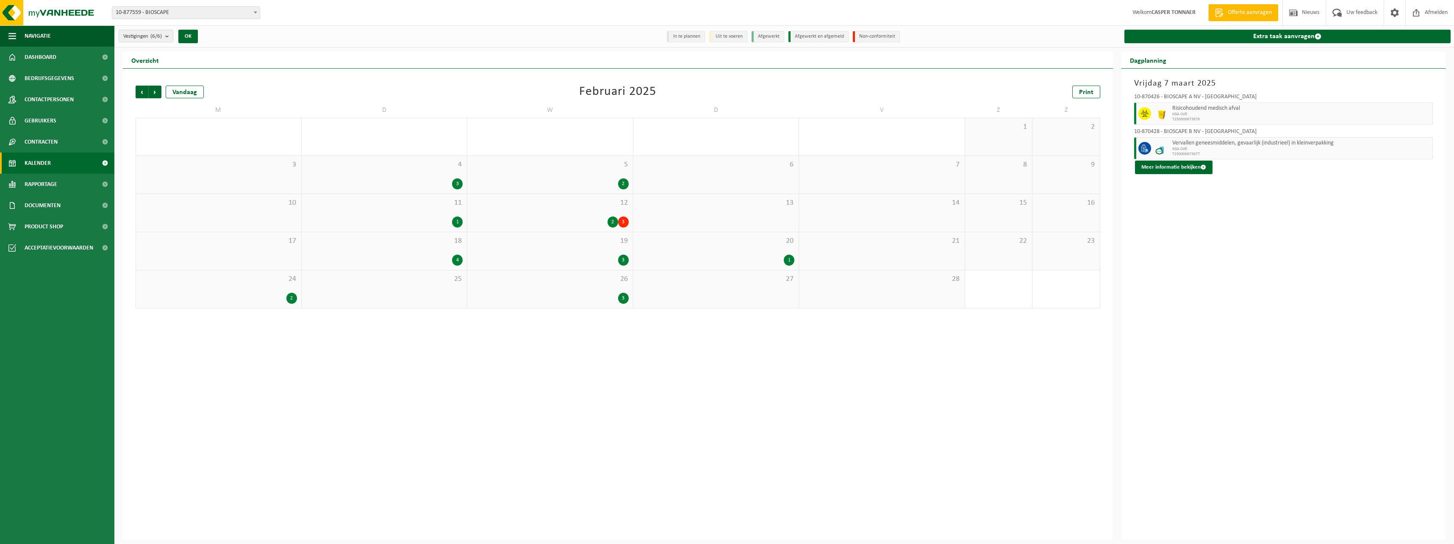
click at [555, 293] on div "3" at bounding box center [549, 298] width 157 height 11
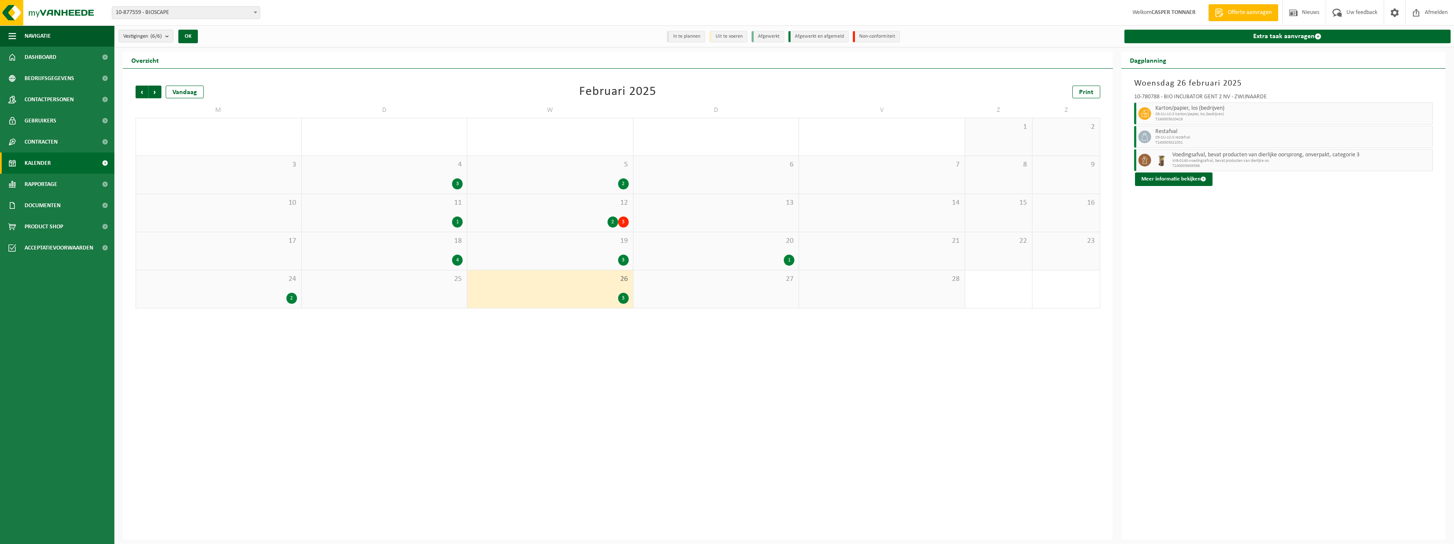
click at [258, 295] on div "2" at bounding box center [218, 298] width 157 height 11
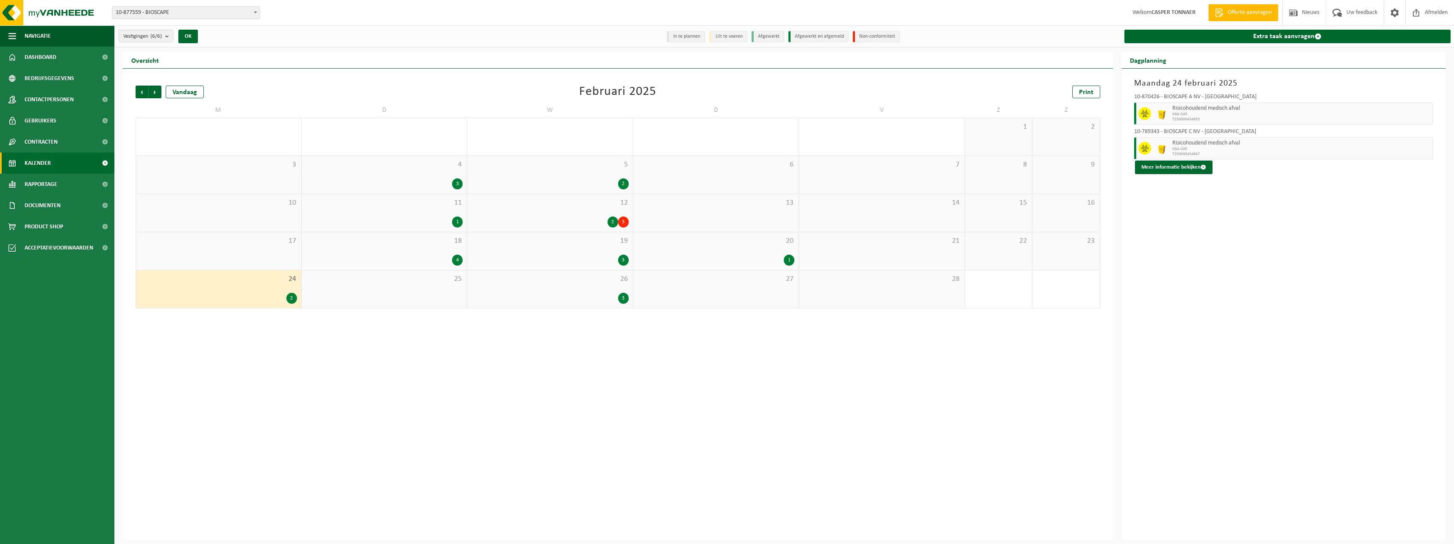
click at [378, 249] on div "18 4" at bounding box center [385, 251] width 166 height 38
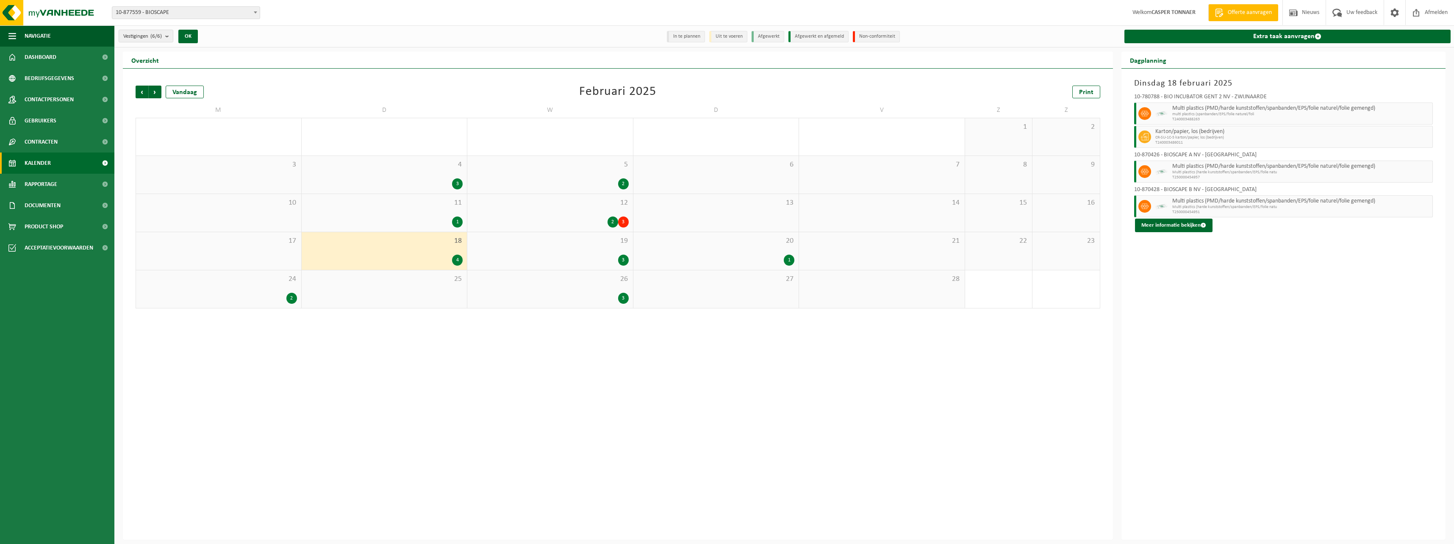
click at [560, 249] on div "19 3" at bounding box center [550, 251] width 166 height 38
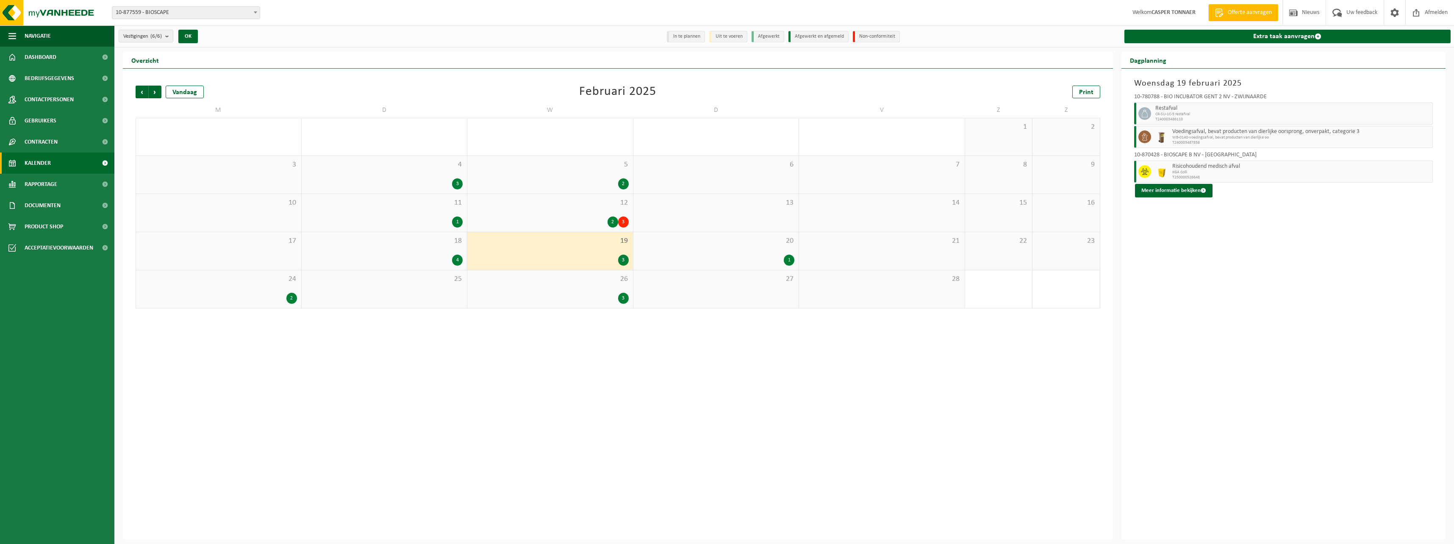
click at [640, 251] on div "20 1" at bounding box center [716, 251] width 166 height 38
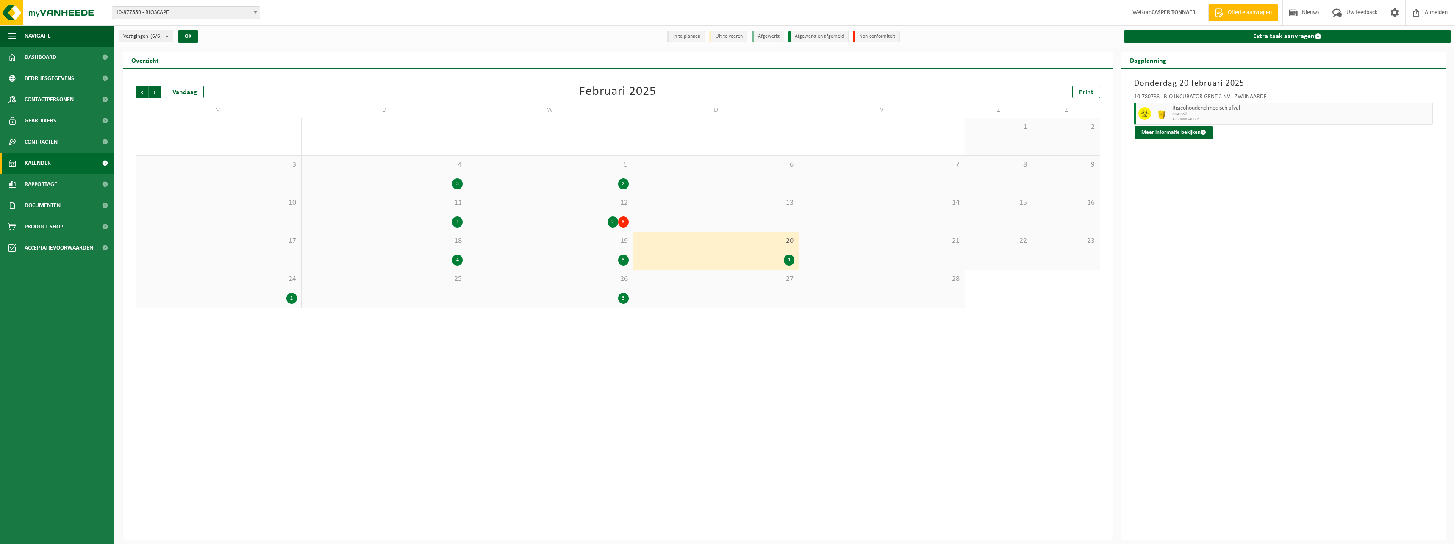
click at [577, 217] on div "2 3" at bounding box center [549, 221] width 157 height 11
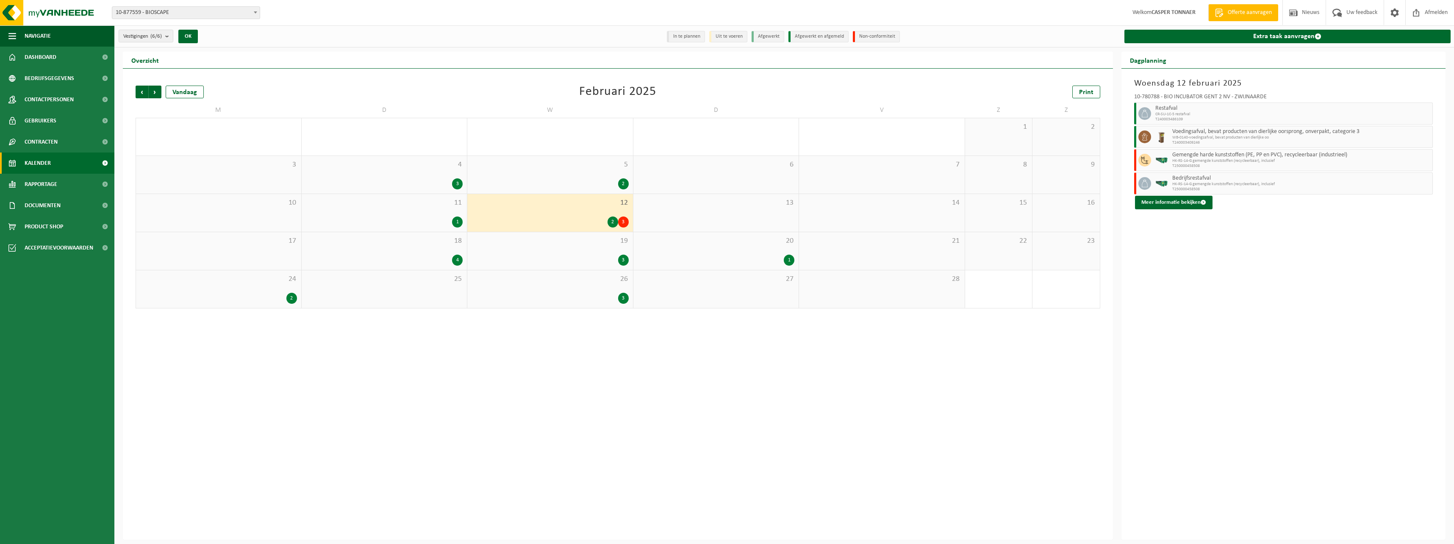
click at [398, 219] on div "1" at bounding box center [384, 221] width 157 height 11
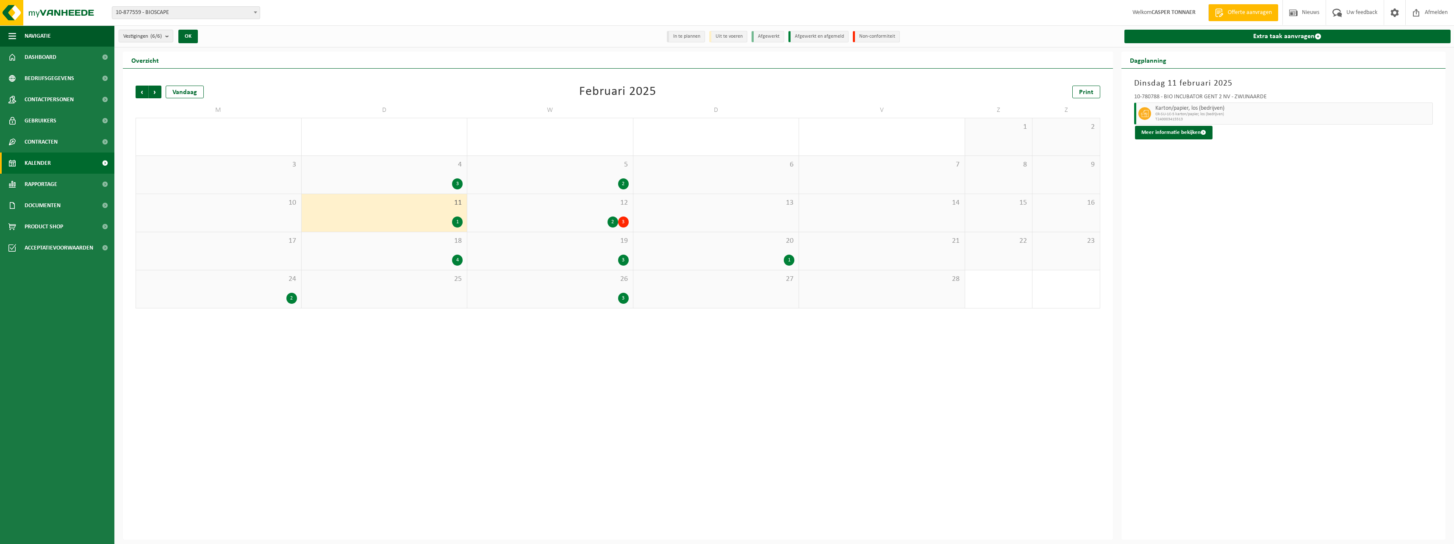
click at [580, 179] on div "2" at bounding box center [549, 183] width 157 height 11
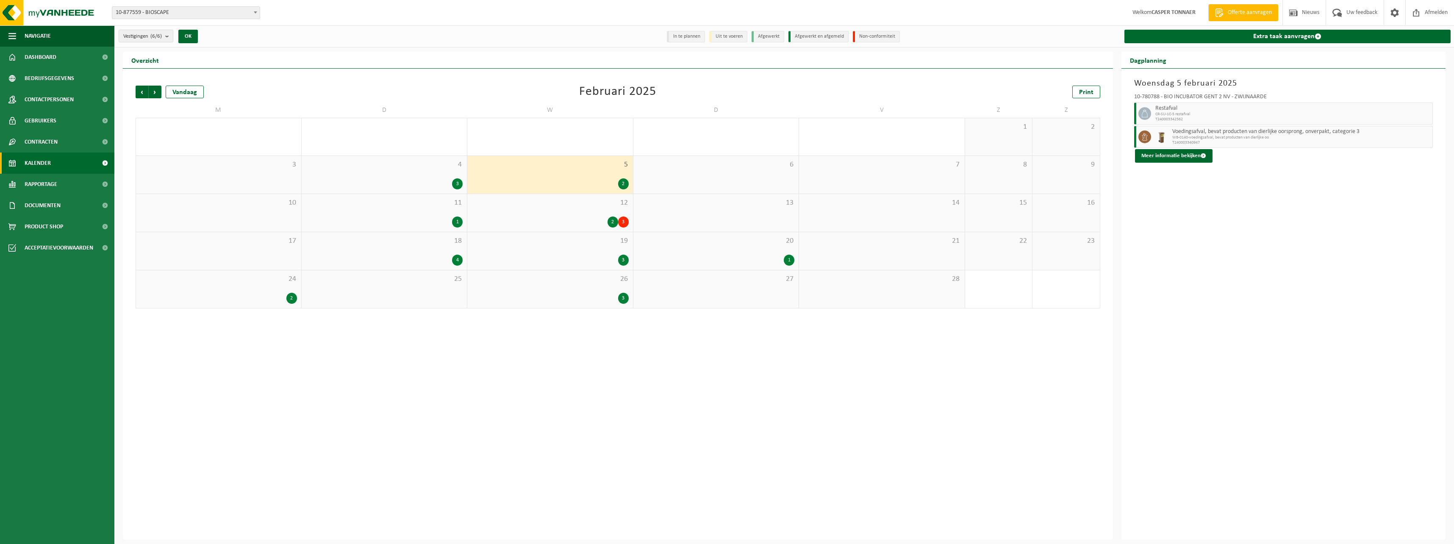
click at [417, 175] on div "4 3" at bounding box center [385, 175] width 166 height 38
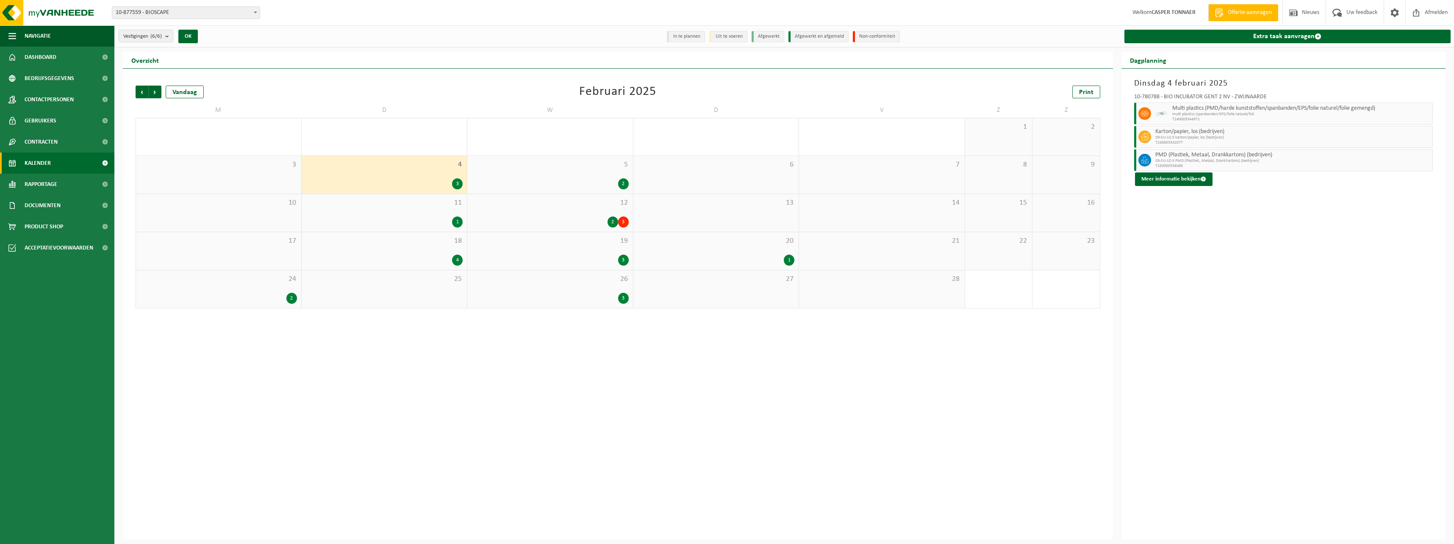
click at [568, 215] on div "12 2 3" at bounding box center [550, 213] width 166 height 38
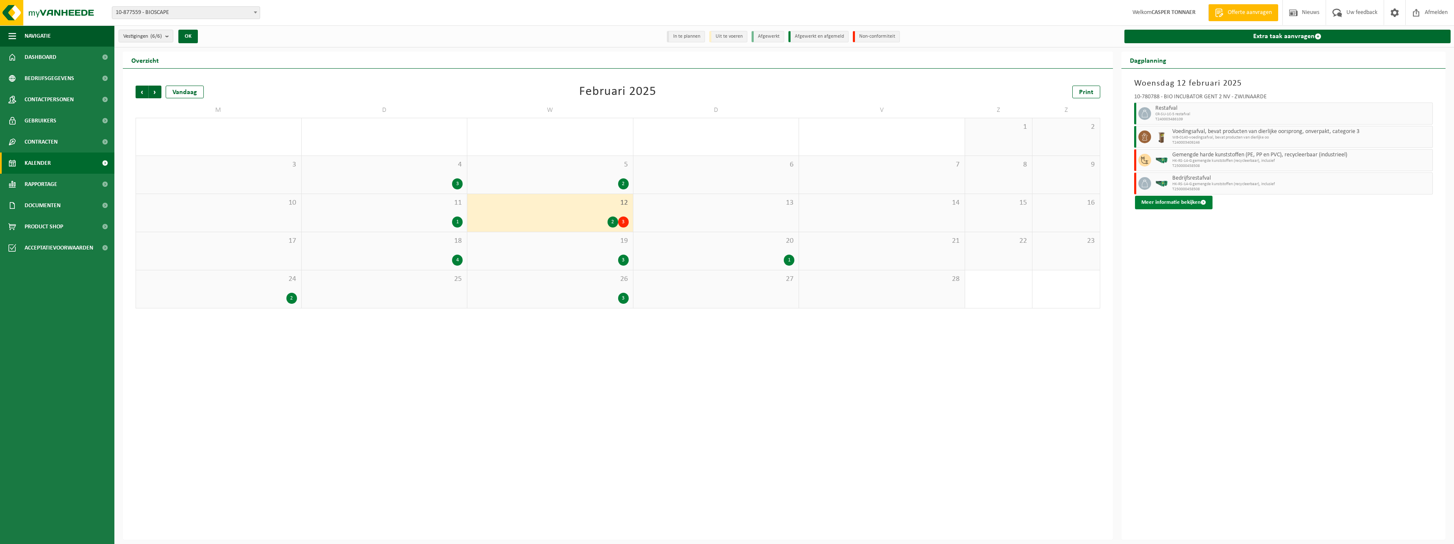
click at [640, 202] on button "Meer informatie bekijken" at bounding box center [1174, 203] width 78 height 14
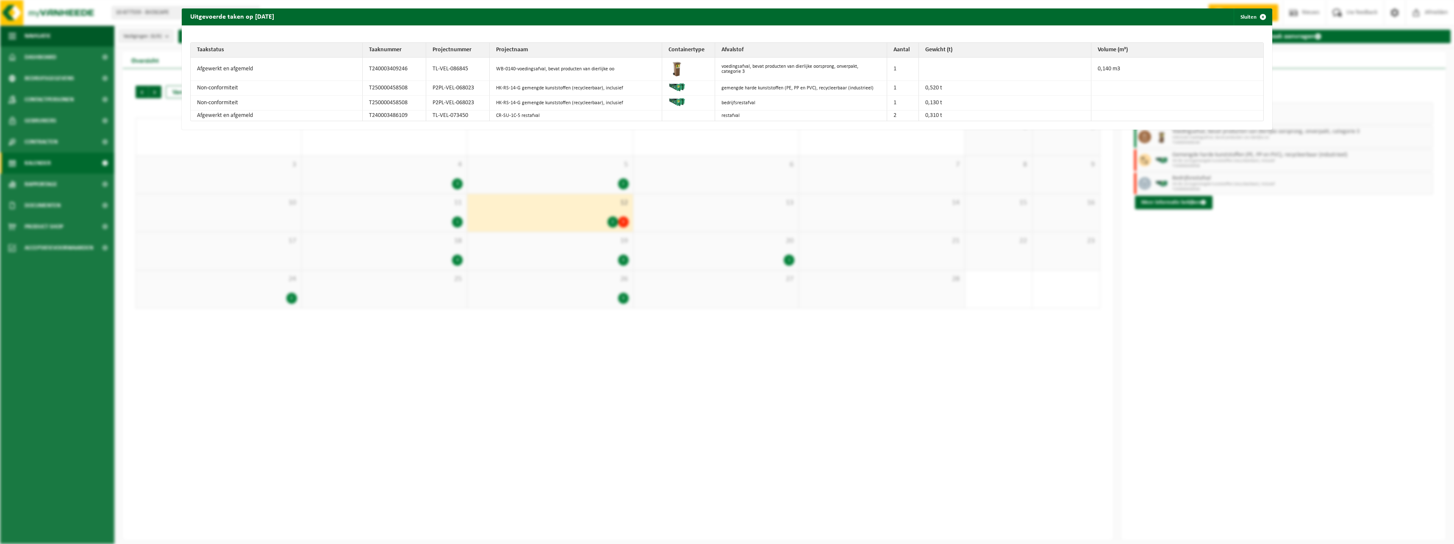
click at [640, 299] on div "Uitgevoerde taken op 2025-02-12 Sluiten Taakstatus Taaknummer Projectnummer Pro…" at bounding box center [727, 272] width 1454 height 544
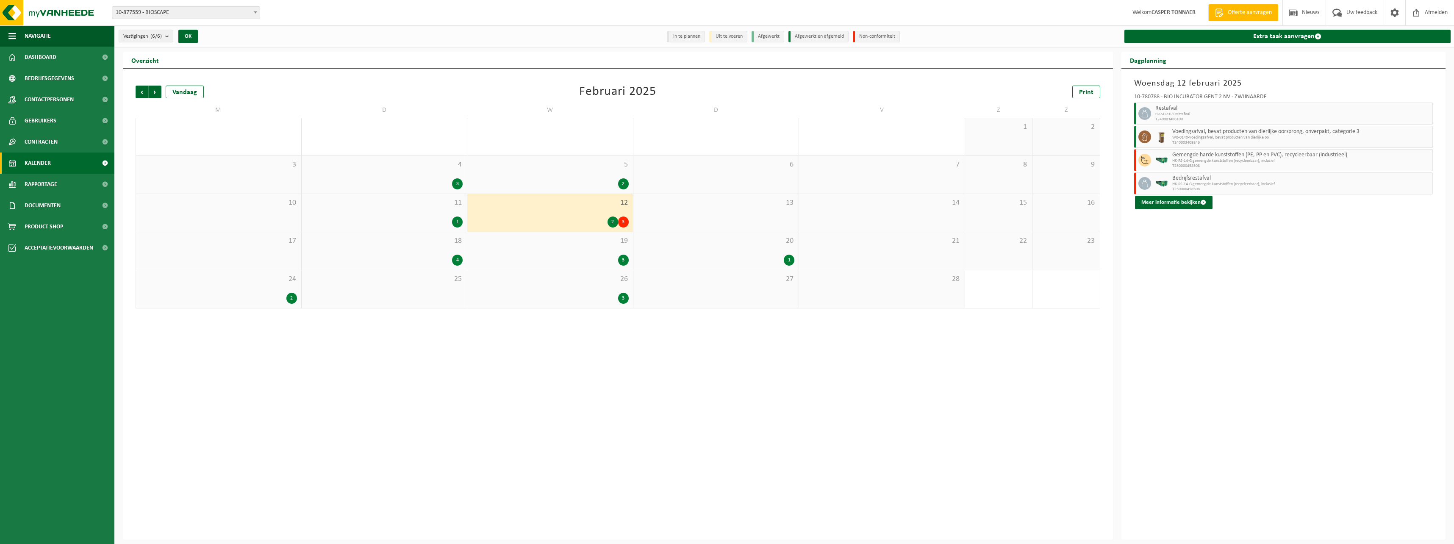
click at [556, 169] on div "5 2" at bounding box center [550, 175] width 166 height 38
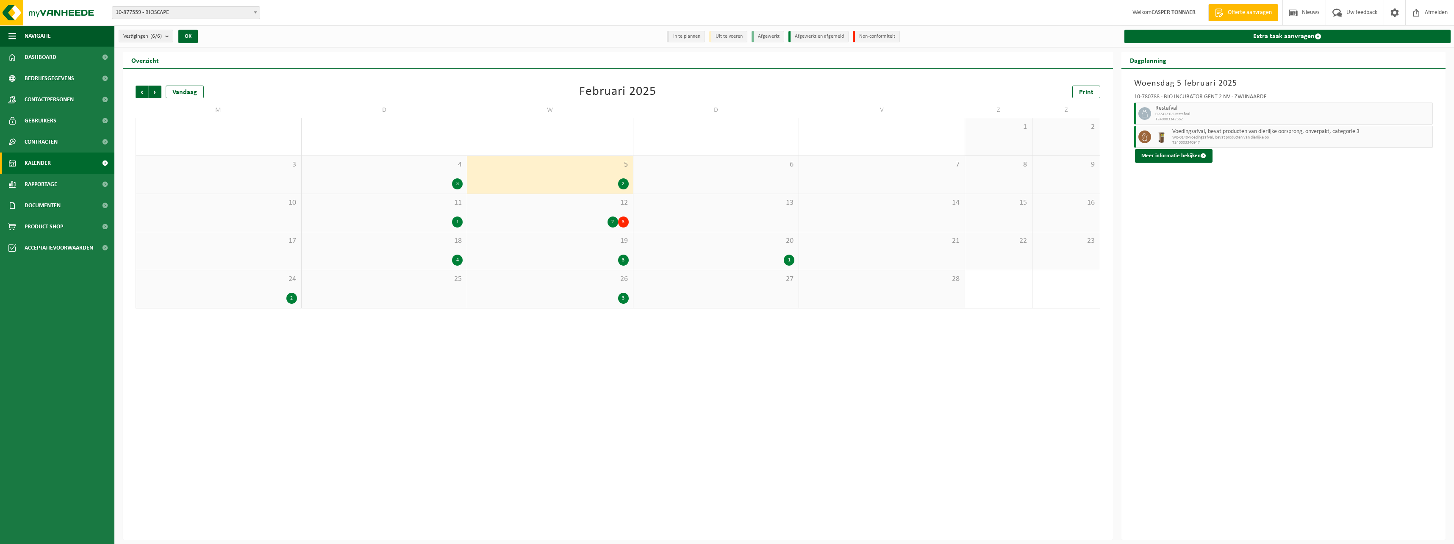
click at [416, 179] on div "3" at bounding box center [384, 183] width 157 height 11
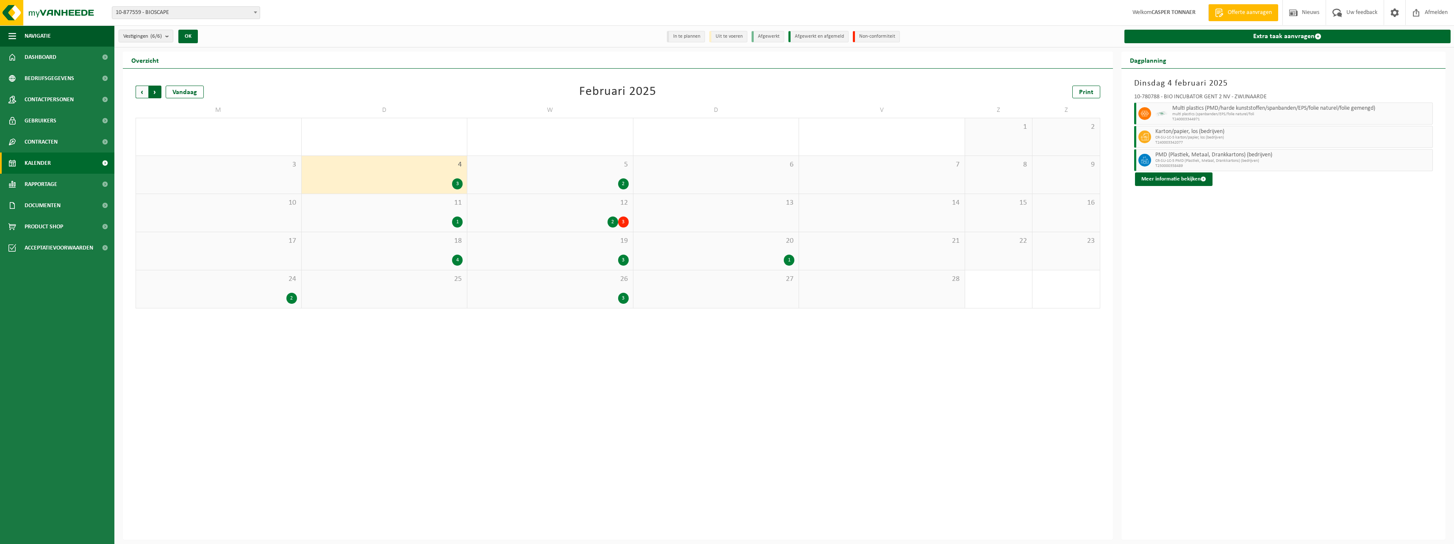
click at [141, 93] on span "Vorige" at bounding box center [142, 92] width 13 height 13
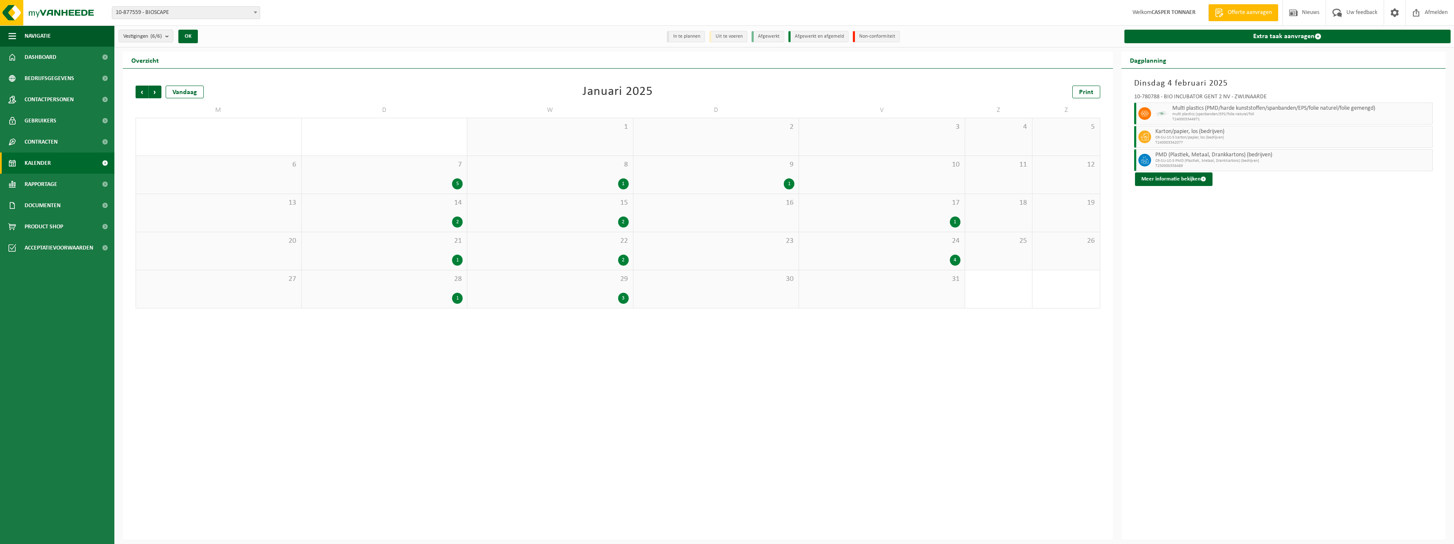
click at [549, 279] on span "29" at bounding box center [549, 278] width 157 height 9
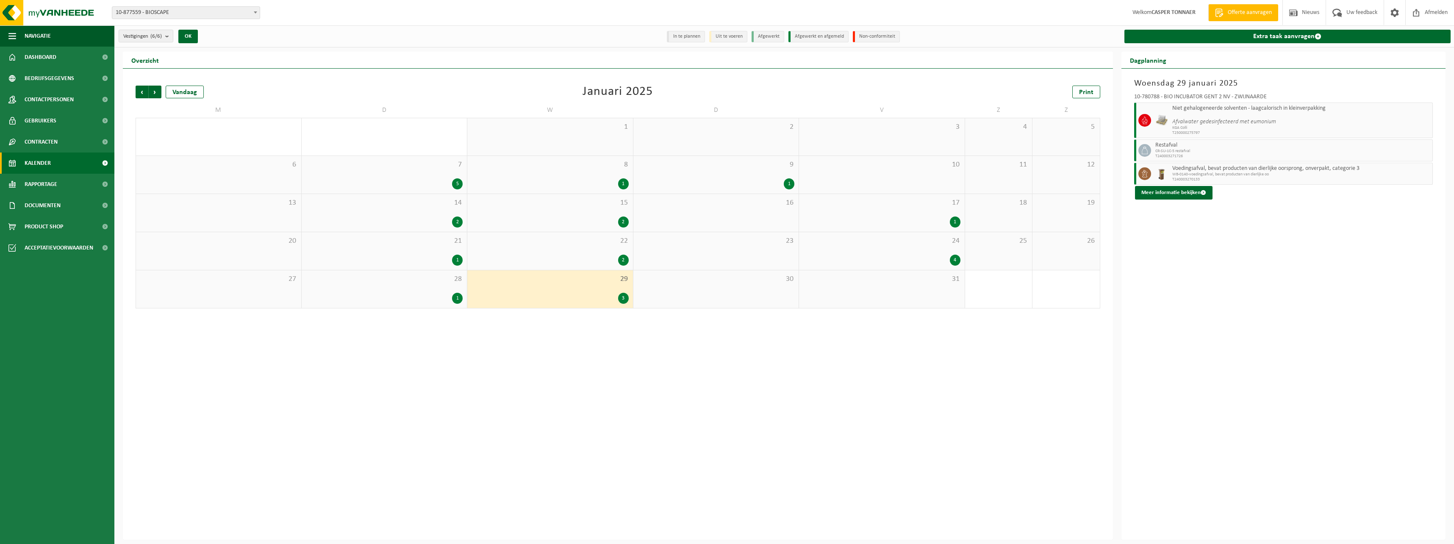
click at [386, 287] on div "28 1" at bounding box center [385, 289] width 166 height 38
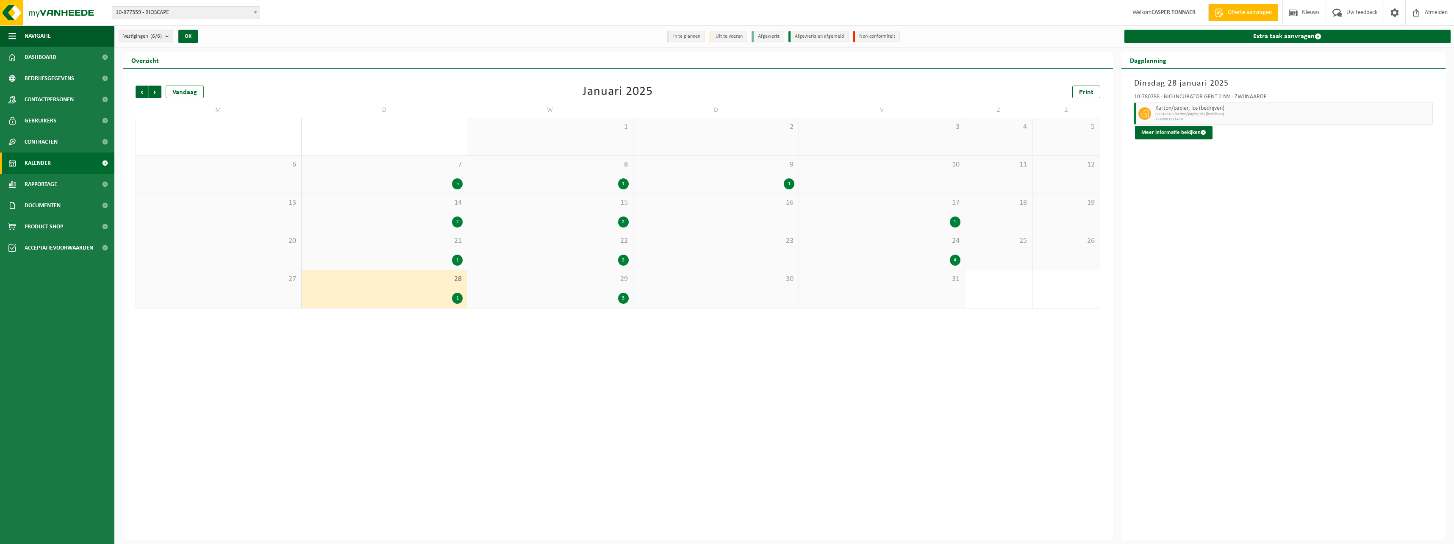
click at [397, 238] on span "21" at bounding box center [384, 240] width 157 height 9
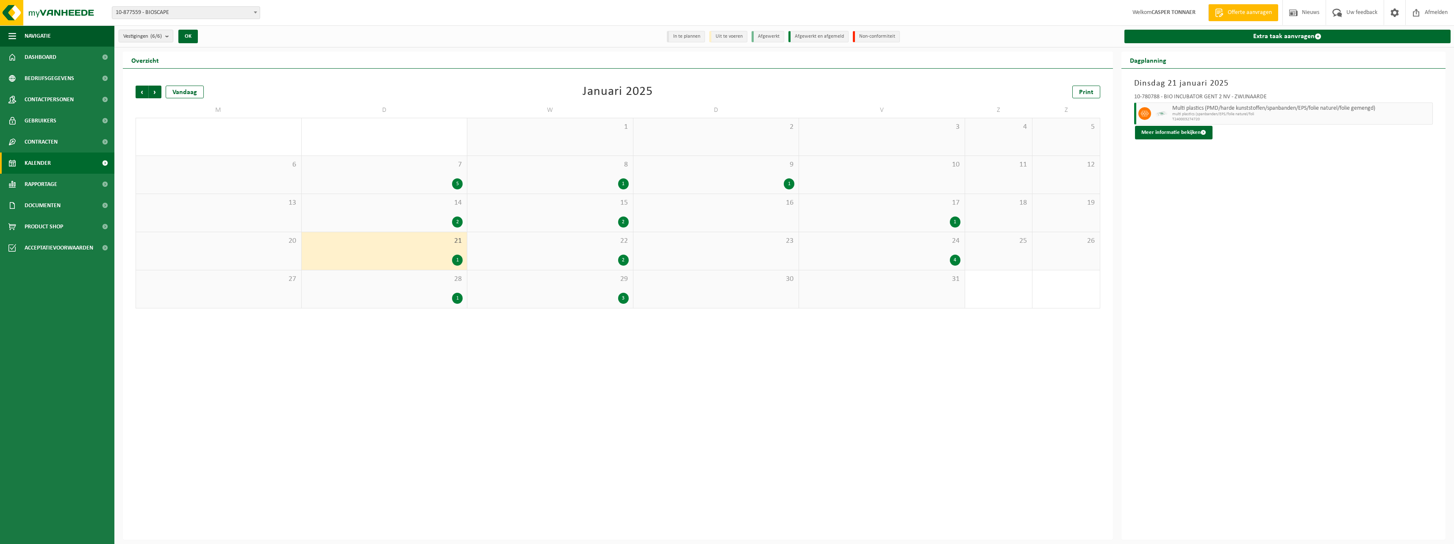
click at [575, 247] on div "22 2" at bounding box center [550, 251] width 166 height 38
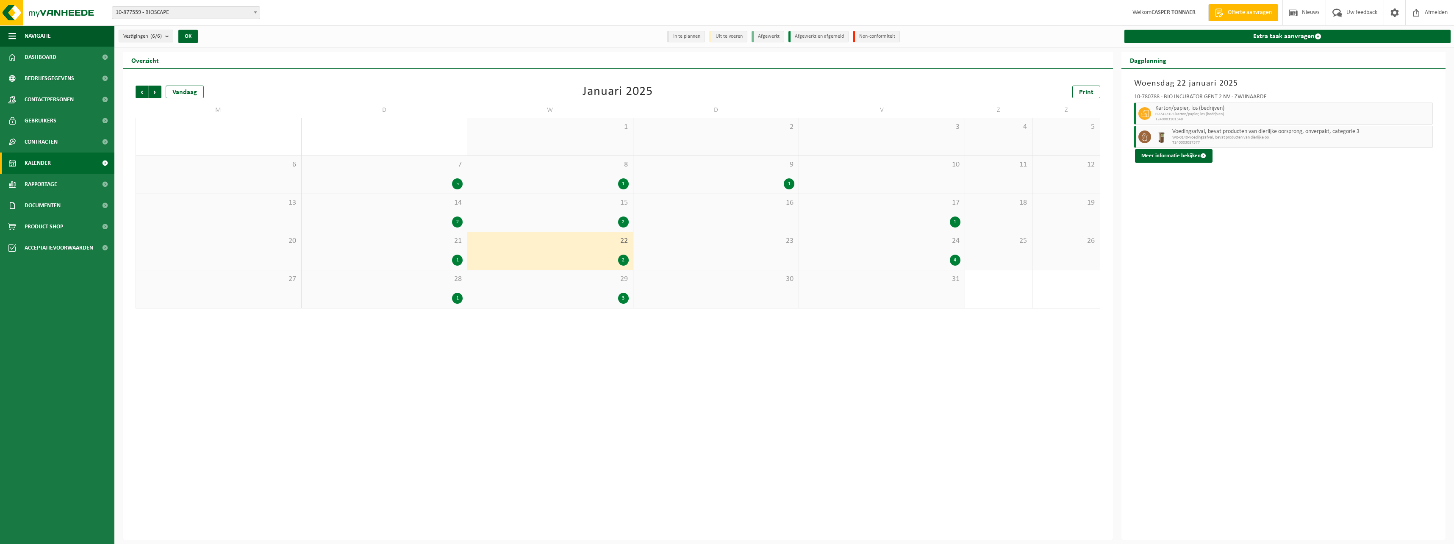
click at [640, 251] on div "24 4" at bounding box center [882, 251] width 166 height 38
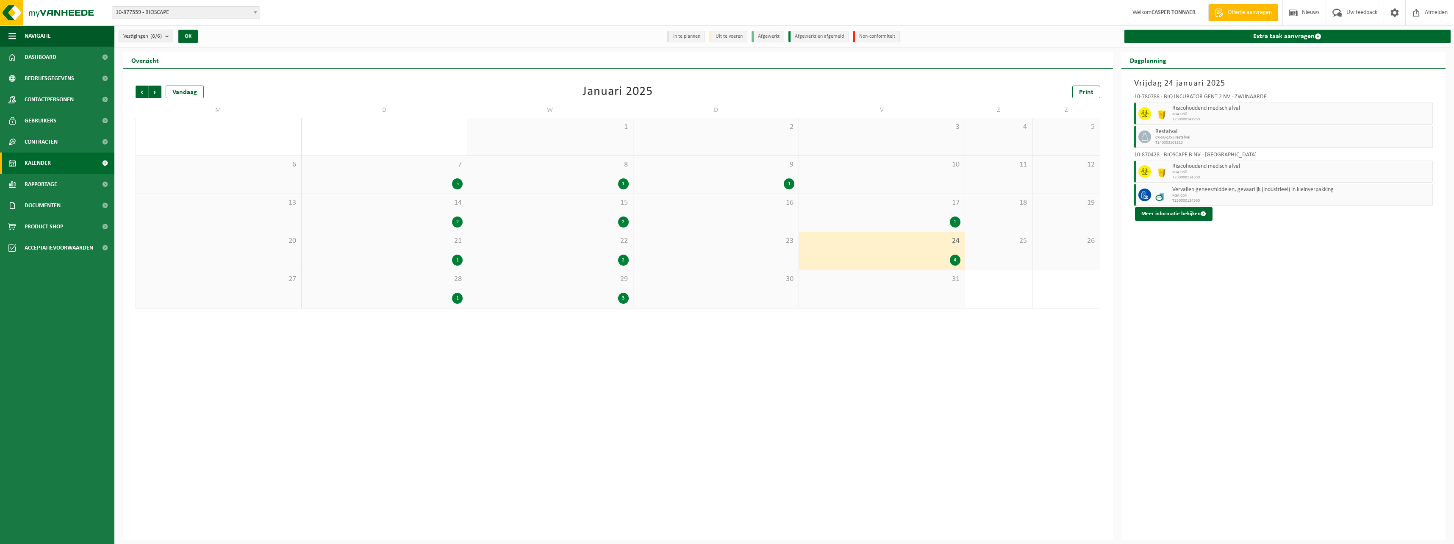
click at [640, 206] on span "17" at bounding box center [881, 202] width 157 height 9
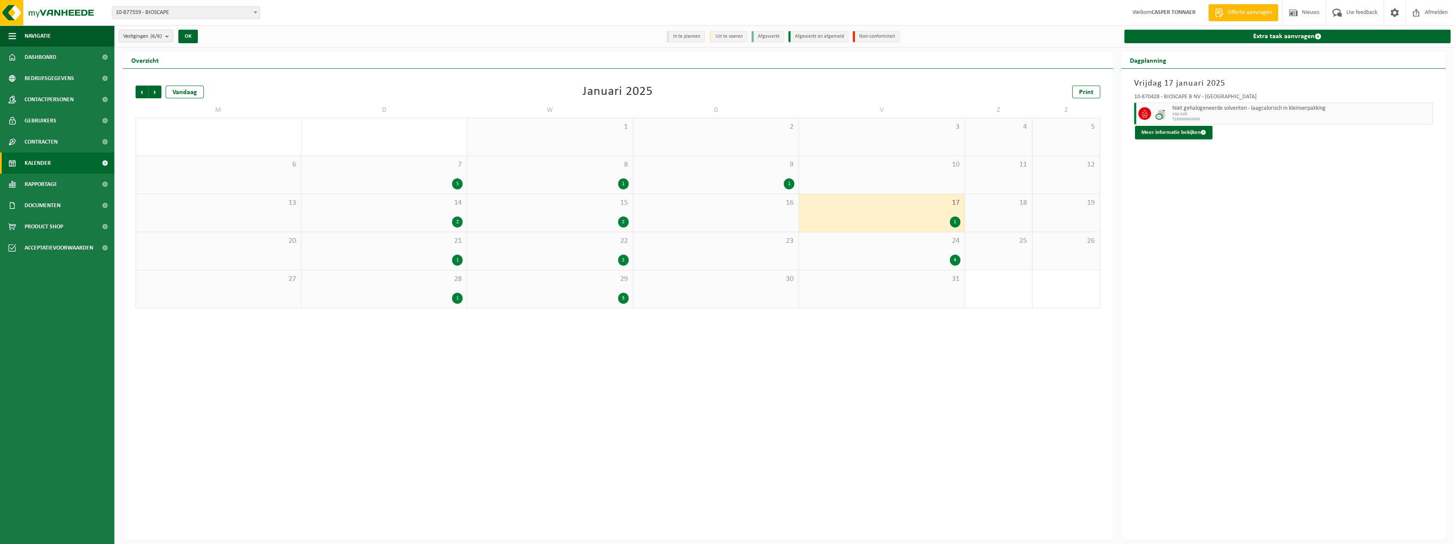
click at [547, 208] on div "15 2" at bounding box center [550, 213] width 166 height 38
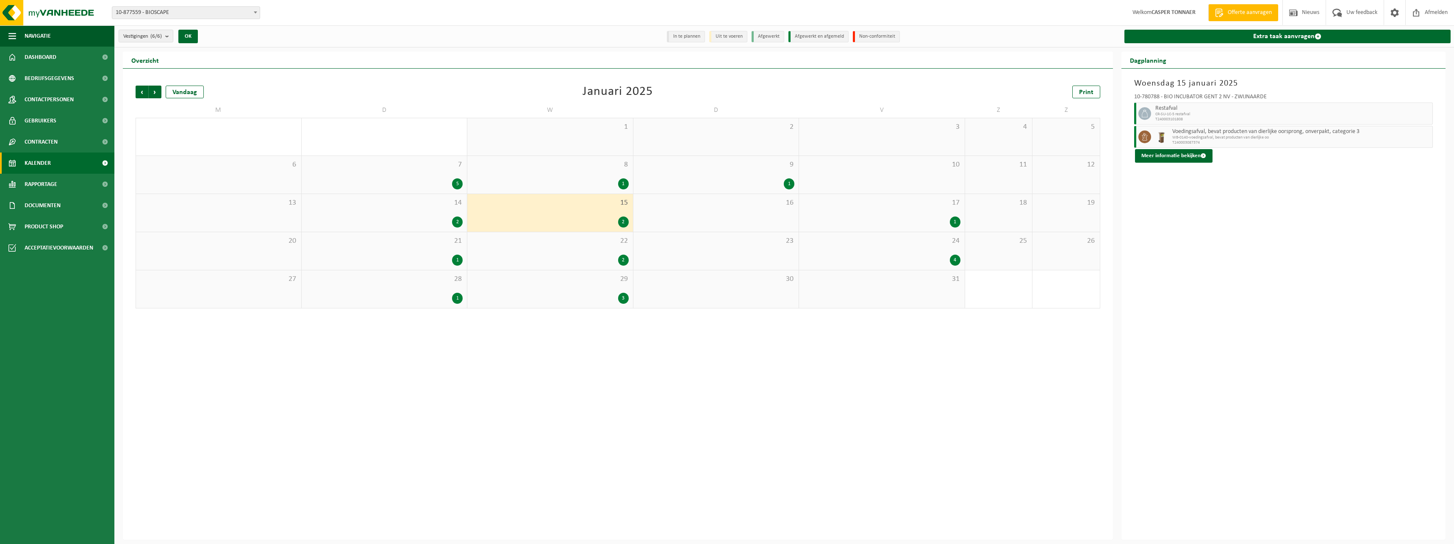
click at [410, 218] on div "2" at bounding box center [384, 221] width 157 height 11
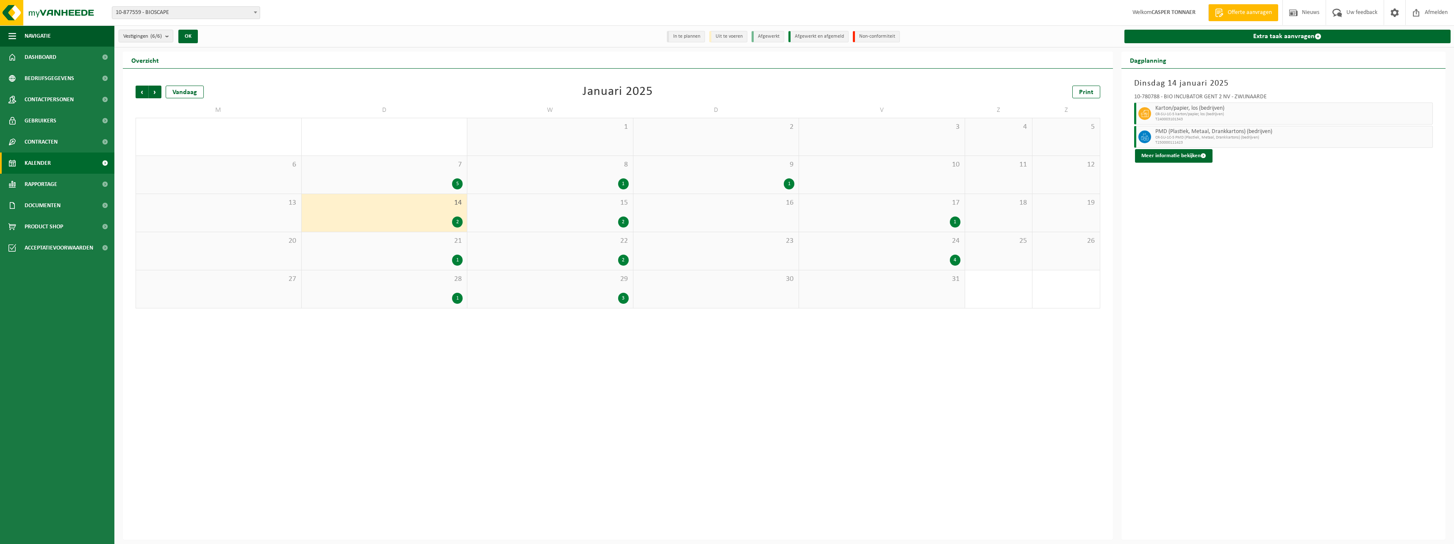
click at [419, 176] on div "7 5" at bounding box center [385, 175] width 166 height 38
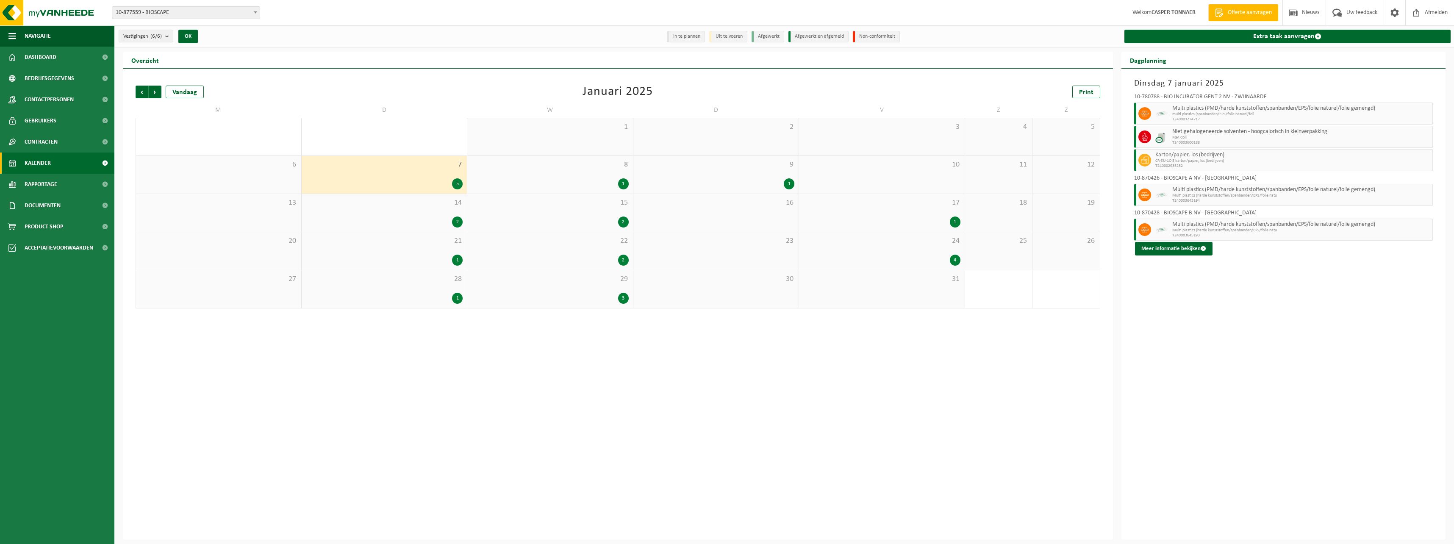
click at [550, 171] on div "8 1" at bounding box center [550, 175] width 166 height 38
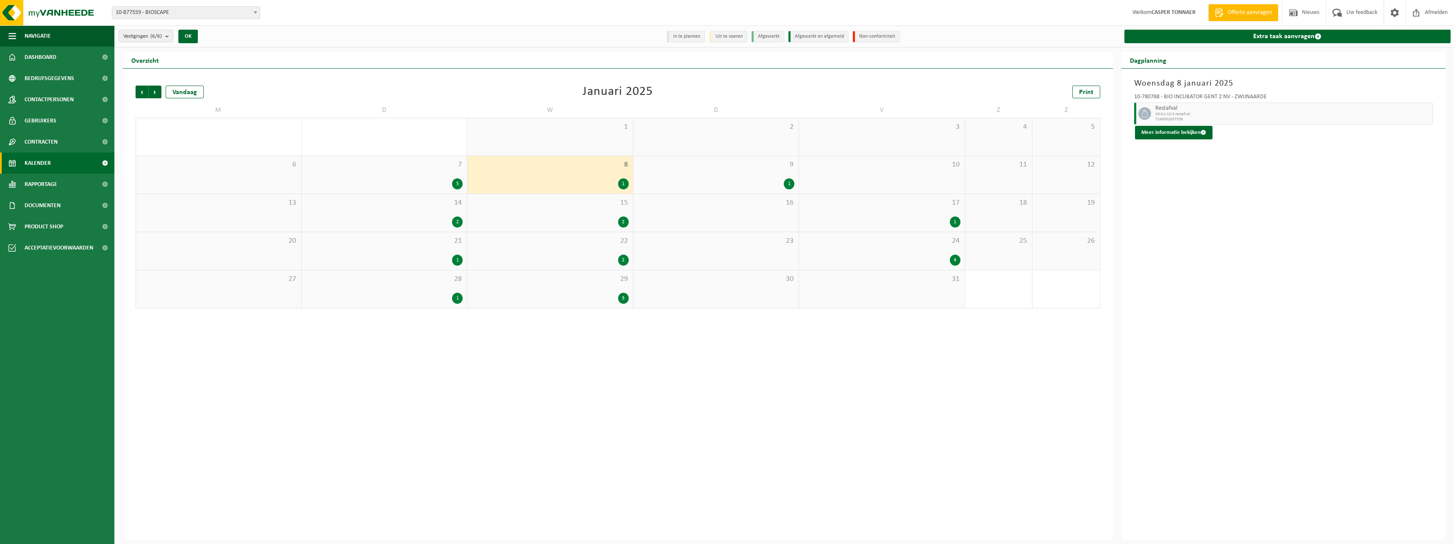
click at [640, 169] on span "9" at bounding box center [715, 164] width 157 height 9
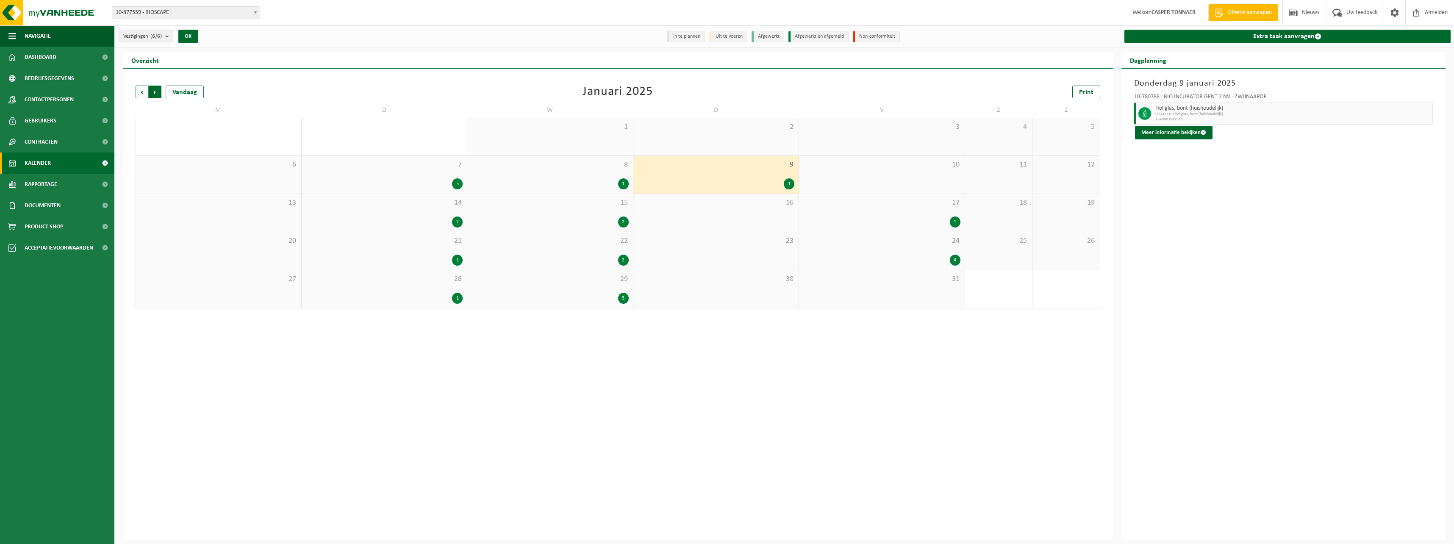
click at [147, 94] on span "Vorige" at bounding box center [142, 92] width 13 height 13
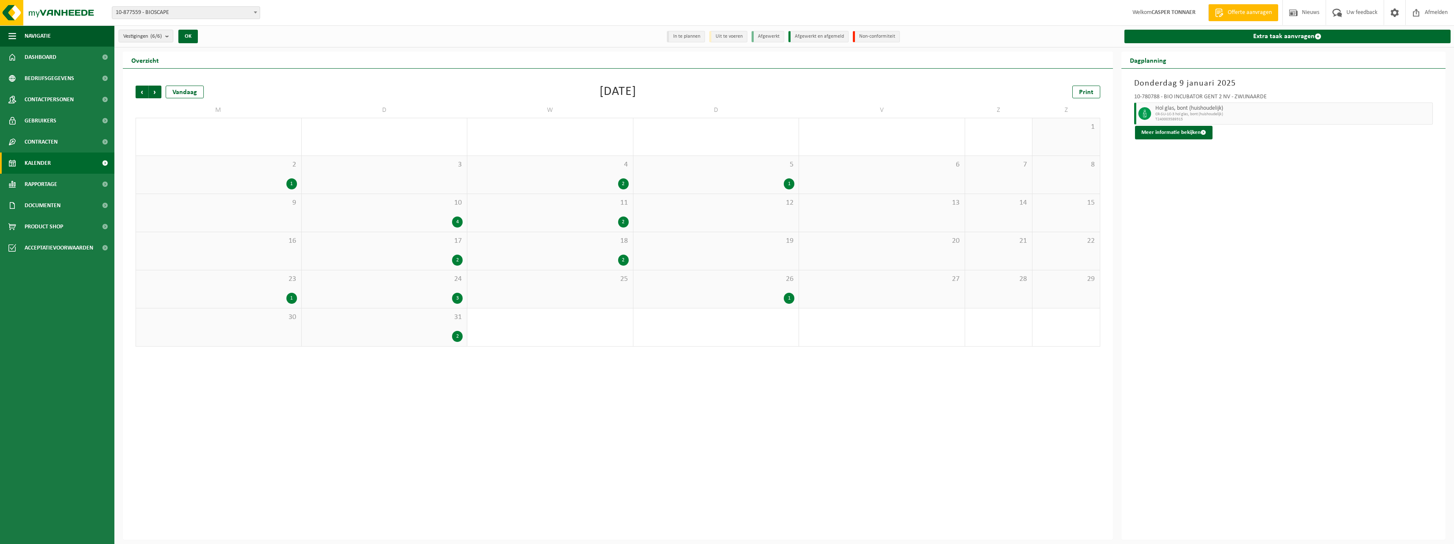
click at [410, 299] on div "31 2" at bounding box center [385, 327] width 166 height 38
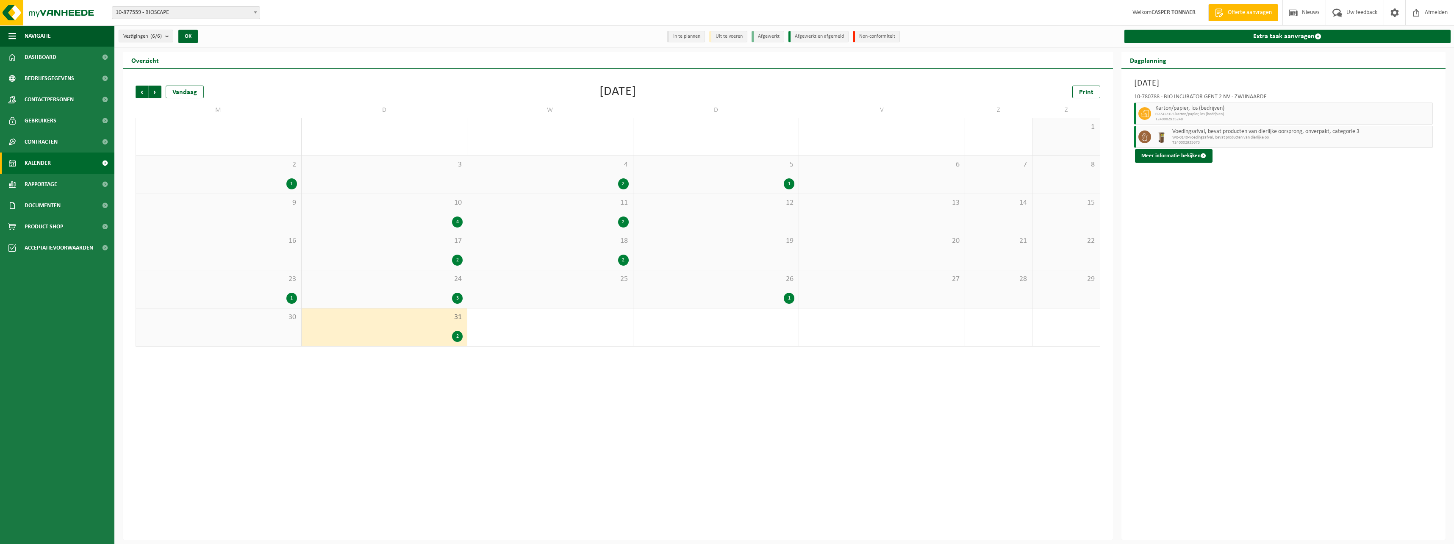
click at [640, 288] on div "26 1" at bounding box center [716, 289] width 166 height 38
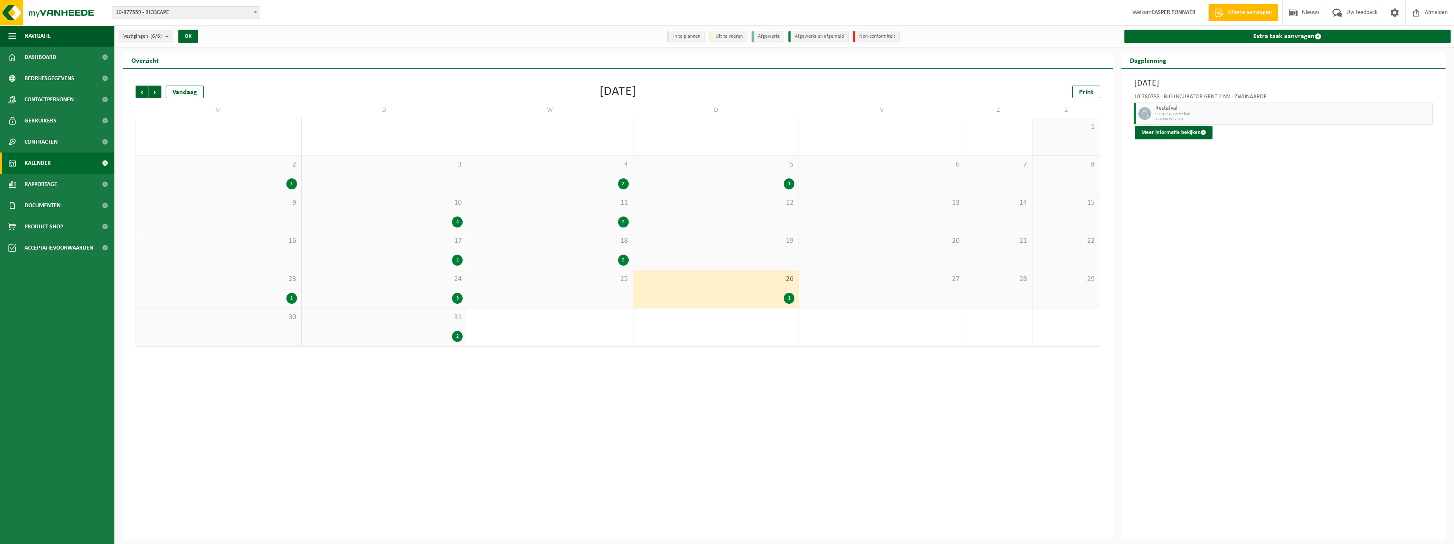
click at [405, 295] on div "3" at bounding box center [384, 298] width 157 height 11
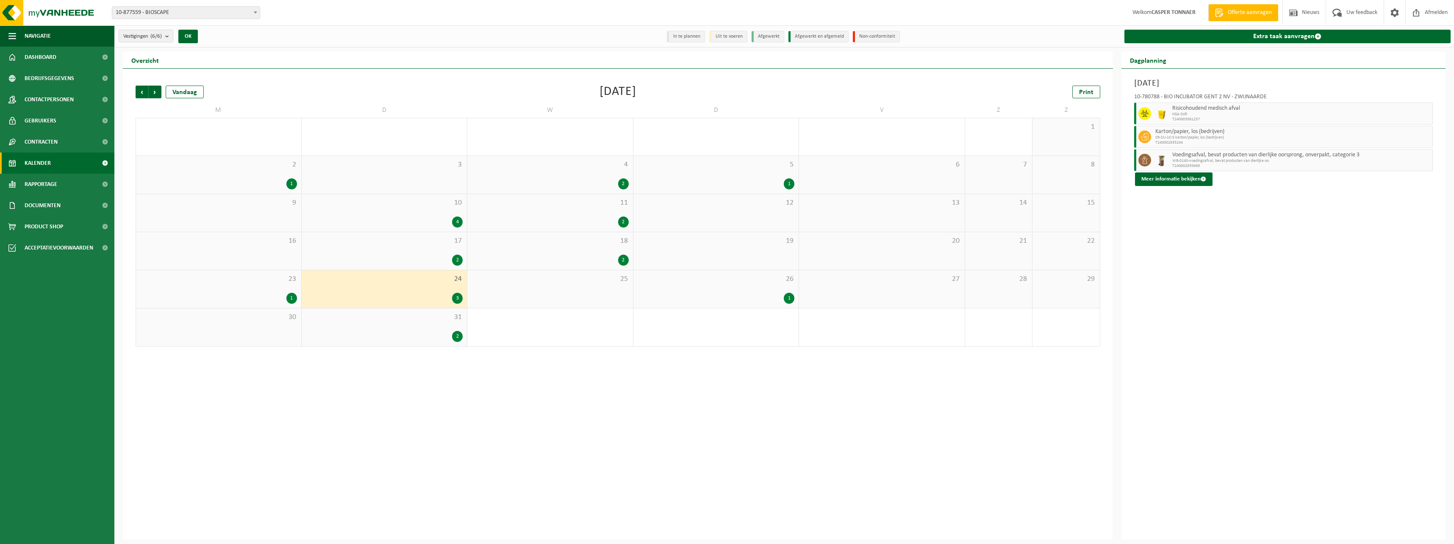
click at [258, 297] on div "1" at bounding box center [218, 298] width 157 height 11
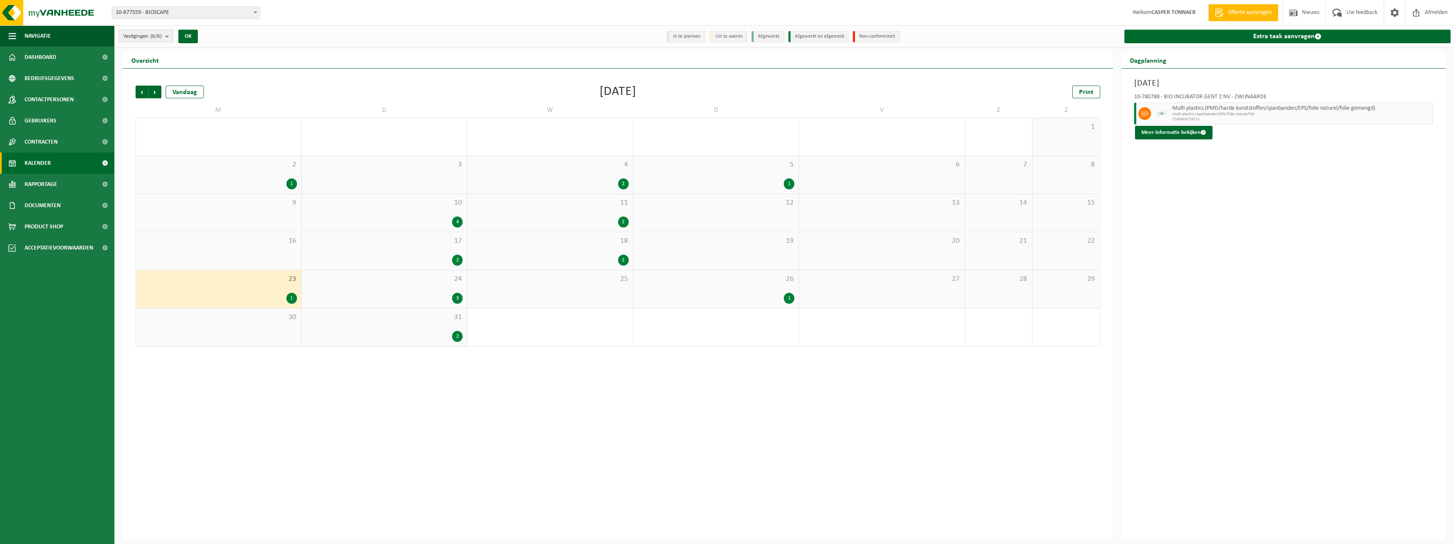
click at [381, 264] on div "2" at bounding box center [384, 260] width 157 height 11
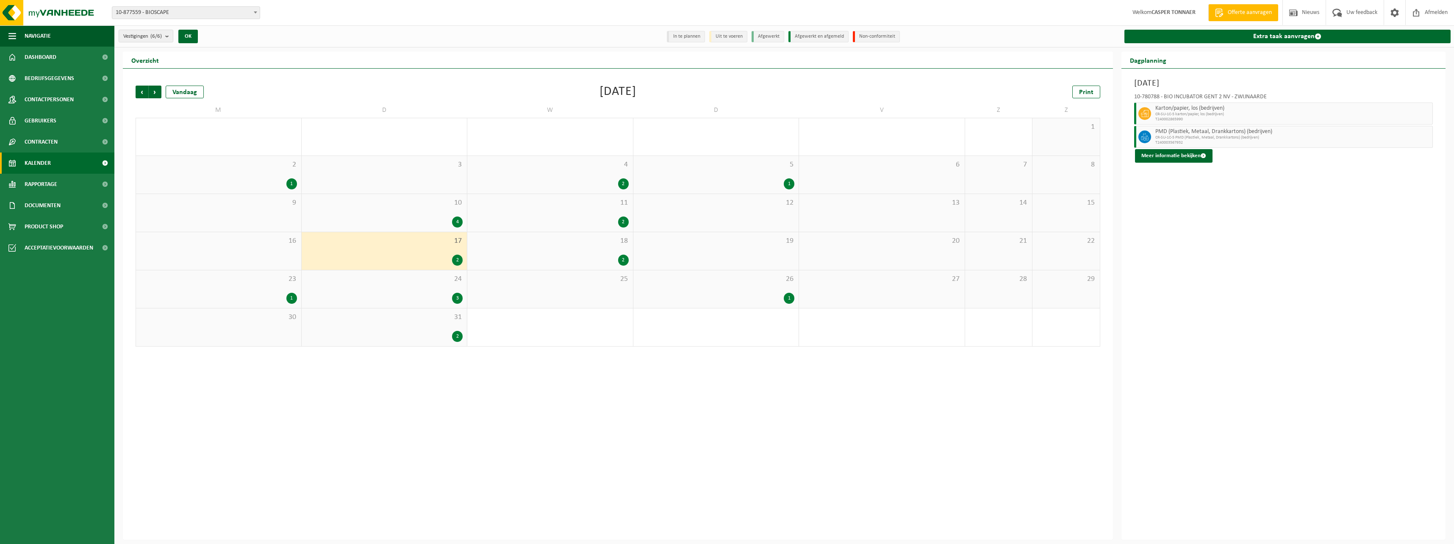
click at [538, 243] on span "18" at bounding box center [549, 240] width 157 height 9
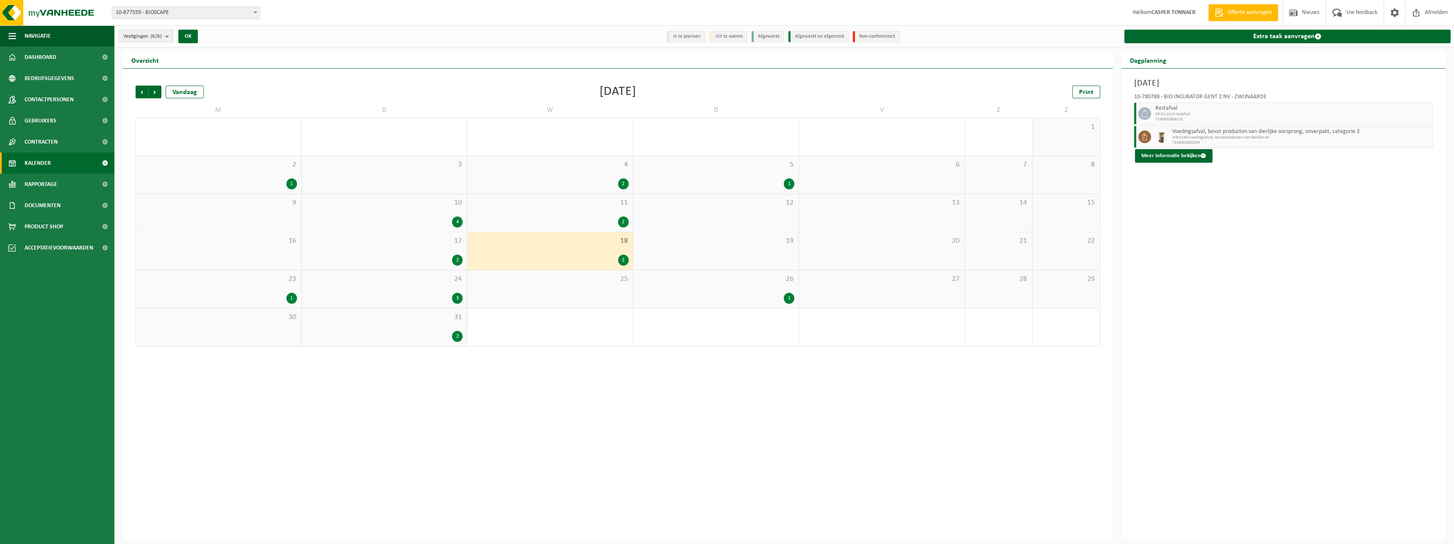
click at [539, 211] on div "11 2" at bounding box center [550, 213] width 166 height 38
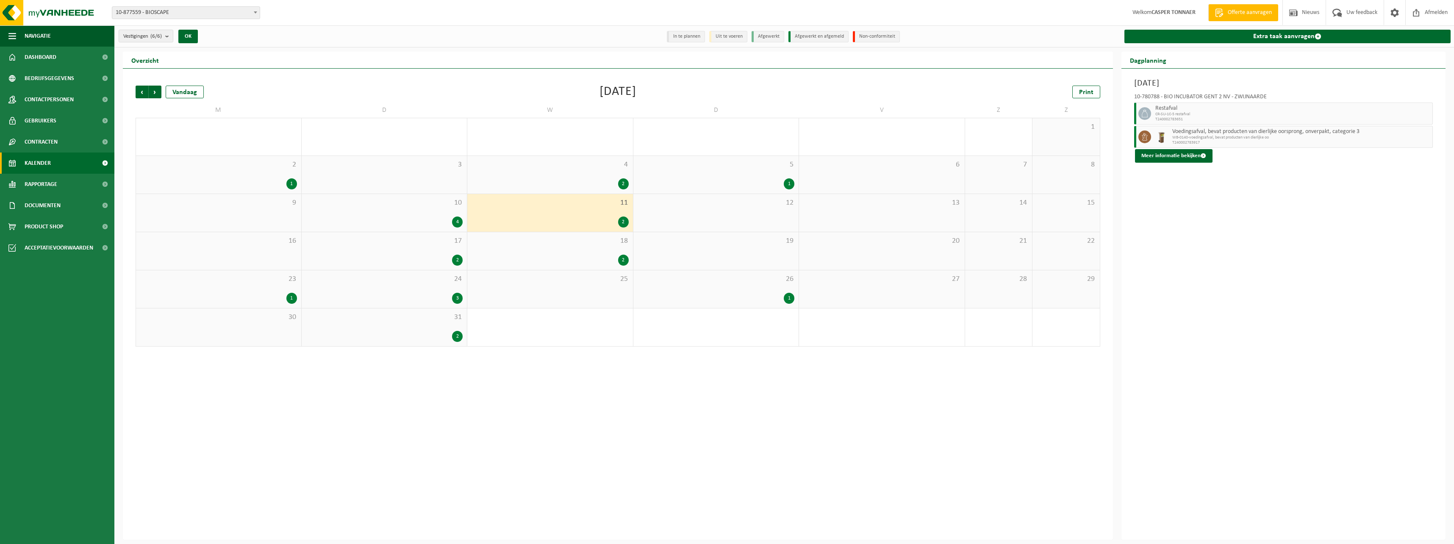
click at [386, 207] on span "10" at bounding box center [384, 202] width 157 height 9
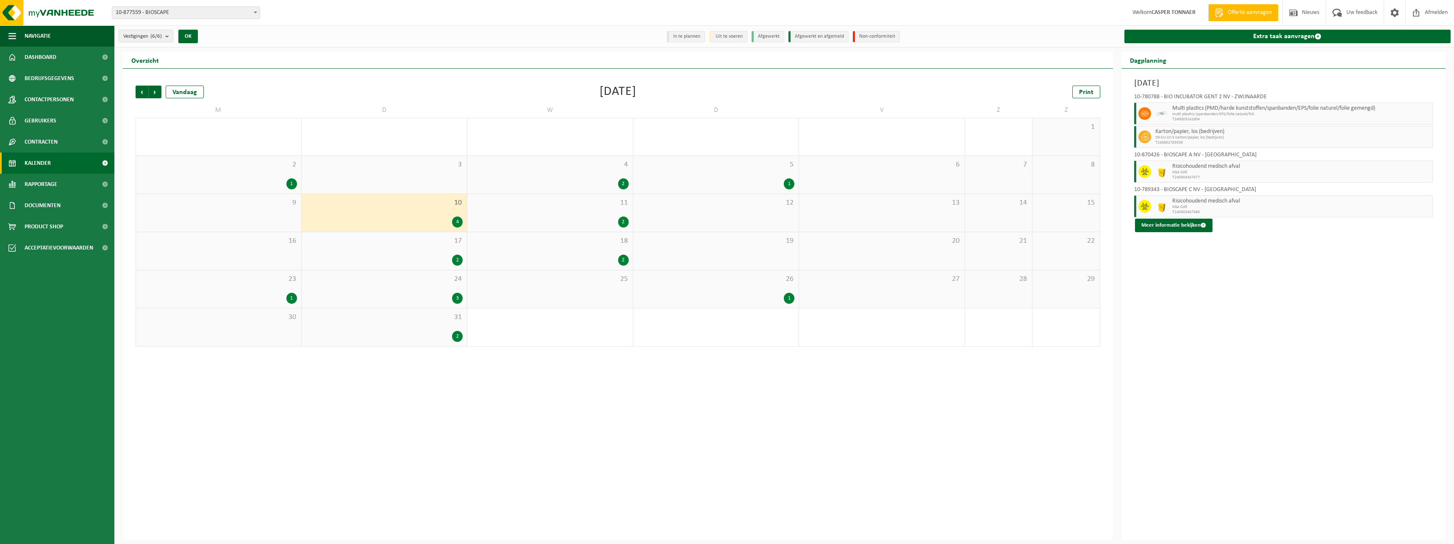
click at [229, 182] on div "1" at bounding box center [218, 183] width 157 height 11
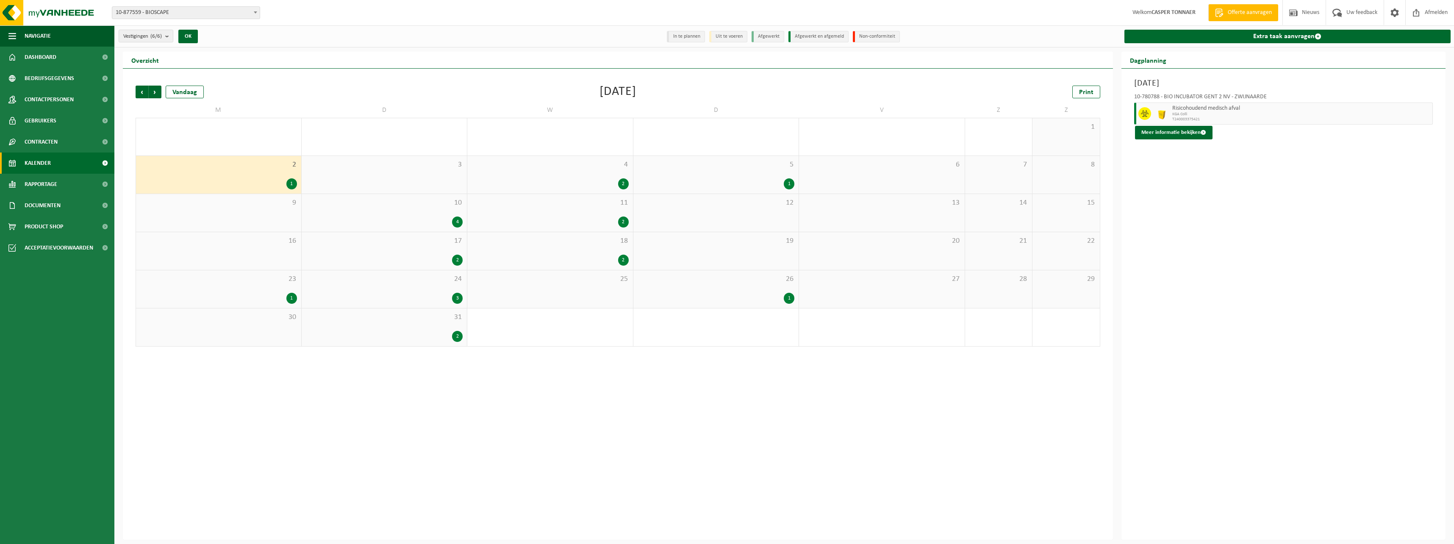
click at [554, 172] on div "4 2" at bounding box center [550, 175] width 166 height 38
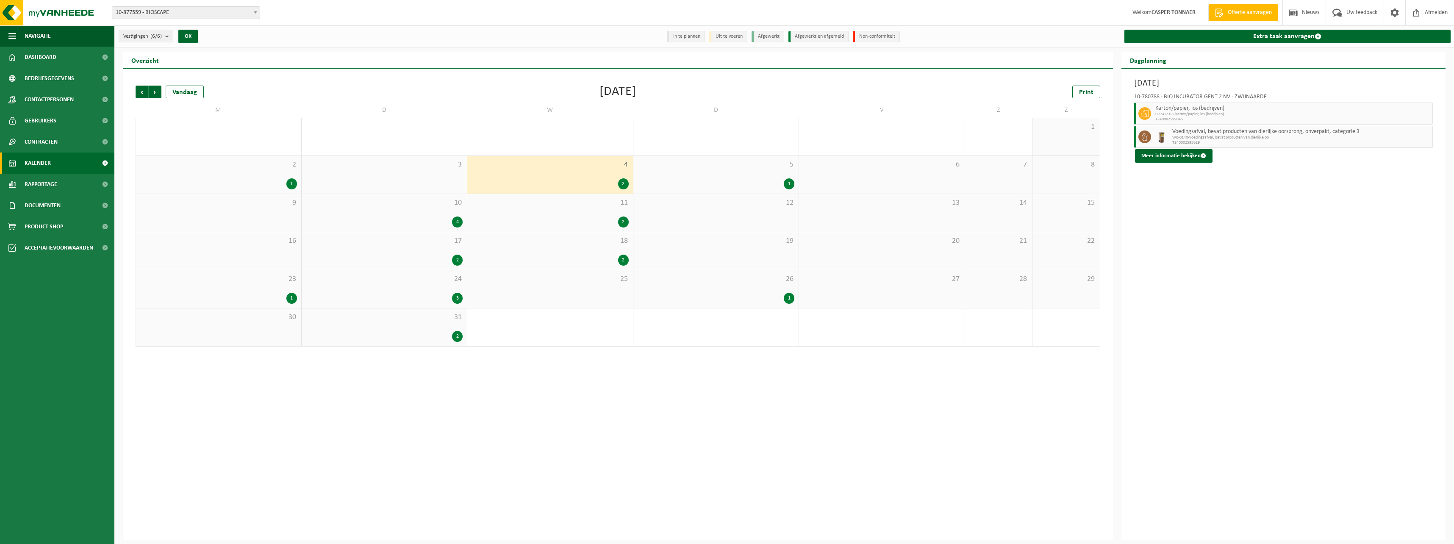
click at [640, 179] on div "1" at bounding box center [715, 183] width 157 height 11
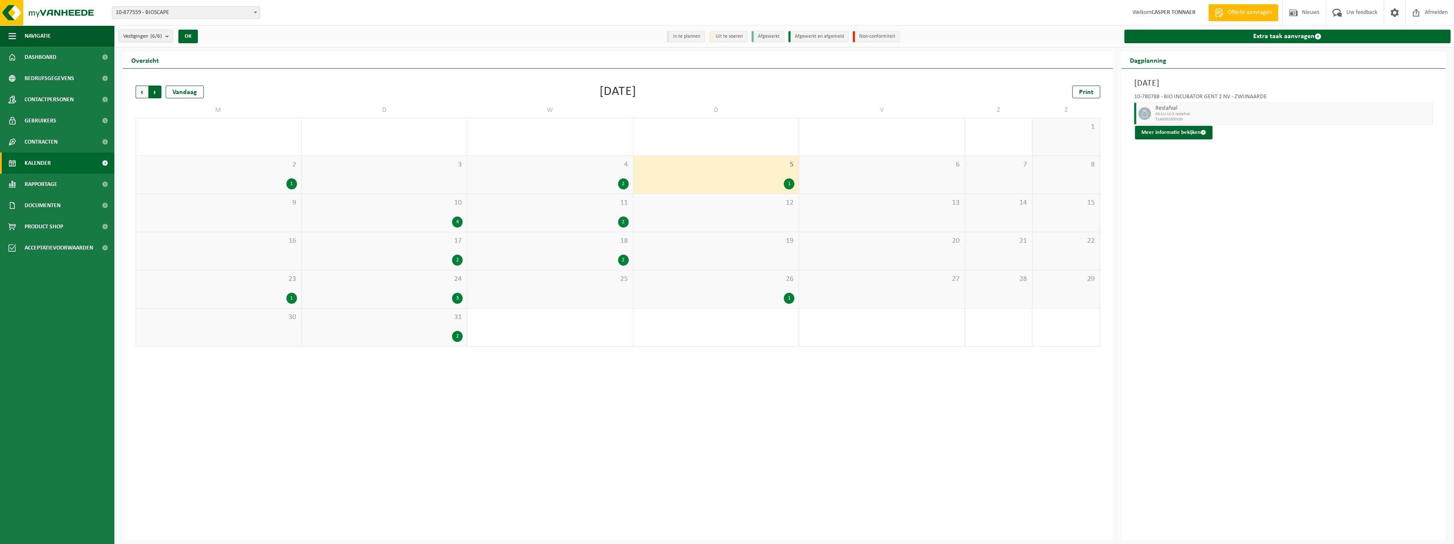
click at [140, 91] on span "Vorige" at bounding box center [142, 92] width 13 height 13
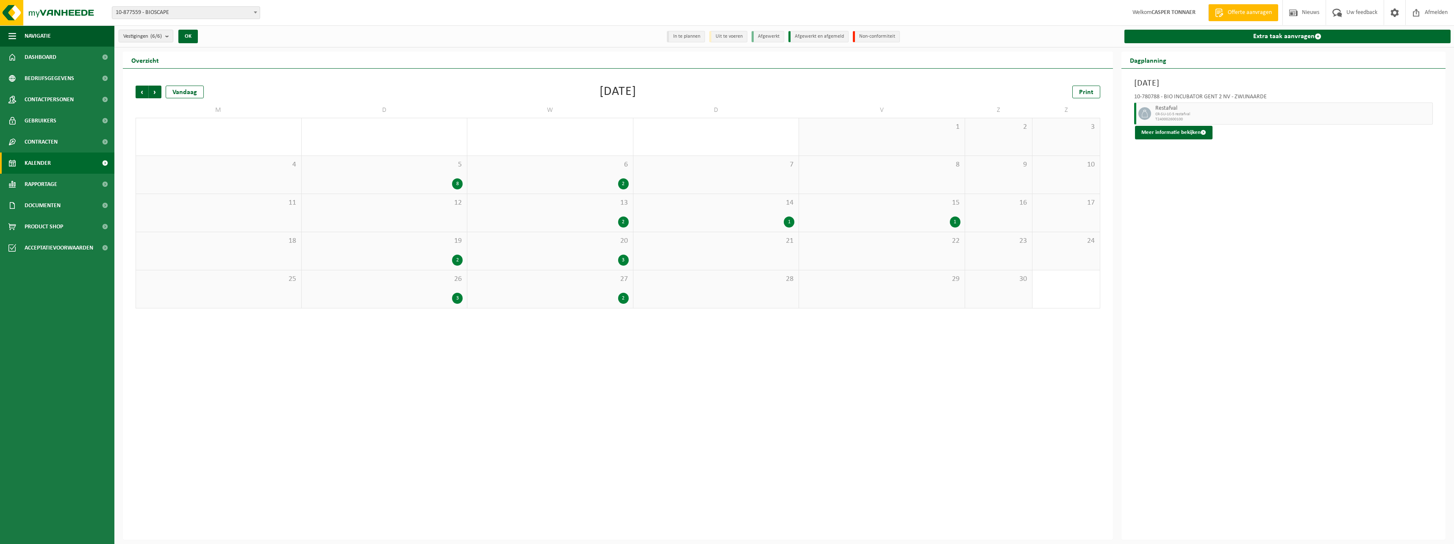
click at [589, 296] on div "2" at bounding box center [549, 298] width 157 height 11
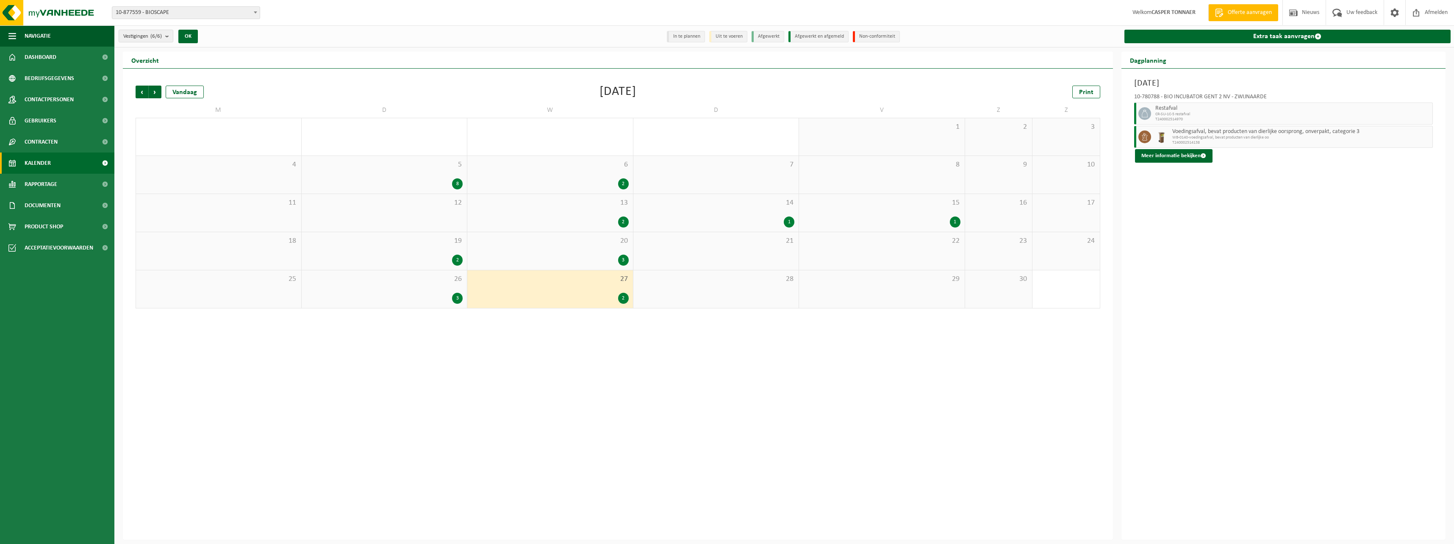
click at [396, 286] on div "26 3" at bounding box center [385, 289] width 166 height 38
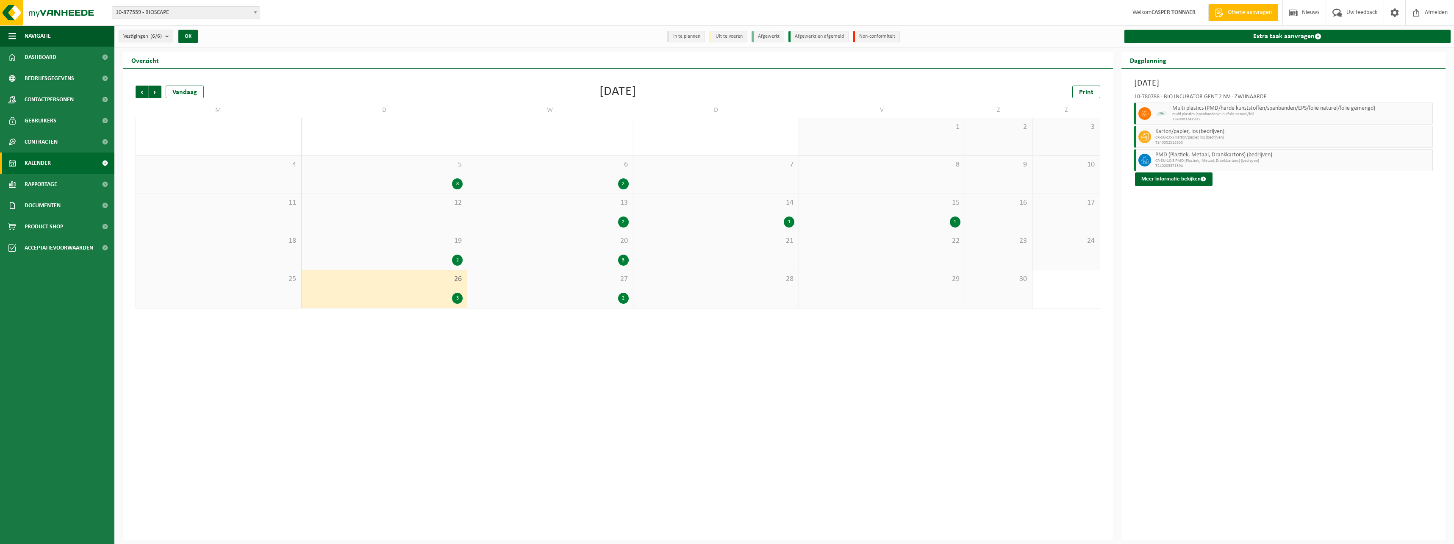
click at [404, 255] on div "2" at bounding box center [384, 260] width 157 height 11
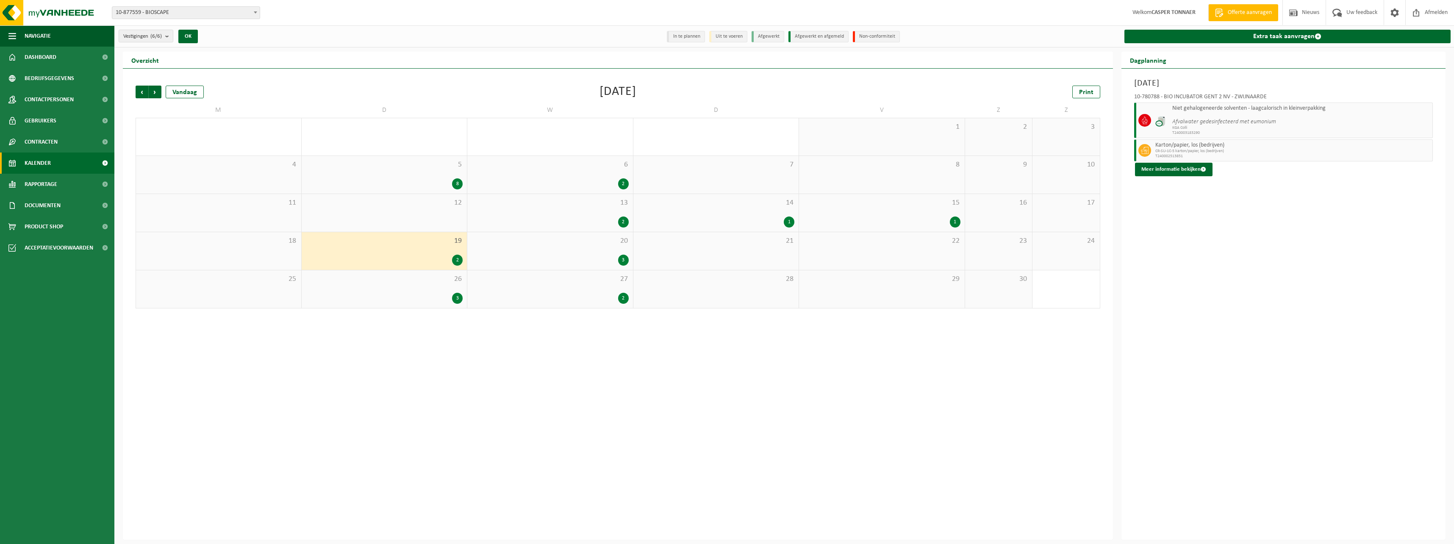
click at [544, 251] on div "20 3" at bounding box center [550, 251] width 166 height 38
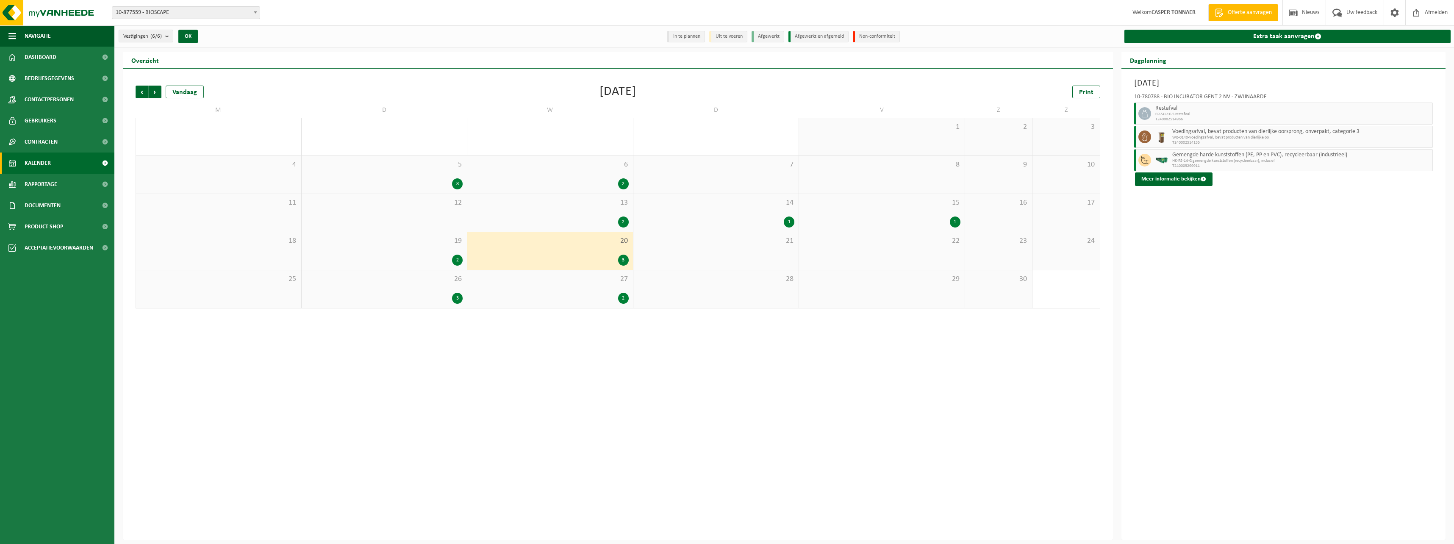
click at [545, 256] on div "3" at bounding box center [549, 260] width 157 height 11
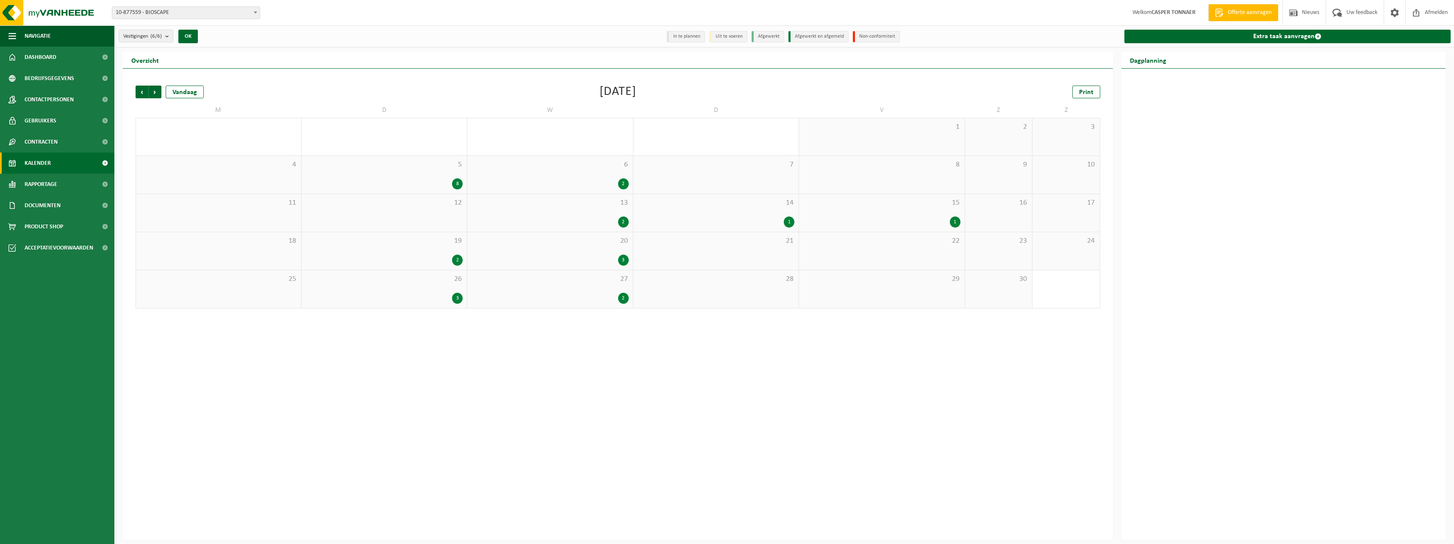
click at [530, 271] on div "27 2" at bounding box center [550, 289] width 166 height 38
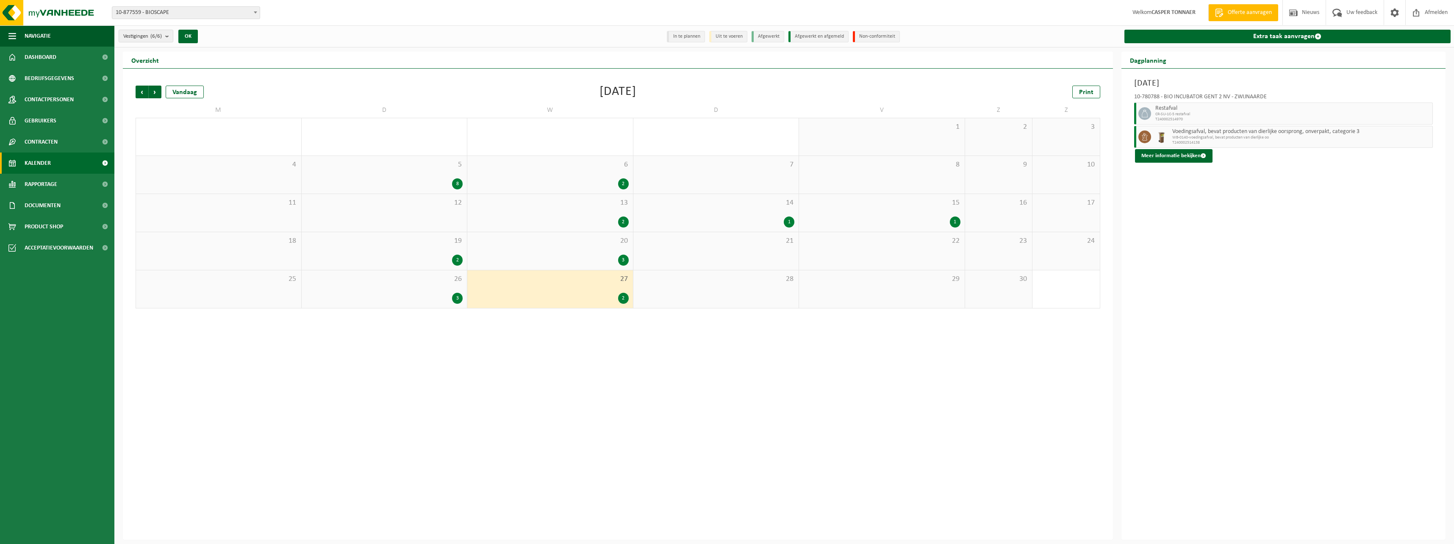
click at [543, 263] on div "3" at bounding box center [549, 260] width 157 height 11
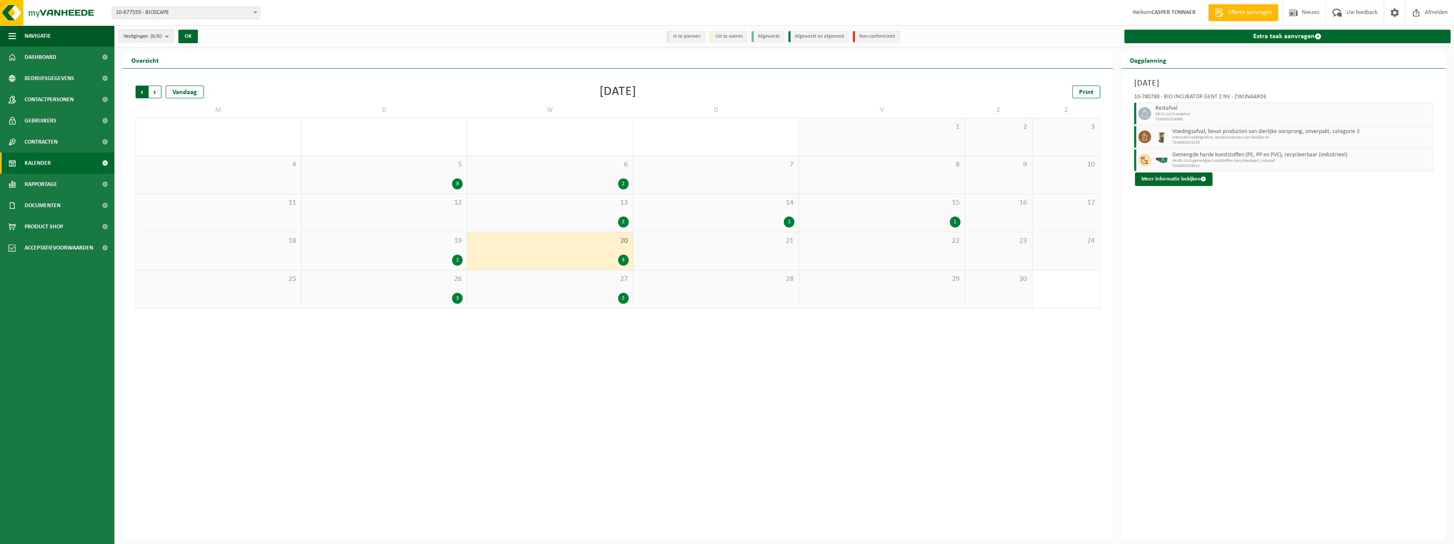
click at [158, 92] on span "Volgende" at bounding box center [155, 92] width 13 height 13
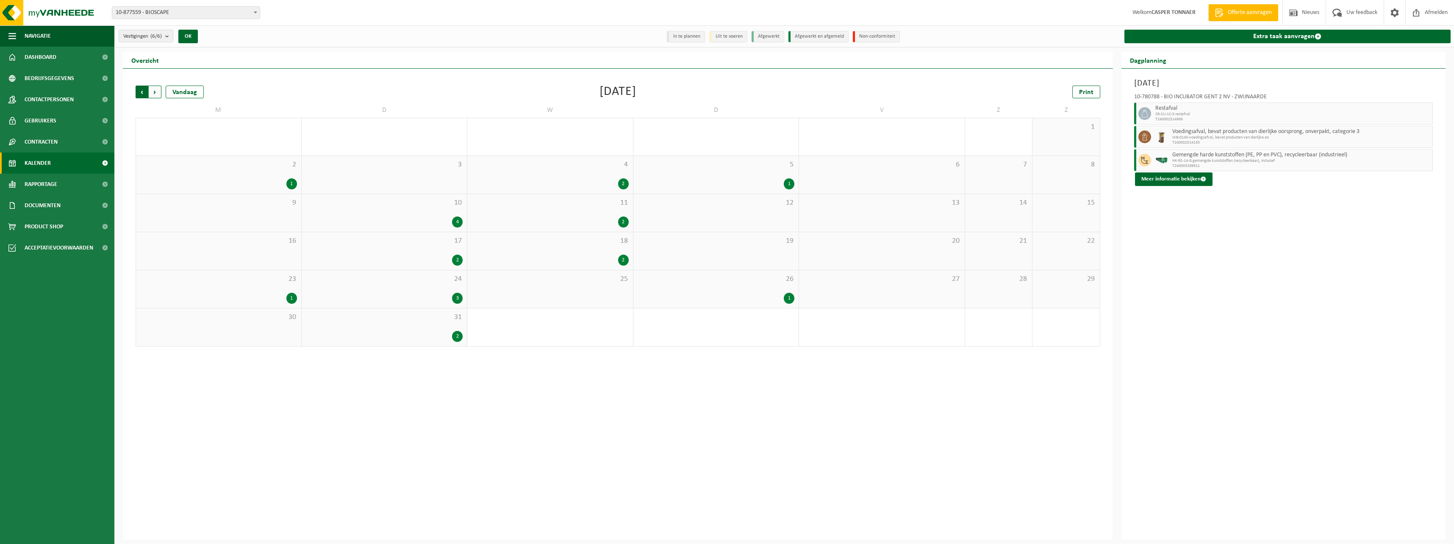
click at [160, 93] on span "Volgende" at bounding box center [155, 92] width 13 height 13
click at [155, 91] on span "Volgende" at bounding box center [155, 92] width 13 height 13
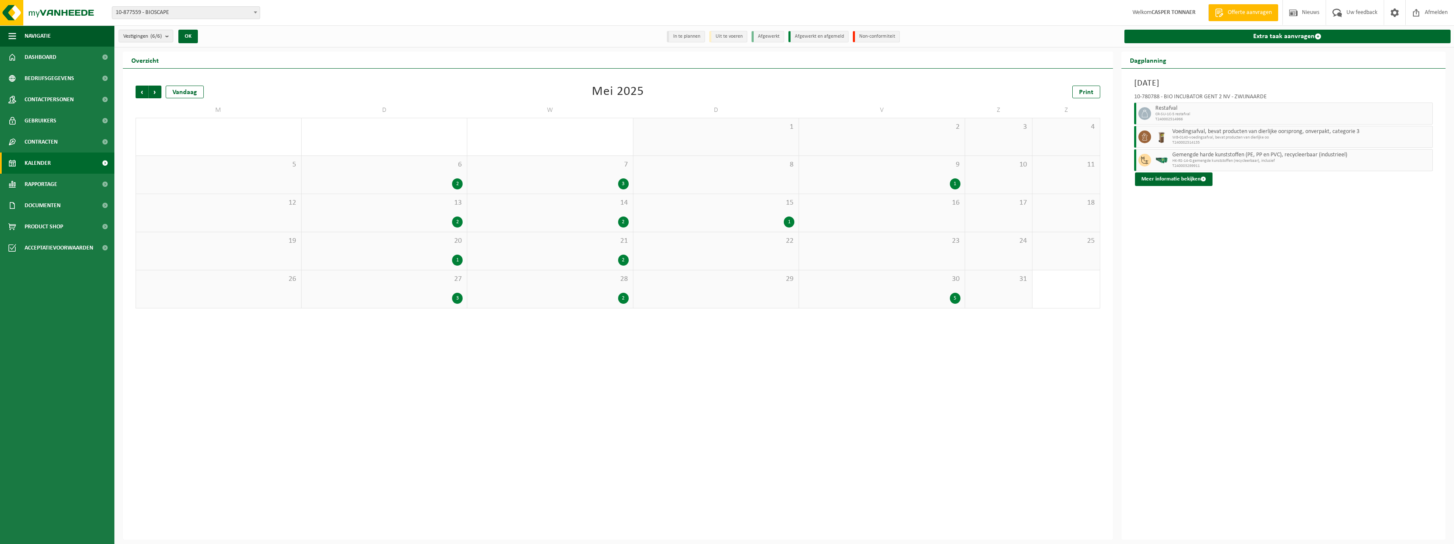
click at [155, 91] on span "Volgende" at bounding box center [155, 92] width 13 height 13
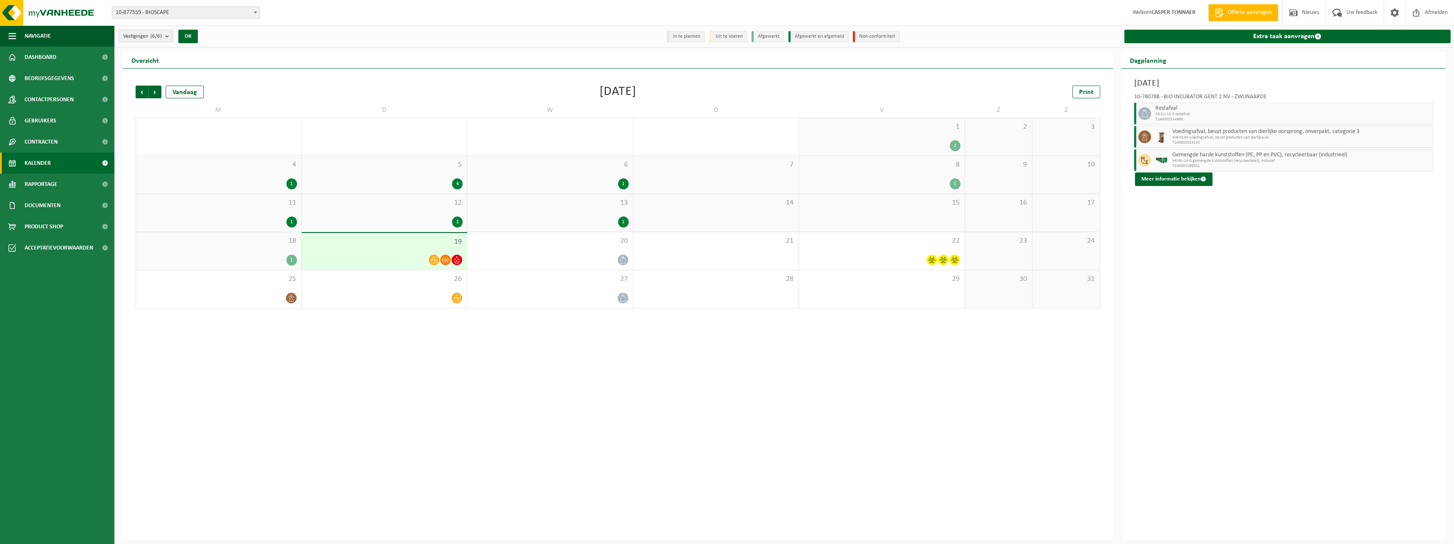
click at [155, 91] on span "Volgende" at bounding box center [155, 92] width 13 height 13
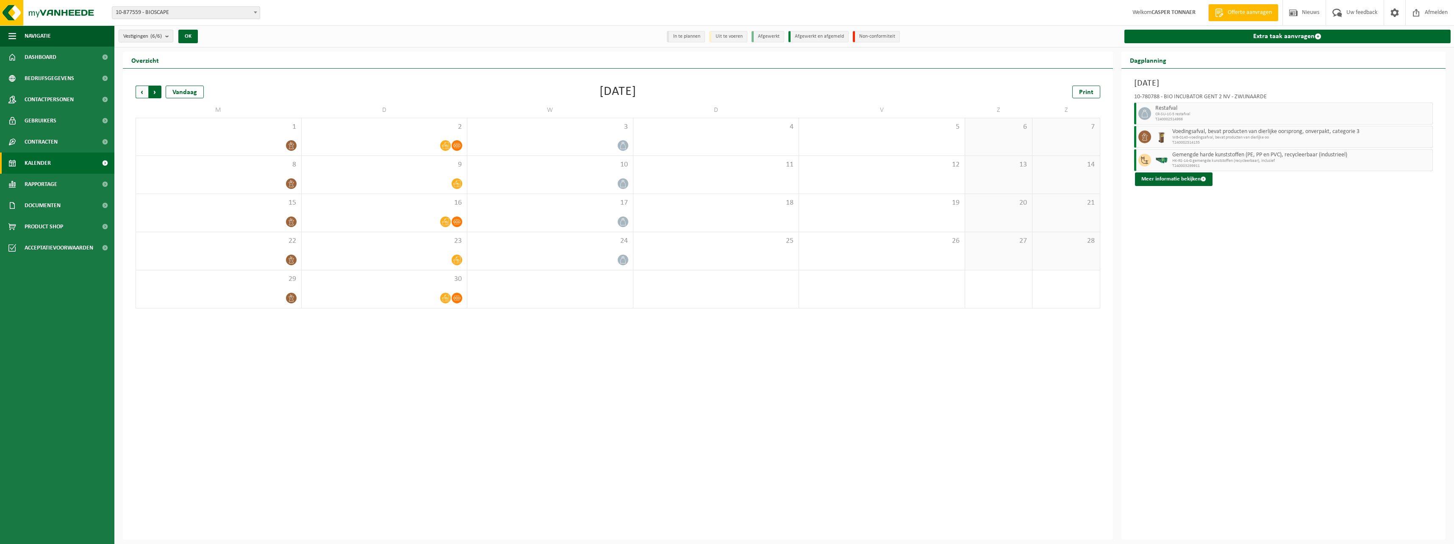
click at [141, 93] on span "Vorige" at bounding box center [142, 92] width 13 height 13
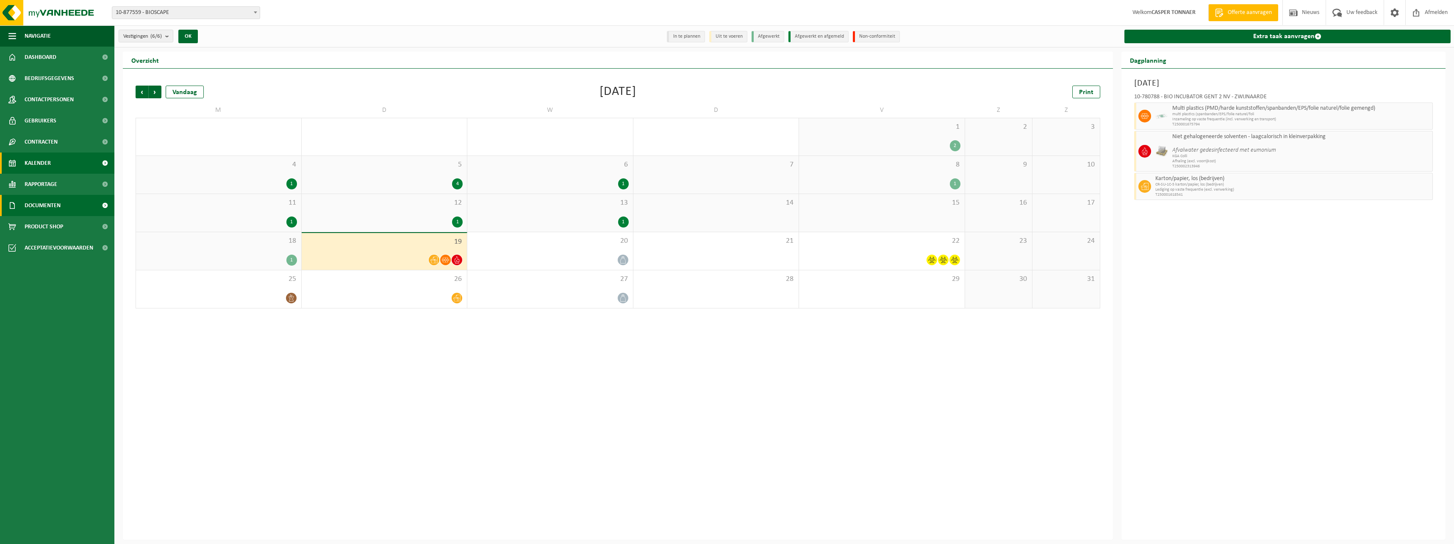
click at [53, 211] on span "Documenten" at bounding box center [43, 205] width 36 height 21
click at [40, 239] on span "Documenten" at bounding box center [41, 245] width 31 height 16
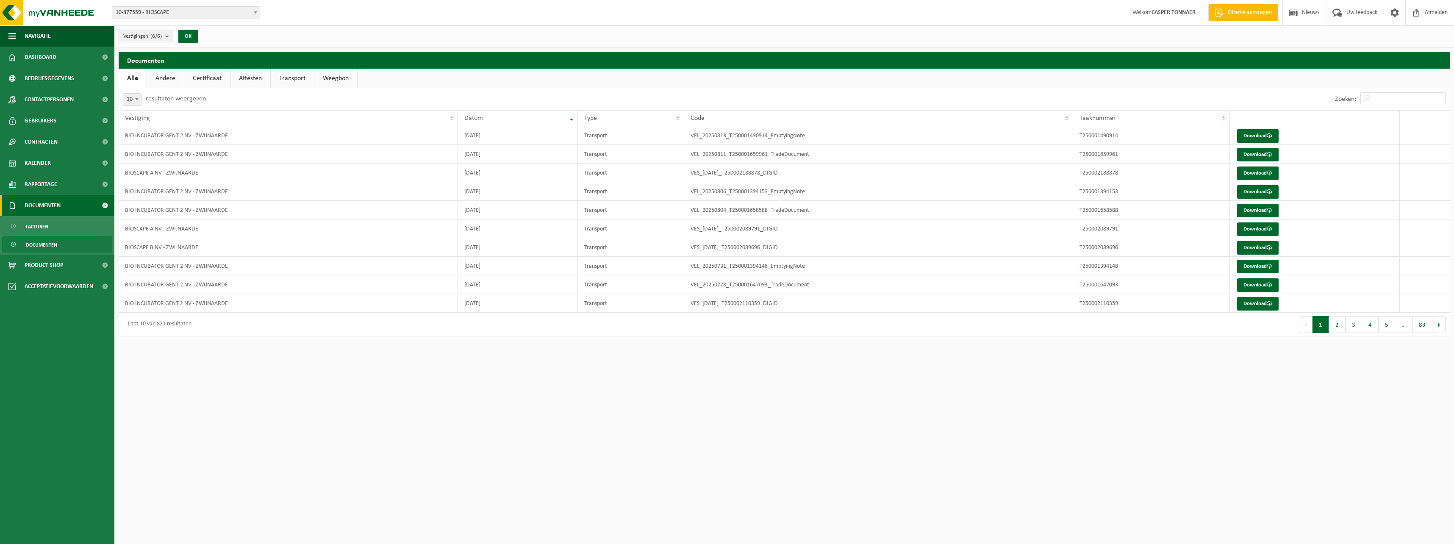
click at [25, 207] on span "Documenten" at bounding box center [43, 205] width 36 height 21
click at [30, 188] on span "Rapportage" at bounding box center [41, 184] width 33 height 21
click at [36, 203] on span "In grafiekvorm" at bounding box center [45, 205] width 38 height 16
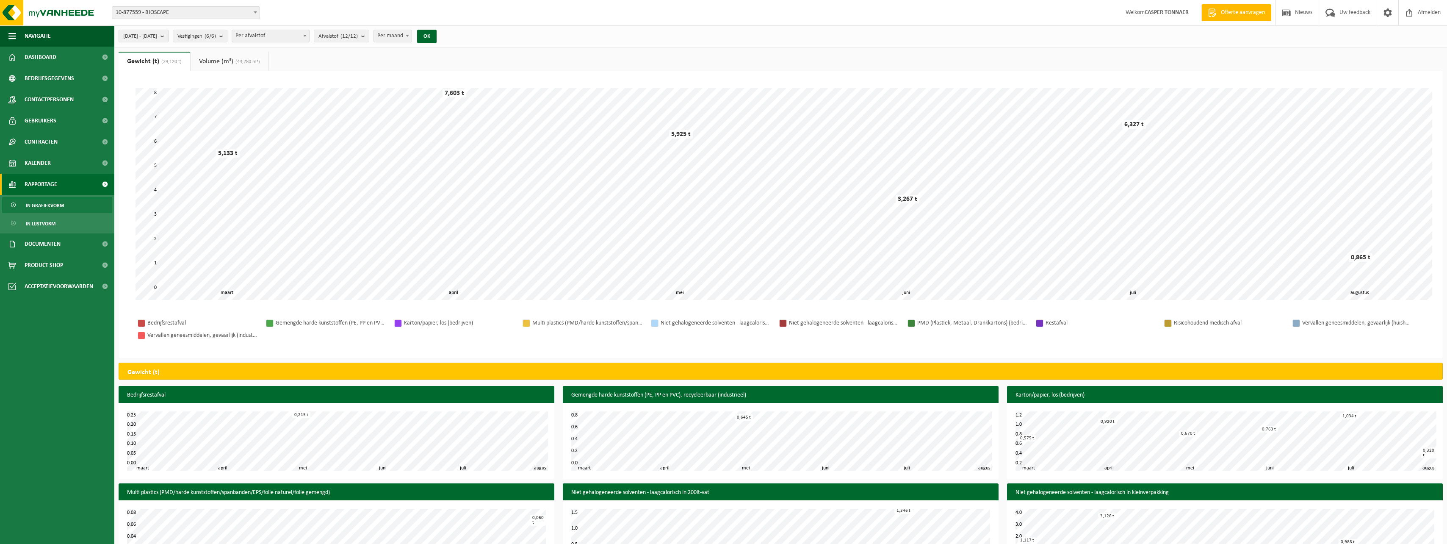
click at [309, 37] on span "Per afvalstof" at bounding box center [270, 36] width 77 height 12
select select "2"
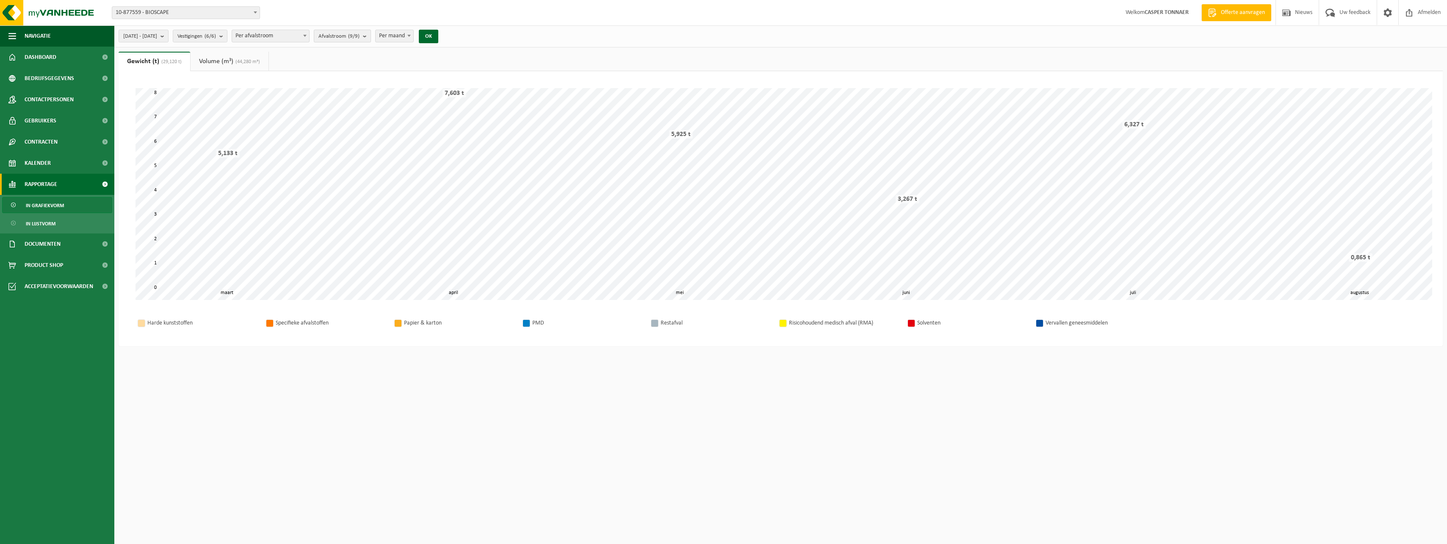
click at [360, 36] on span "Afvalstroom (9/9)" at bounding box center [339, 36] width 41 height 13
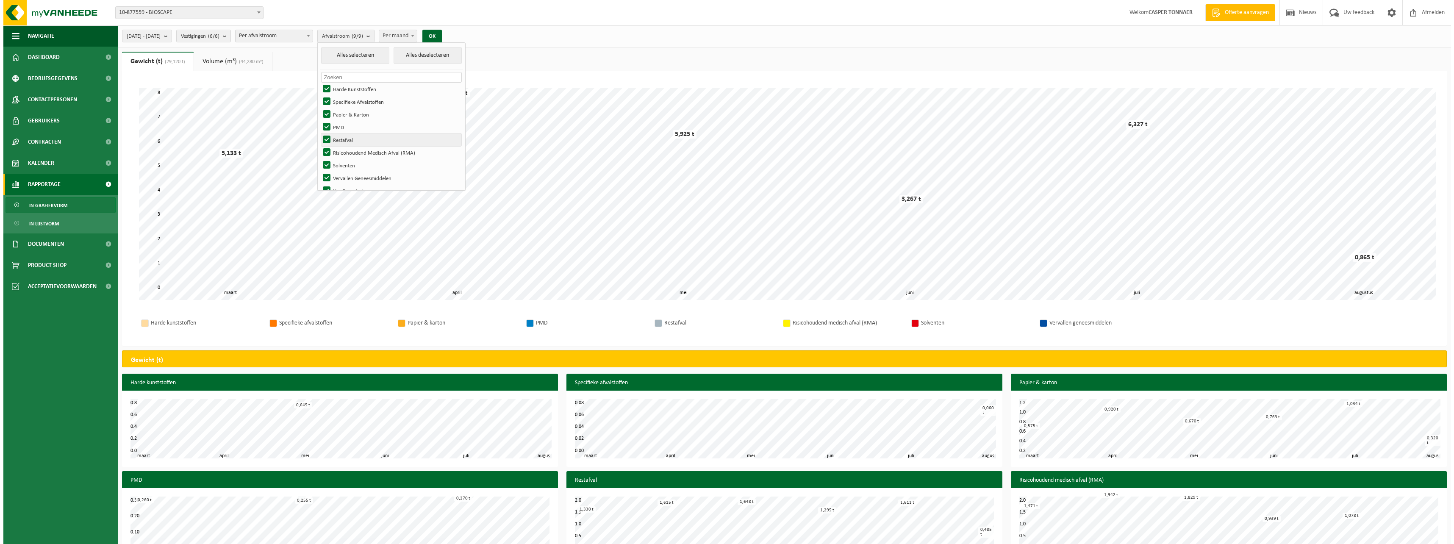
scroll to position [11, 0]
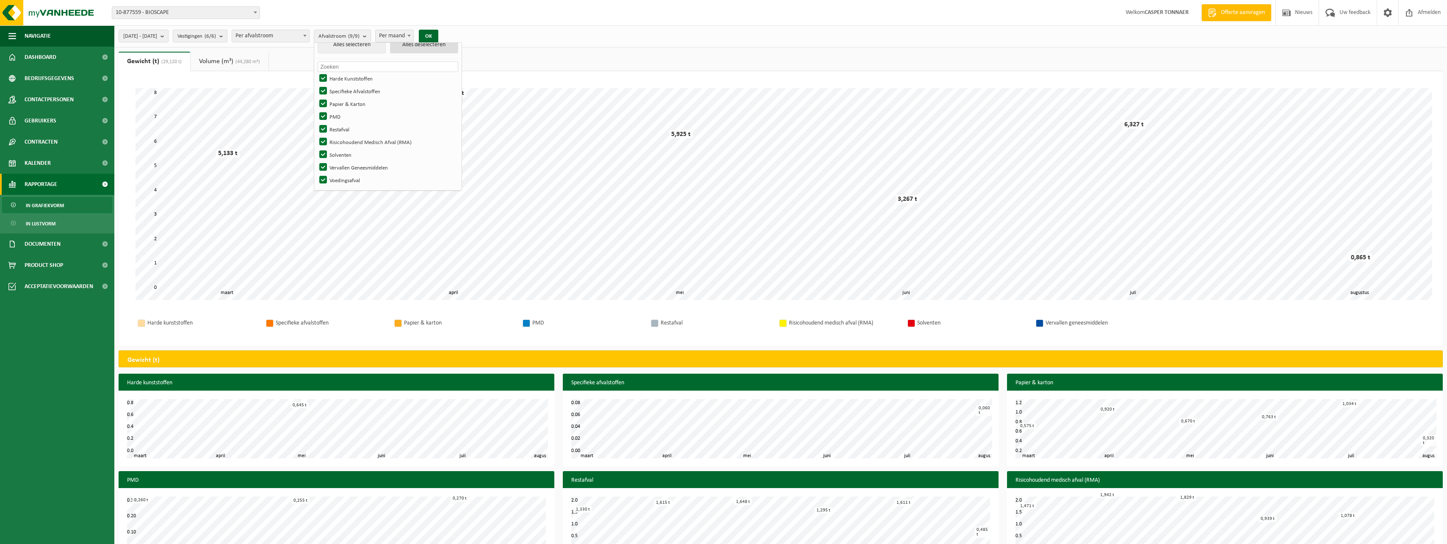
click at [430, 44] on button "Alles deselecteren" at bounding box center [424, 44] width 68 height 17
checkbox input "false"
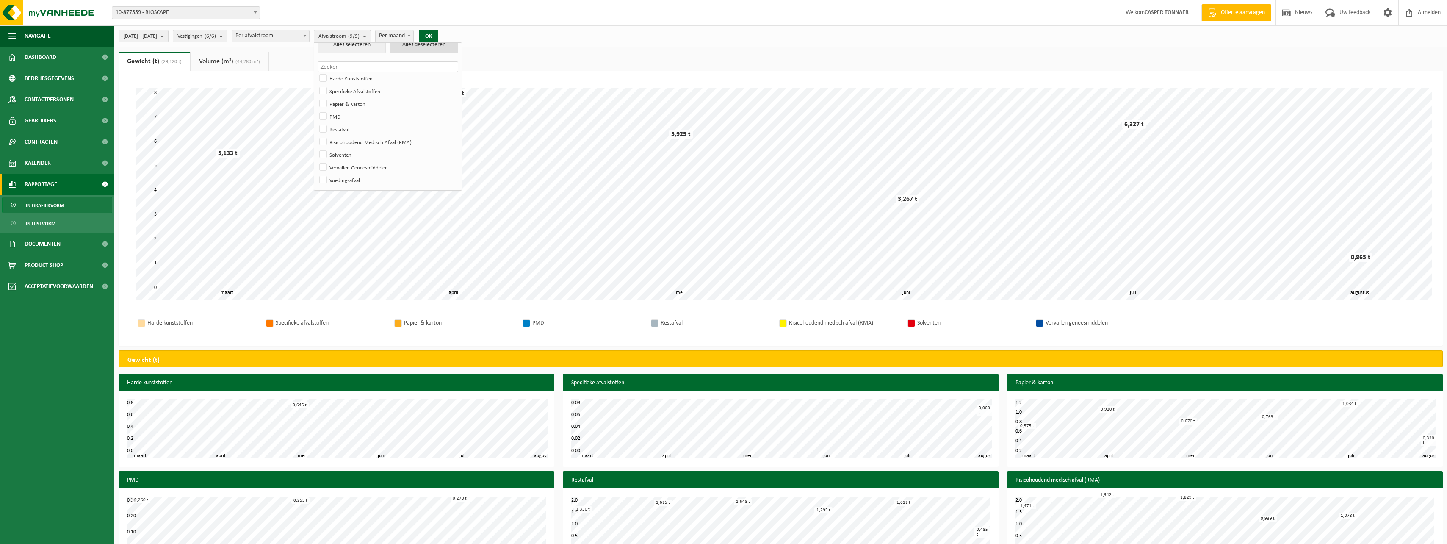
checkbox input "false"
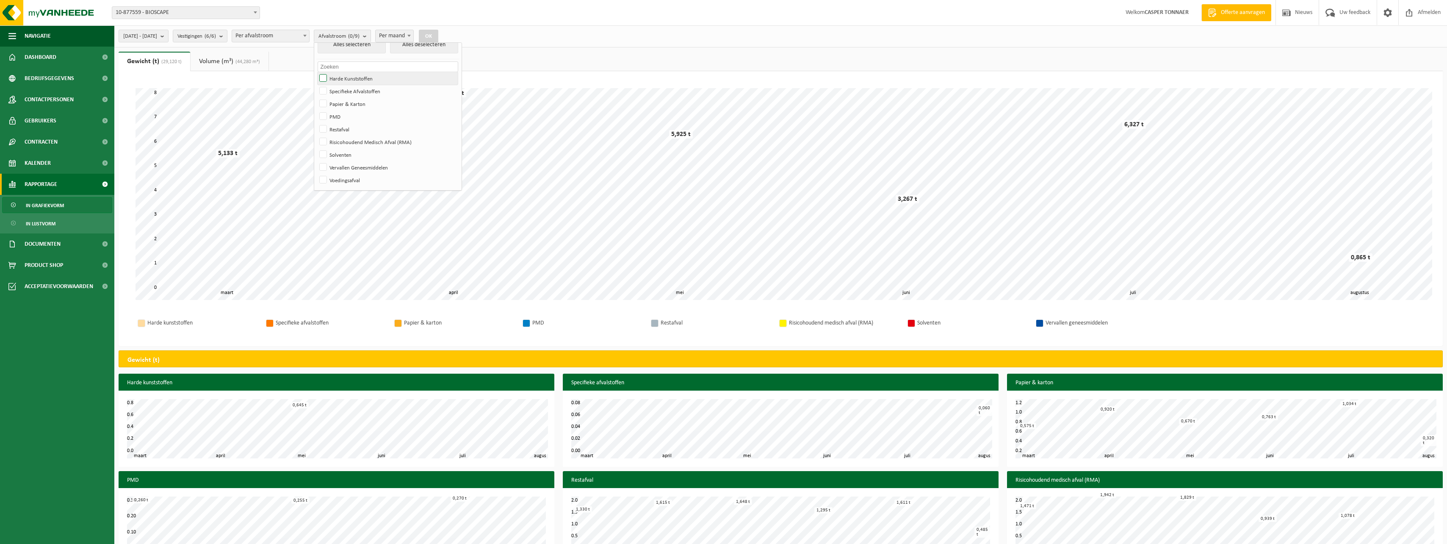
click at [347, 78] on label "Harde Kunststoffen" at bounding box center [388, 78] width 140 height 13
click at [316, 72] on input "Harde Kunststoffen" at bounding box center [316, 72] width 0 height 0
checkbox input "true"
click at [438, 35] on button "OK" at bounding box center [428, 37] width 19 height 14
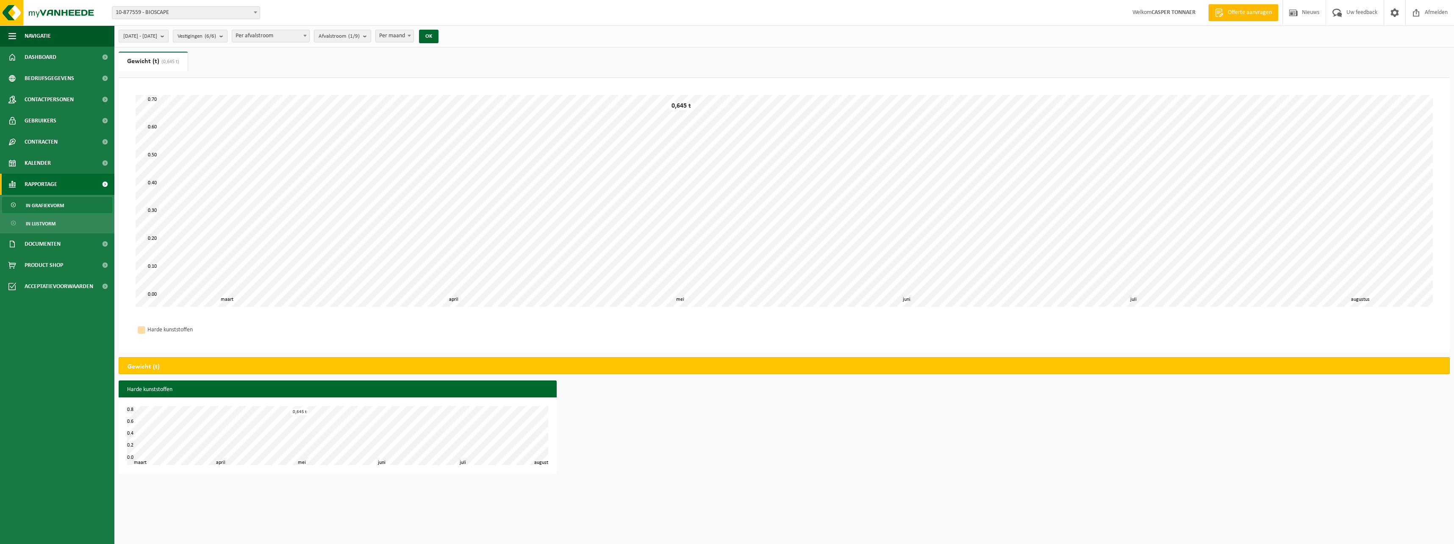
select select "2"
